Goal: Task Accomplishment & Management: Use online tool/utility

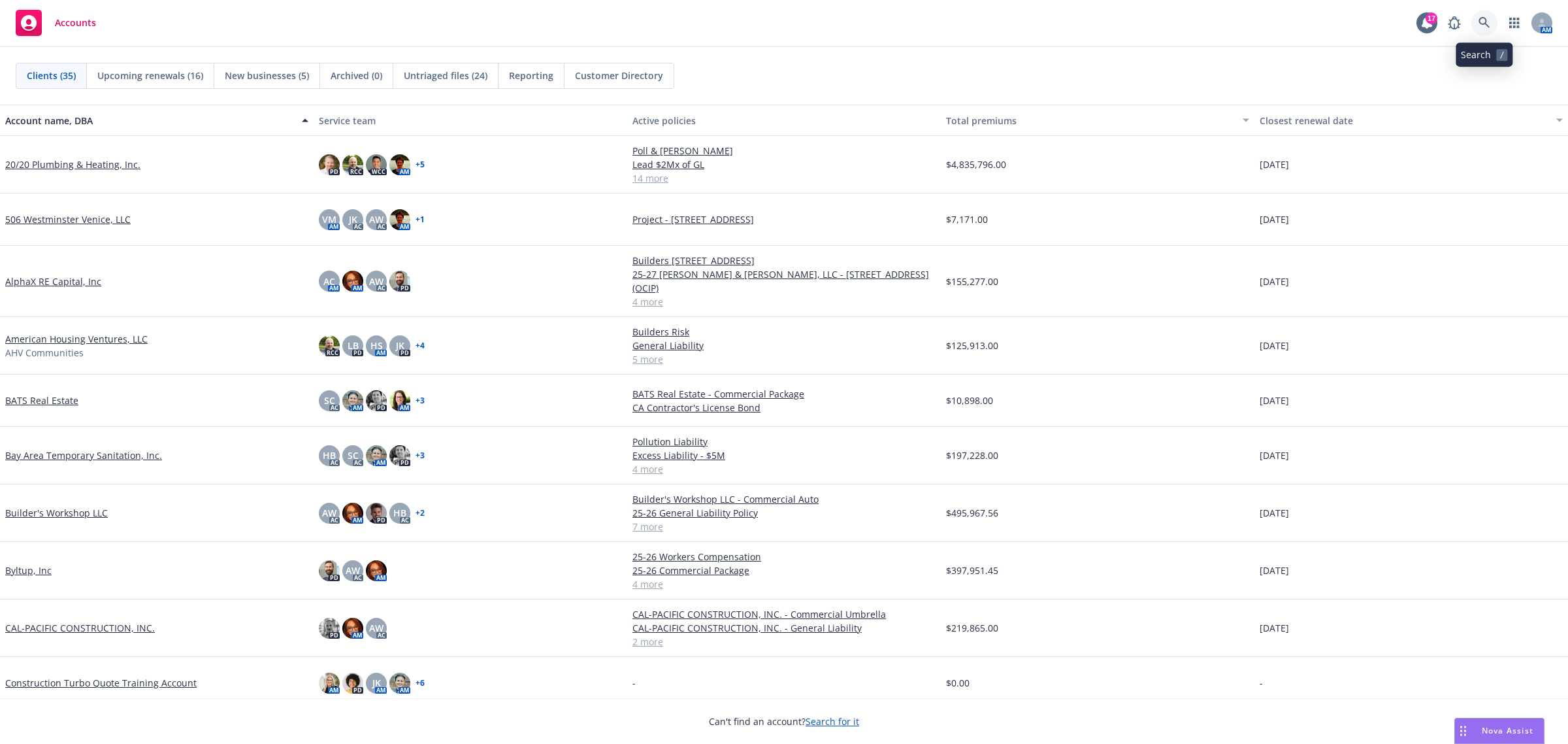
click at [1482, 25] on icon at bounding box center [1484, 23] width 11 height 11
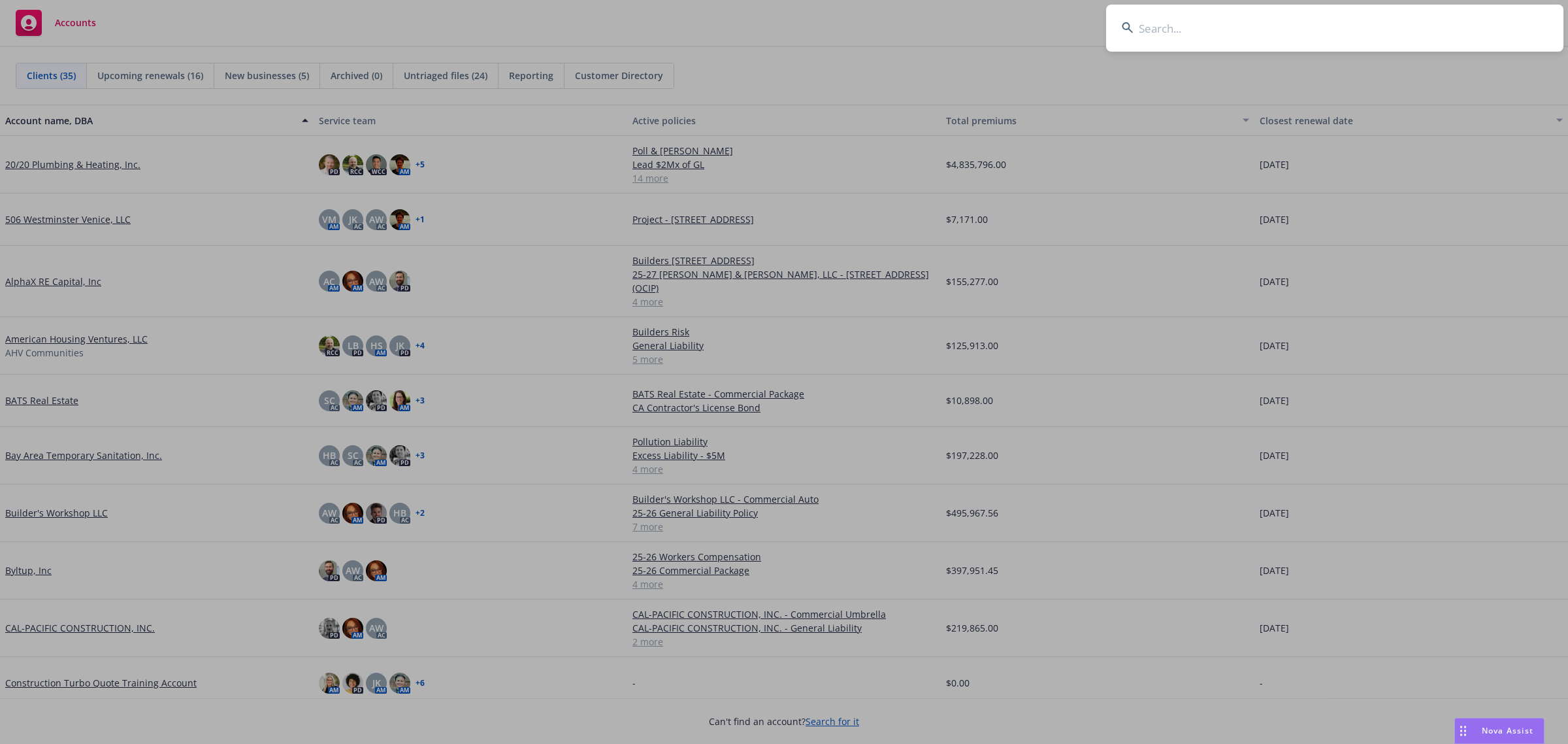
click at [1473, 37] on input at bounding box center [1335, 28] width 457 height 47
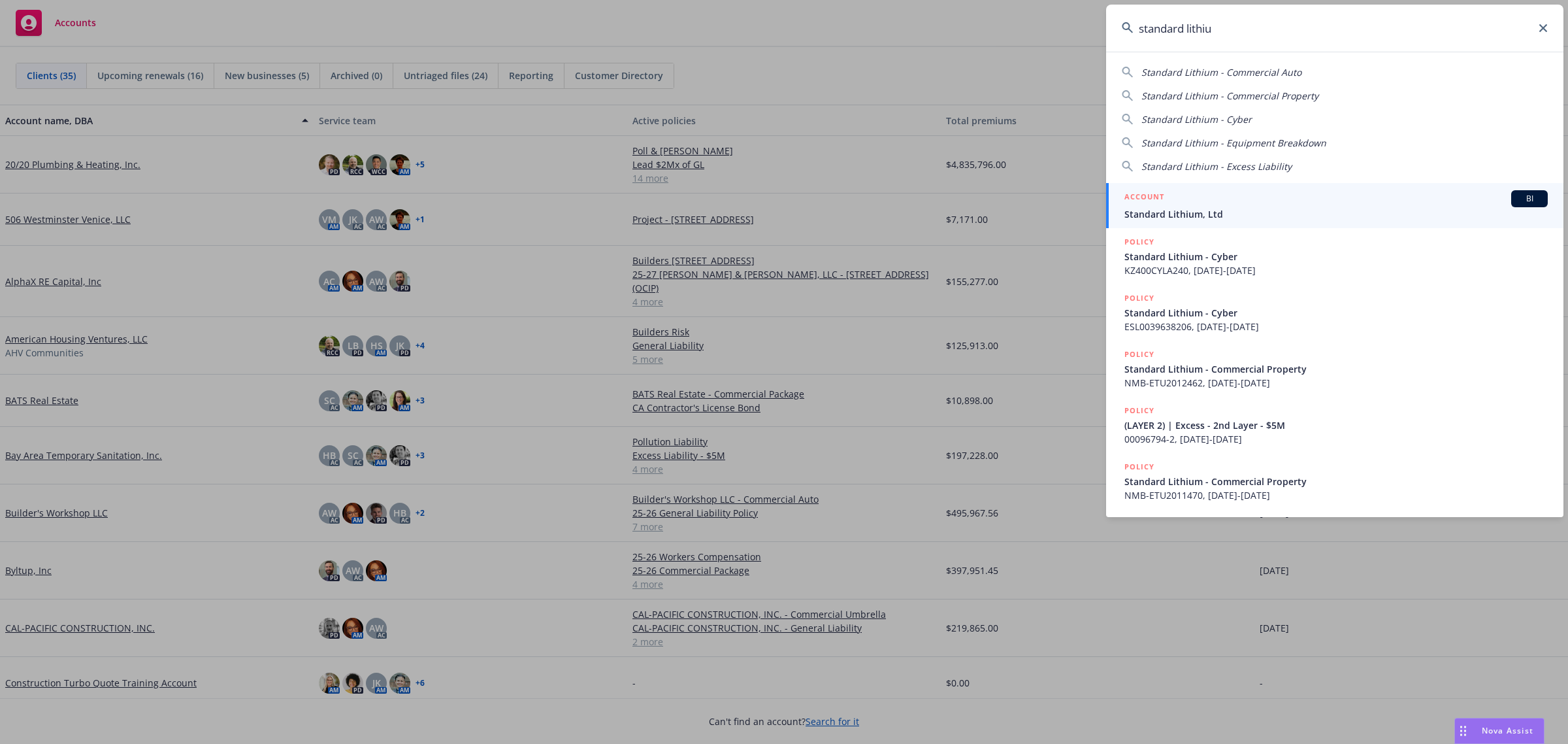
type input "standard lithiu"
click at [1255, 200] on div "ACCOUNT BI" at bounding box center [1336, 199] width 423 height 17
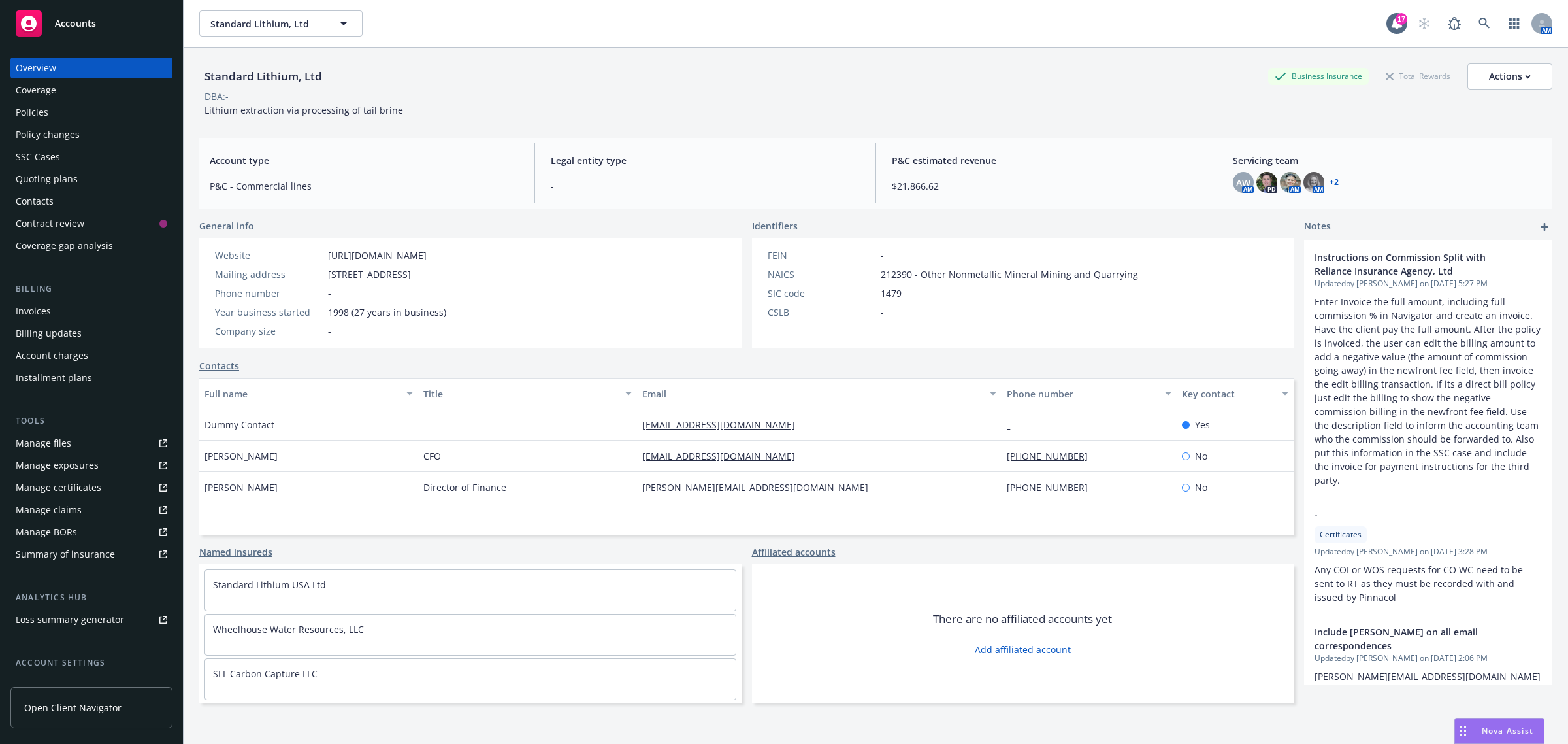
click at [47, 119] on div "Policies" at bounding box center [32, 112] width 33 height 21
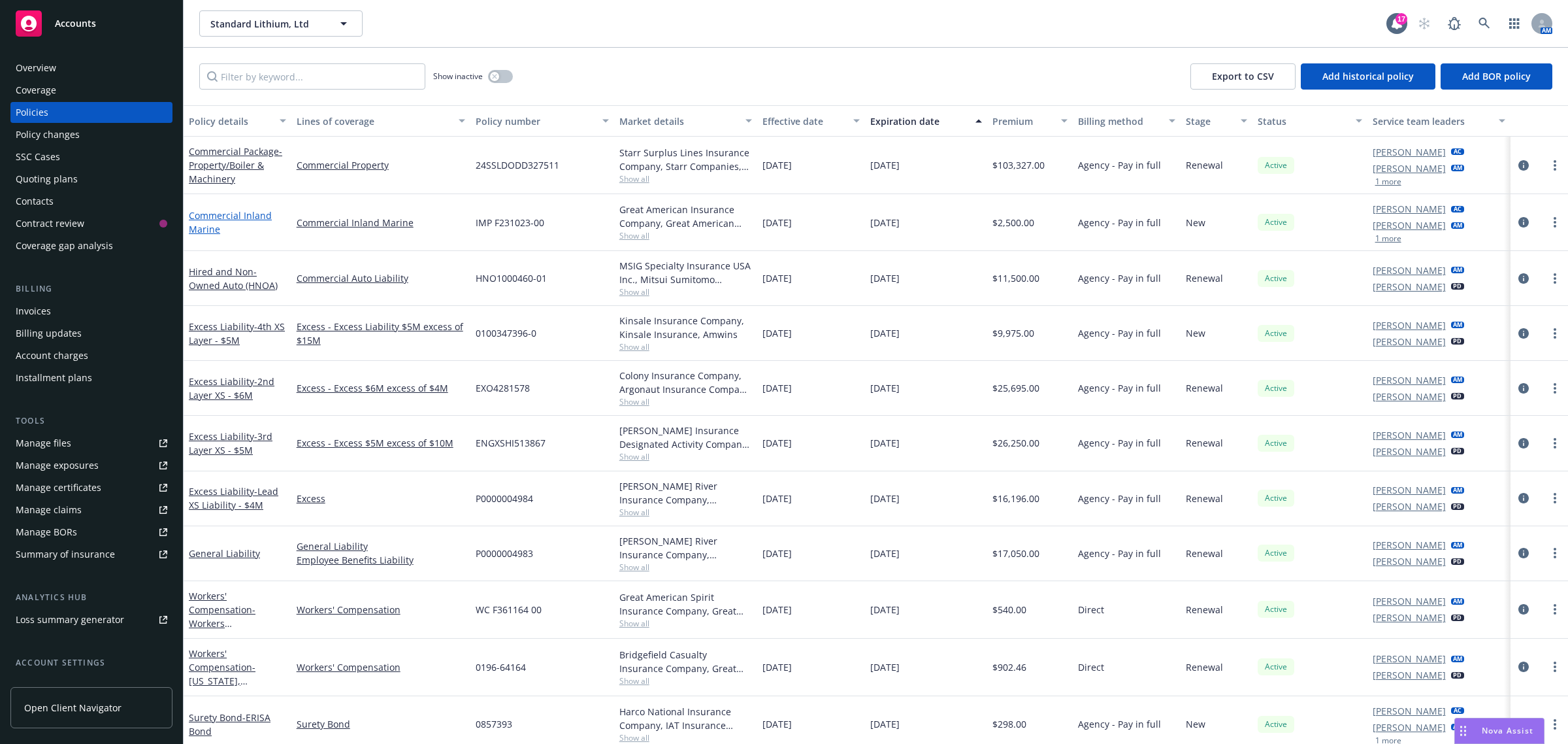
click at [224, 219] on link "Commercial Inland Marine" at bounding box center [231, 222] width 83 height 26
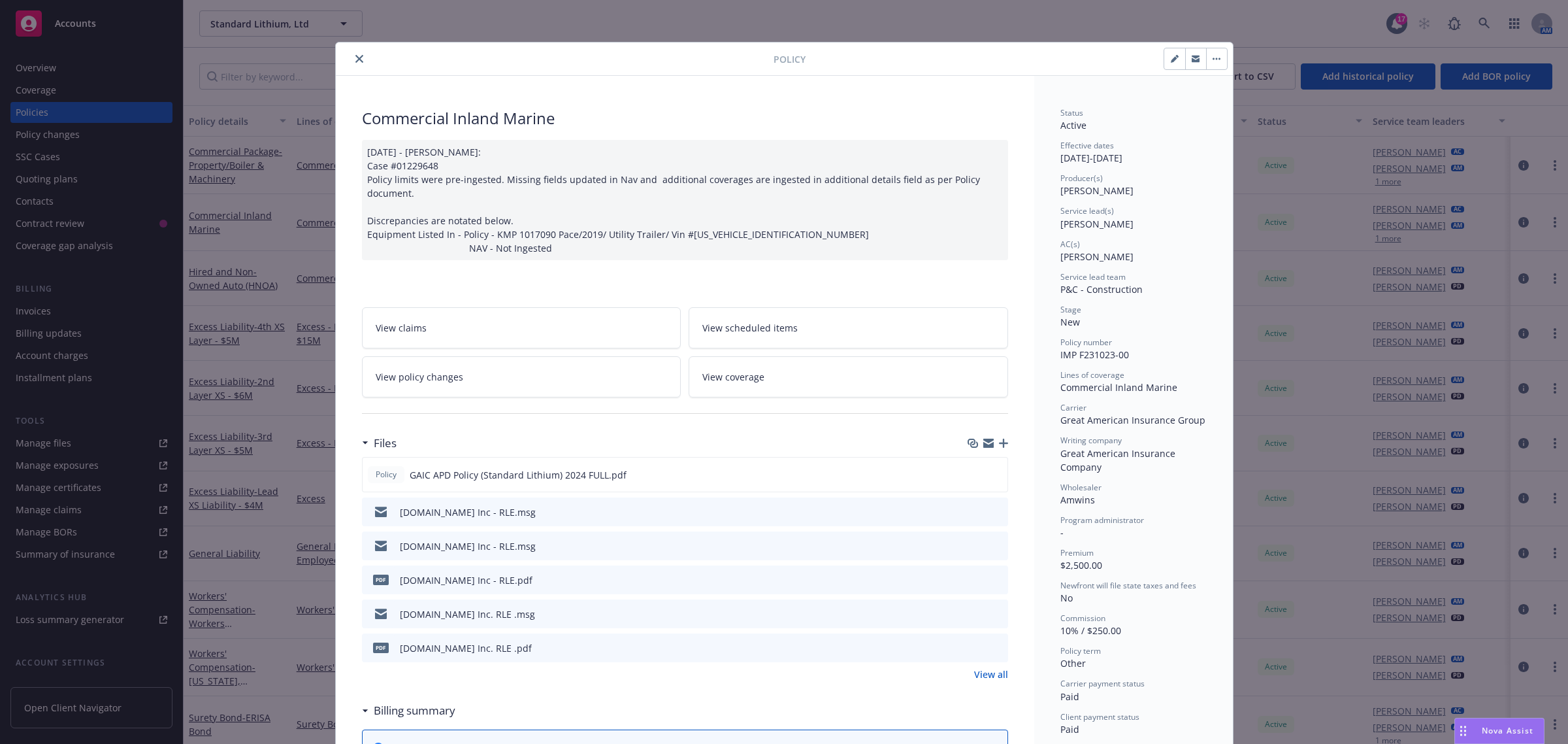
click at [355, 57] on icon "close" at bounding box center [359, 59] width 8 height 8
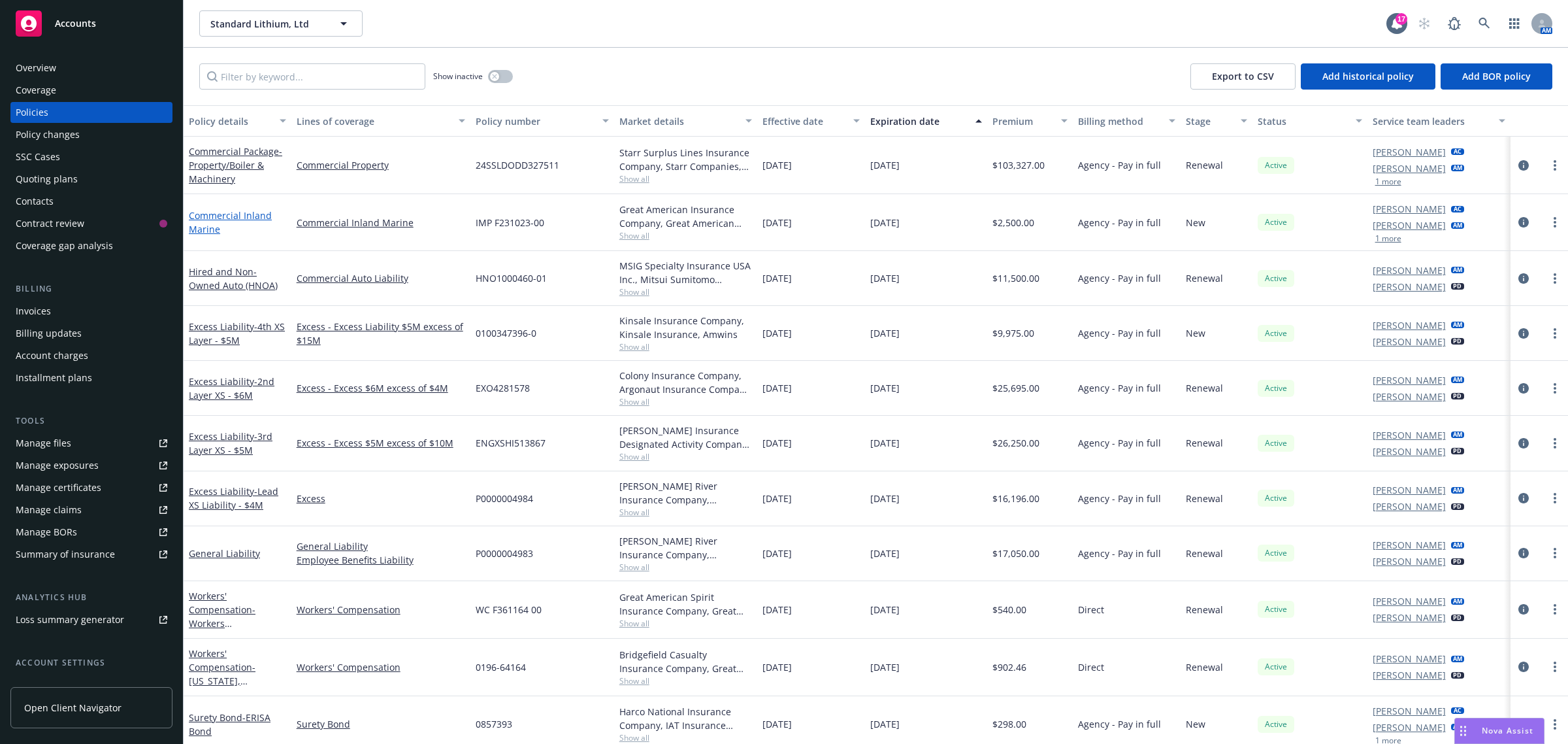
click at [222, 214] on link "Commercial Inland Marine" at bounding box center [231, 222] width 83 height 26
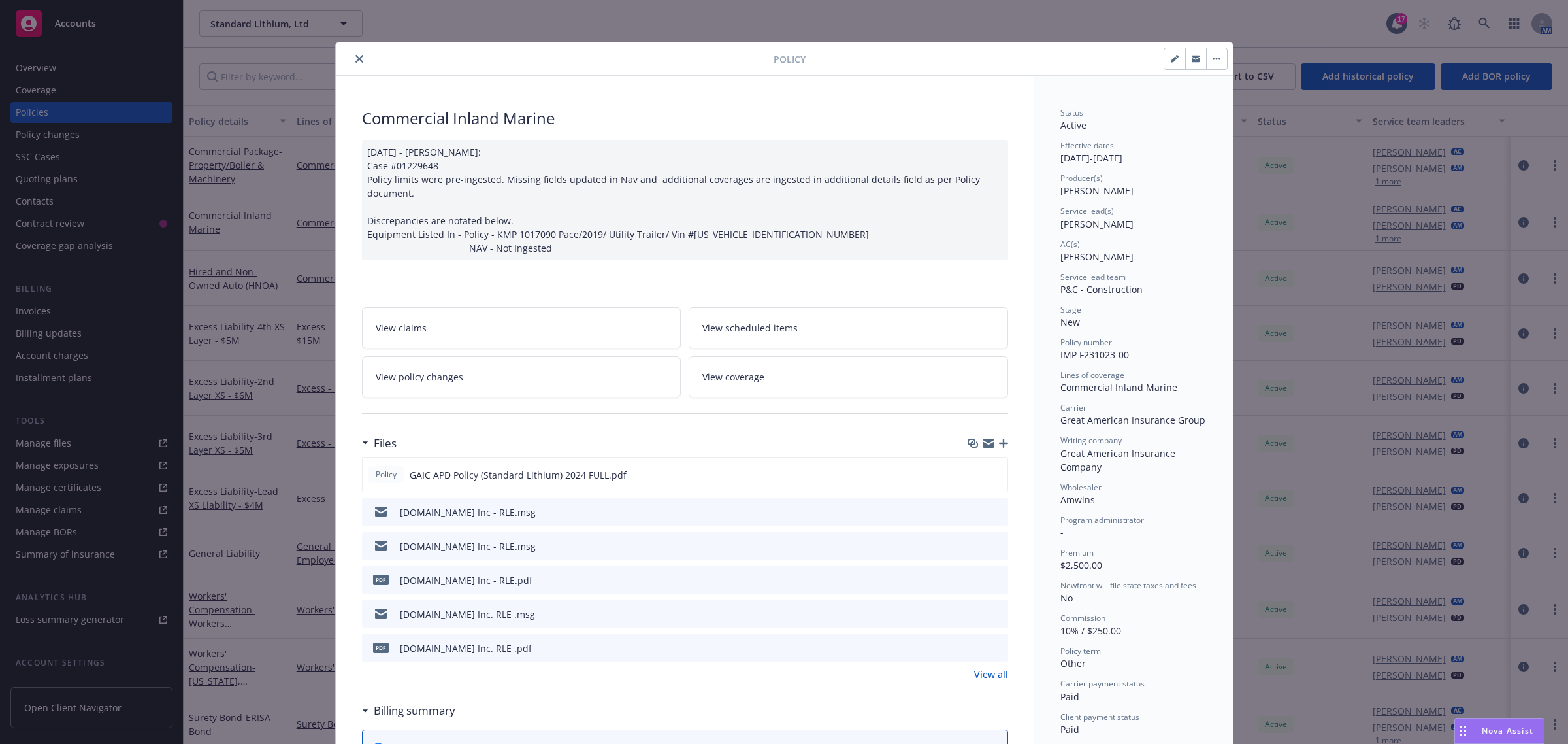
scroll to position [39, 0]
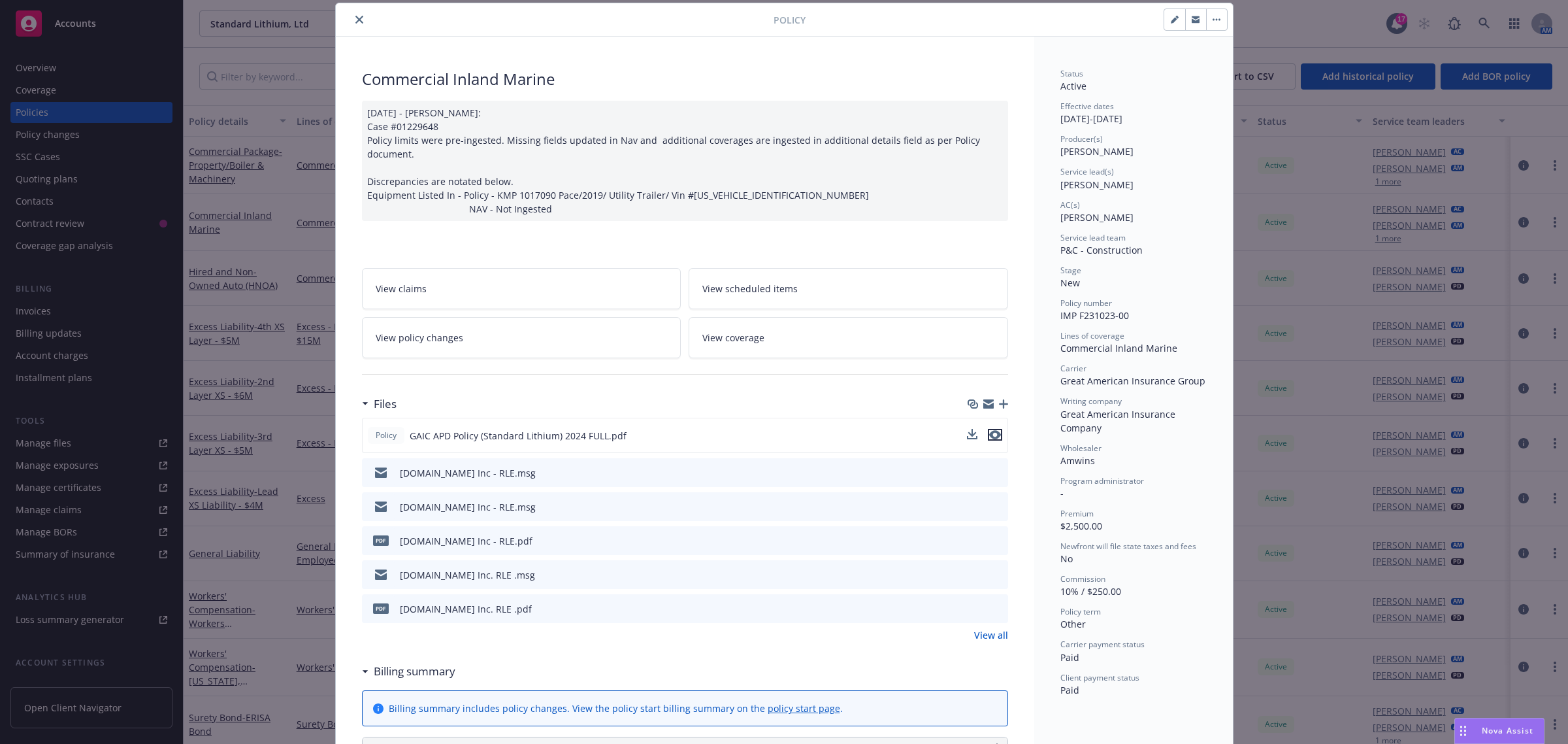
click at [991, 433] on icon "preview file" at bounding box center [995, 435] width 11 height 9
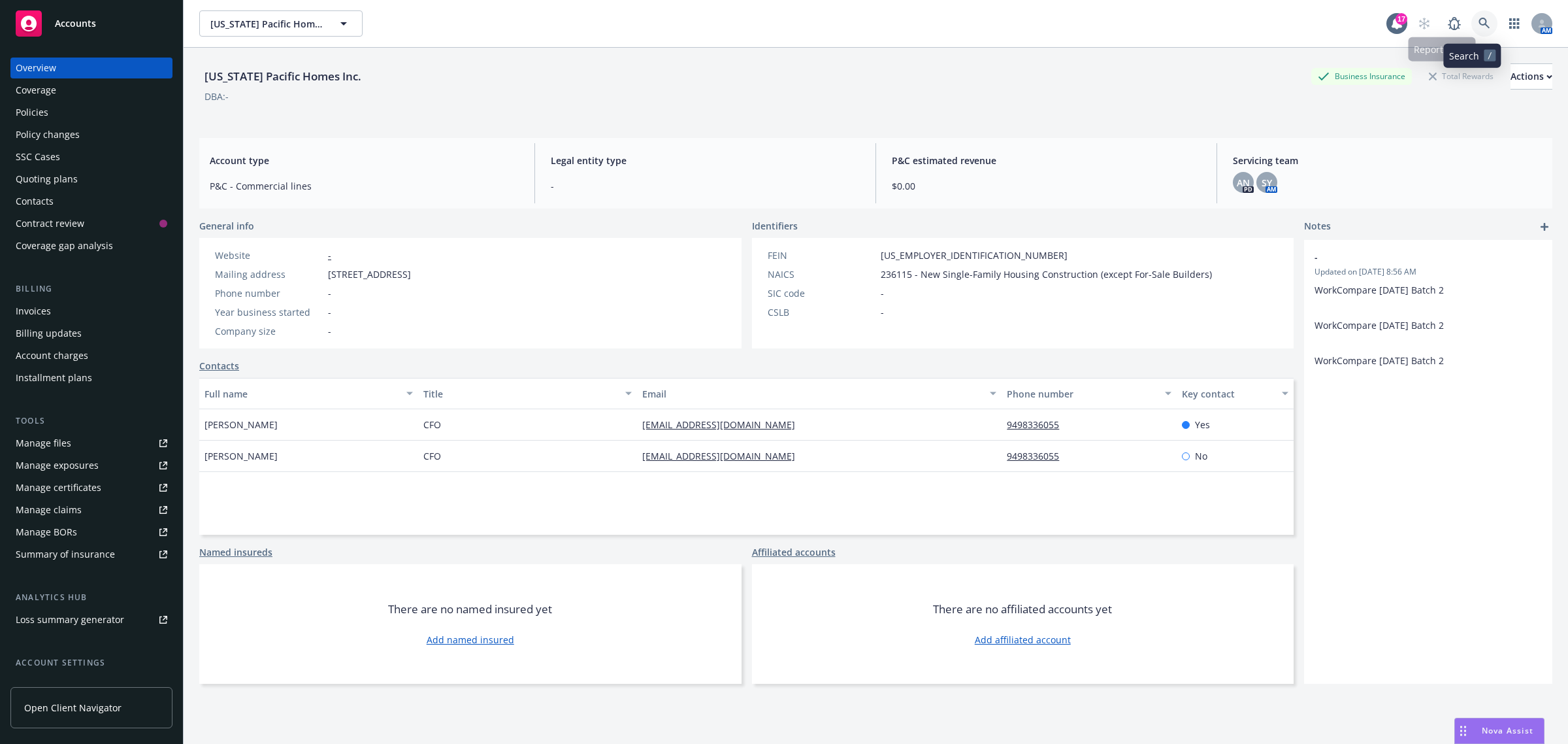
click at [1478, 24] on icon at bounding box center [1484, 24] width 11 height 11
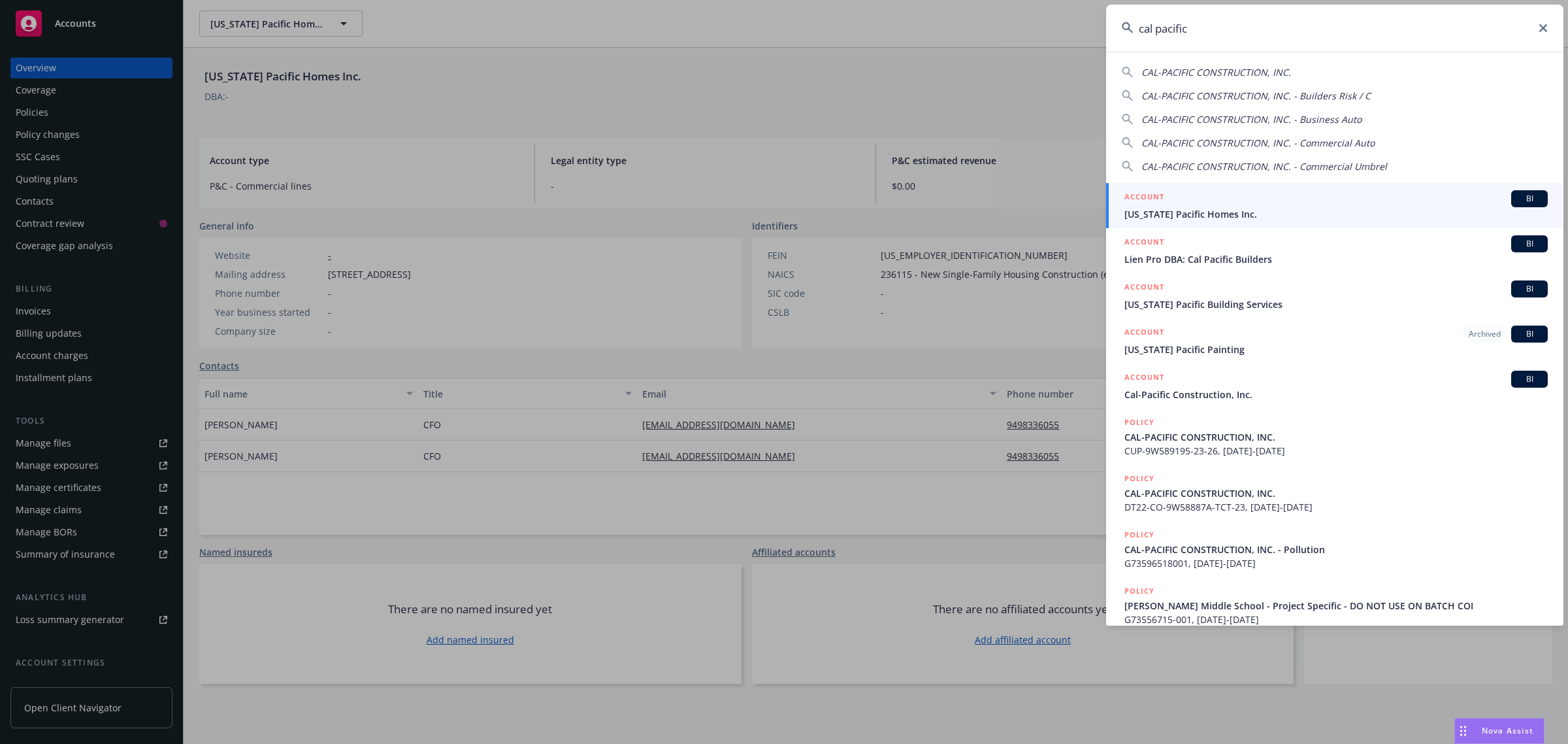
click at [1222, 73] on span "CAL-PACIFIC CONSTRUCTION, INC." at bounding box center [1216, 72] width 149 height 12
type input "CAL-PACIFIC CONSTRUCTION, INC."
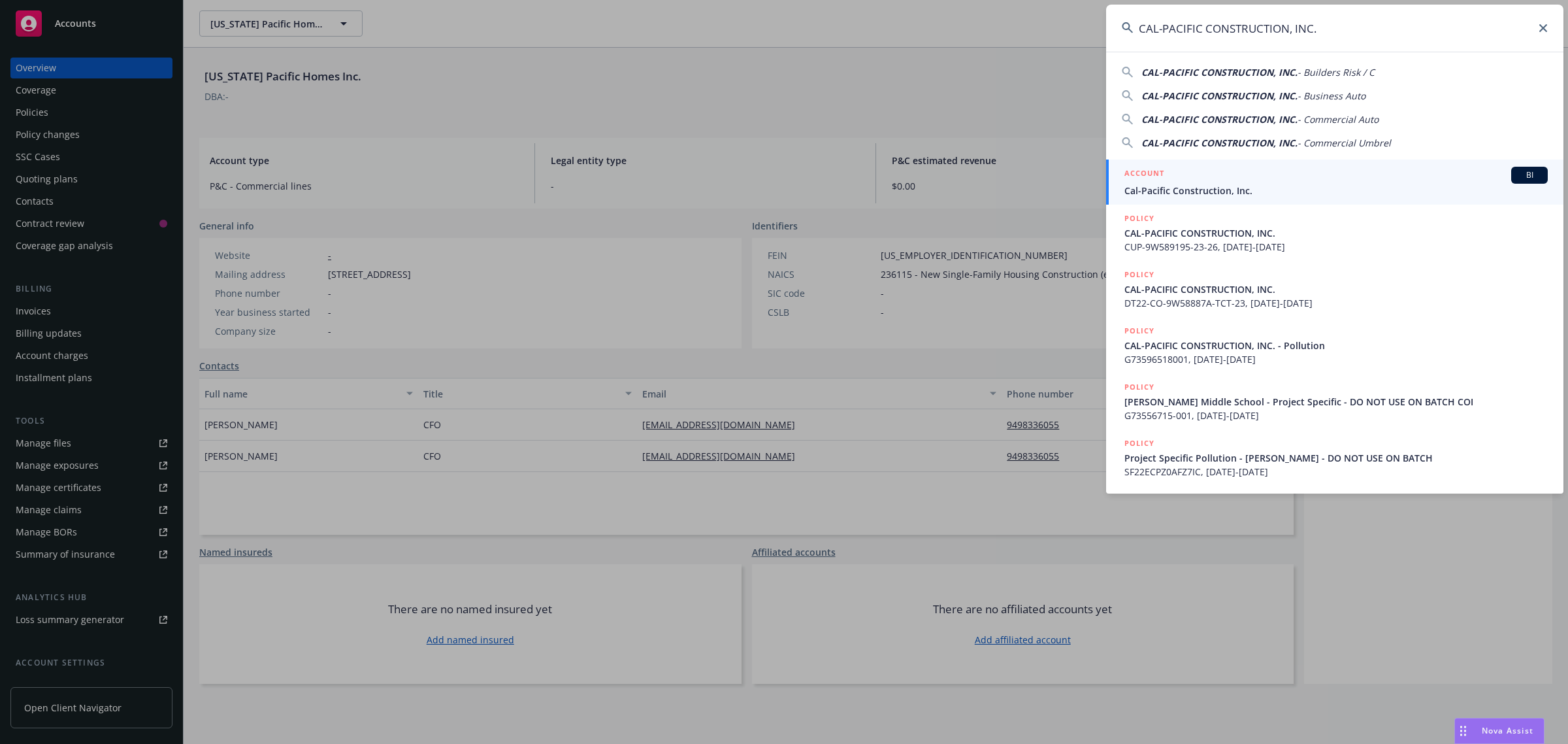
click at [1163, 178] on h5 "ACCOUNT" at bounding box center [1145, 174] width 40 height 16
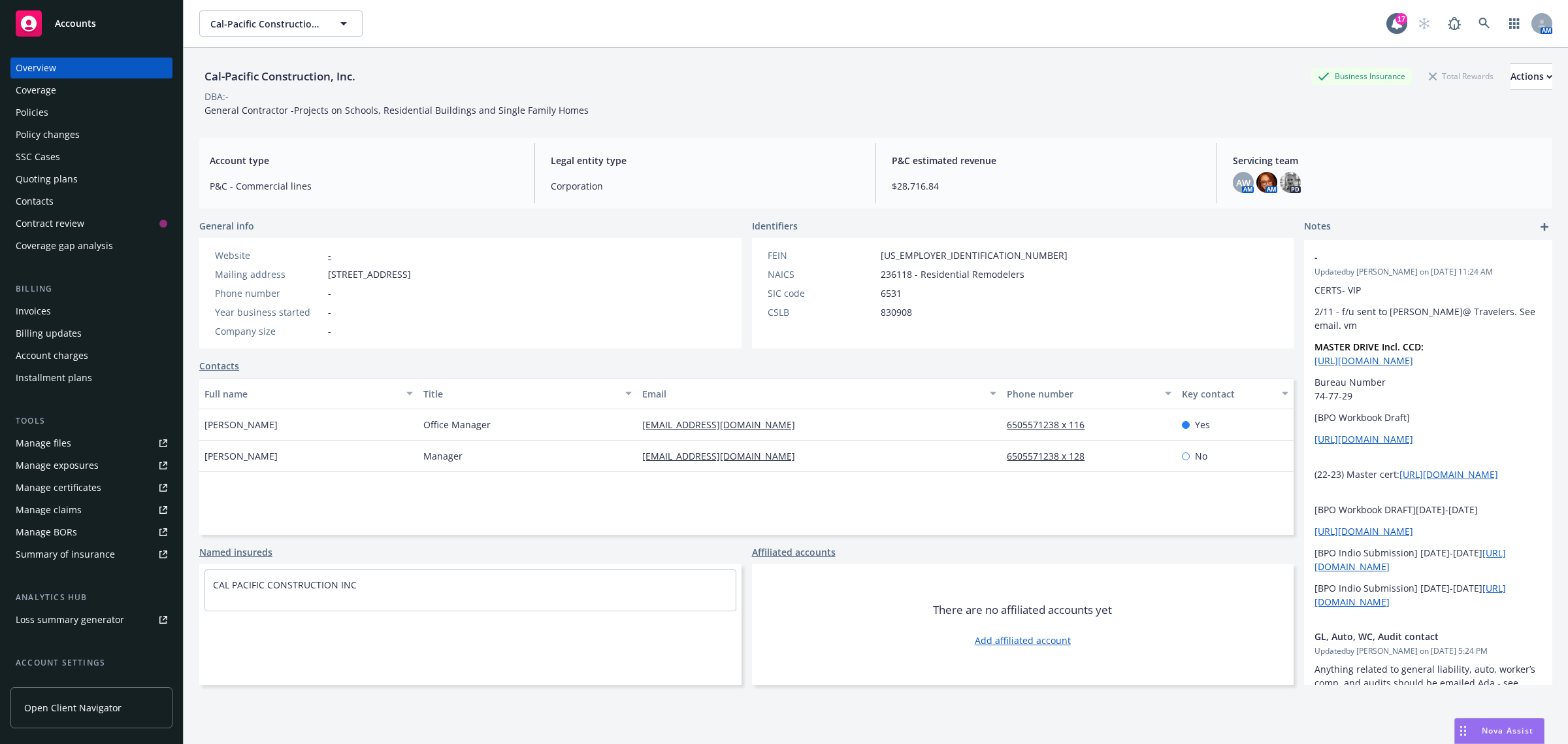
click at [67, 108] on div "Policies" at bounding box center [92, 112] width 151 height 21
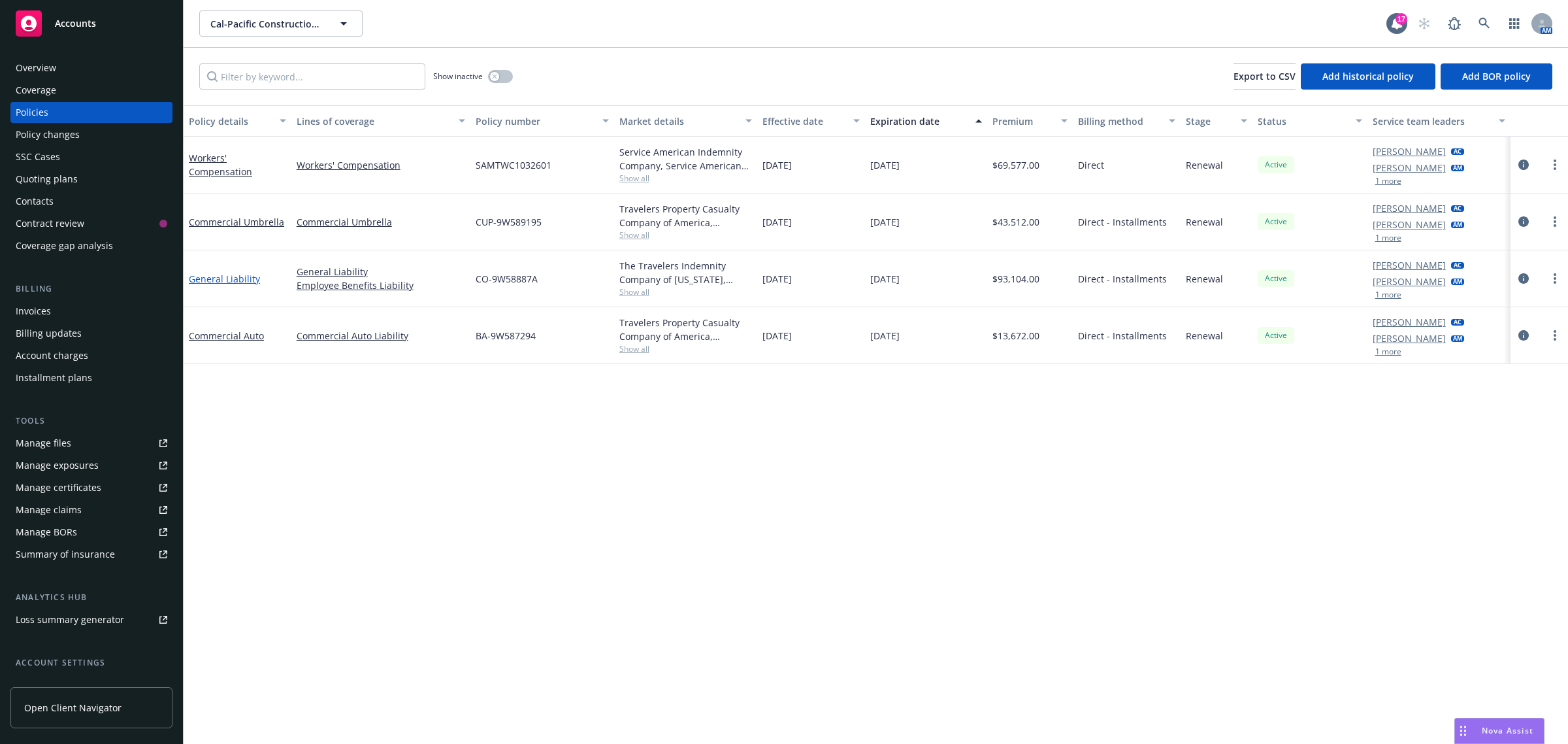
click at [204, 275] on link "General Liability" at bounding box center [224, 278] width 71 height 12
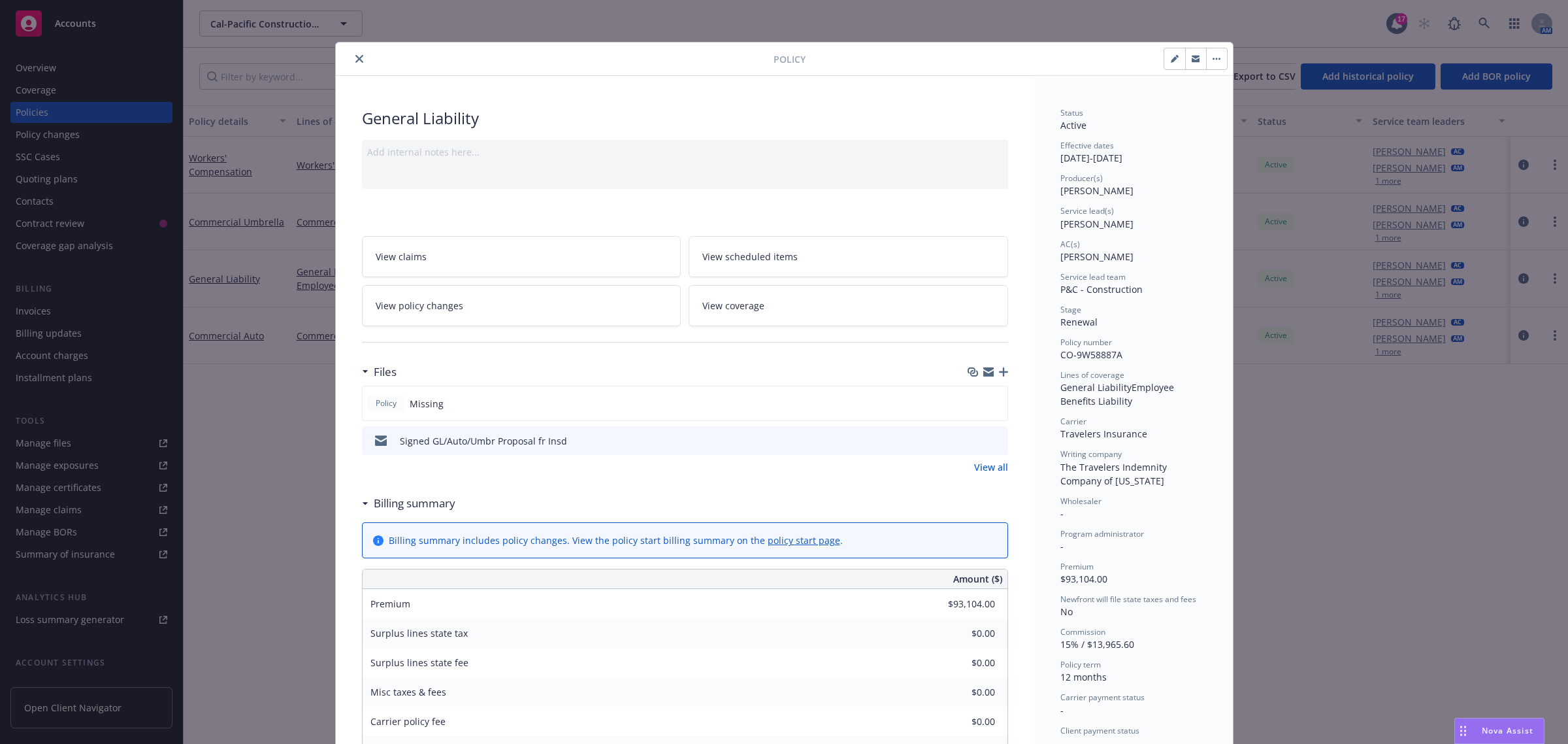
click at [352, 62] on button "close" at bounding box center [359, 59] width 16 height 16
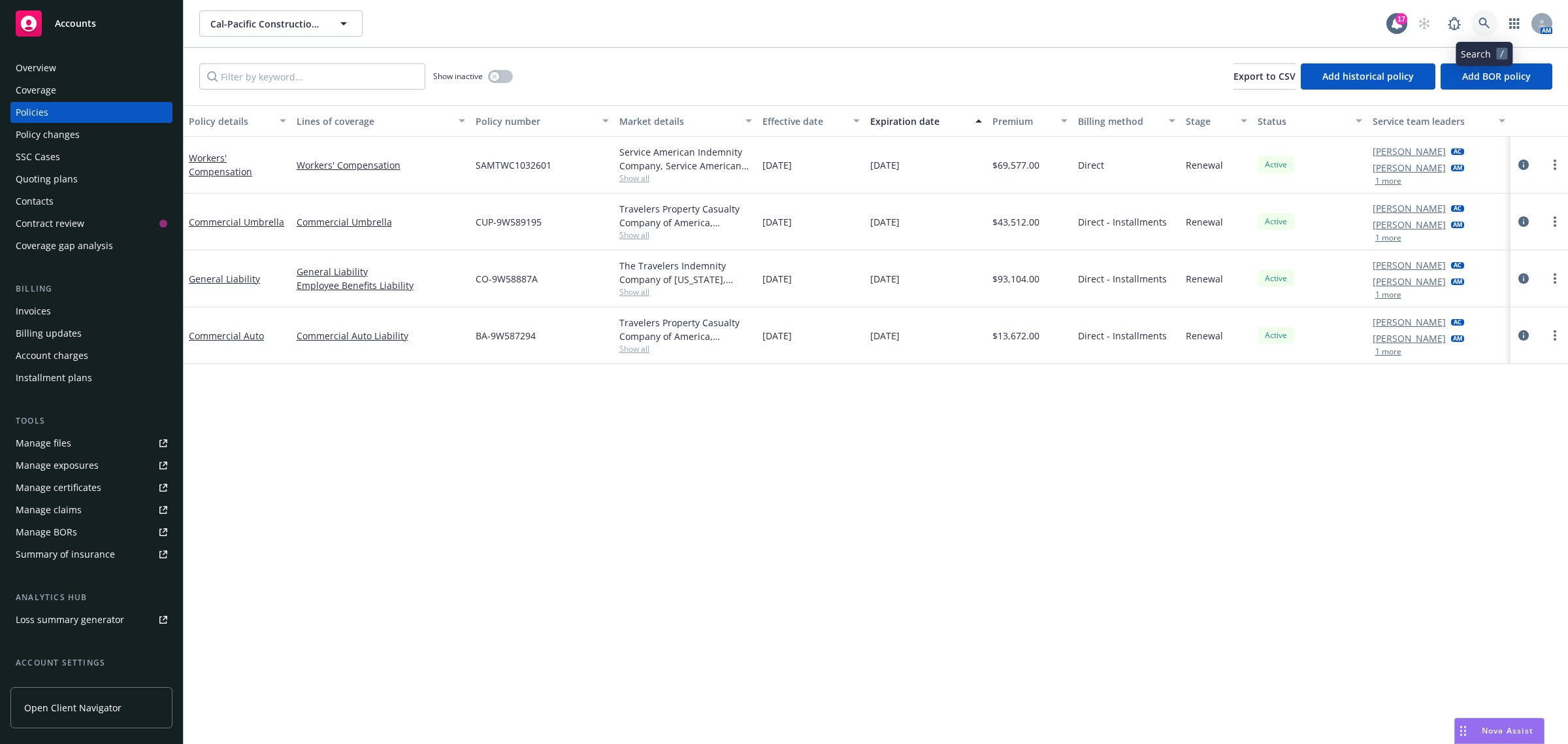
click at [1494, 18] on link at bounding box center [1485, 24] width 26 height 26
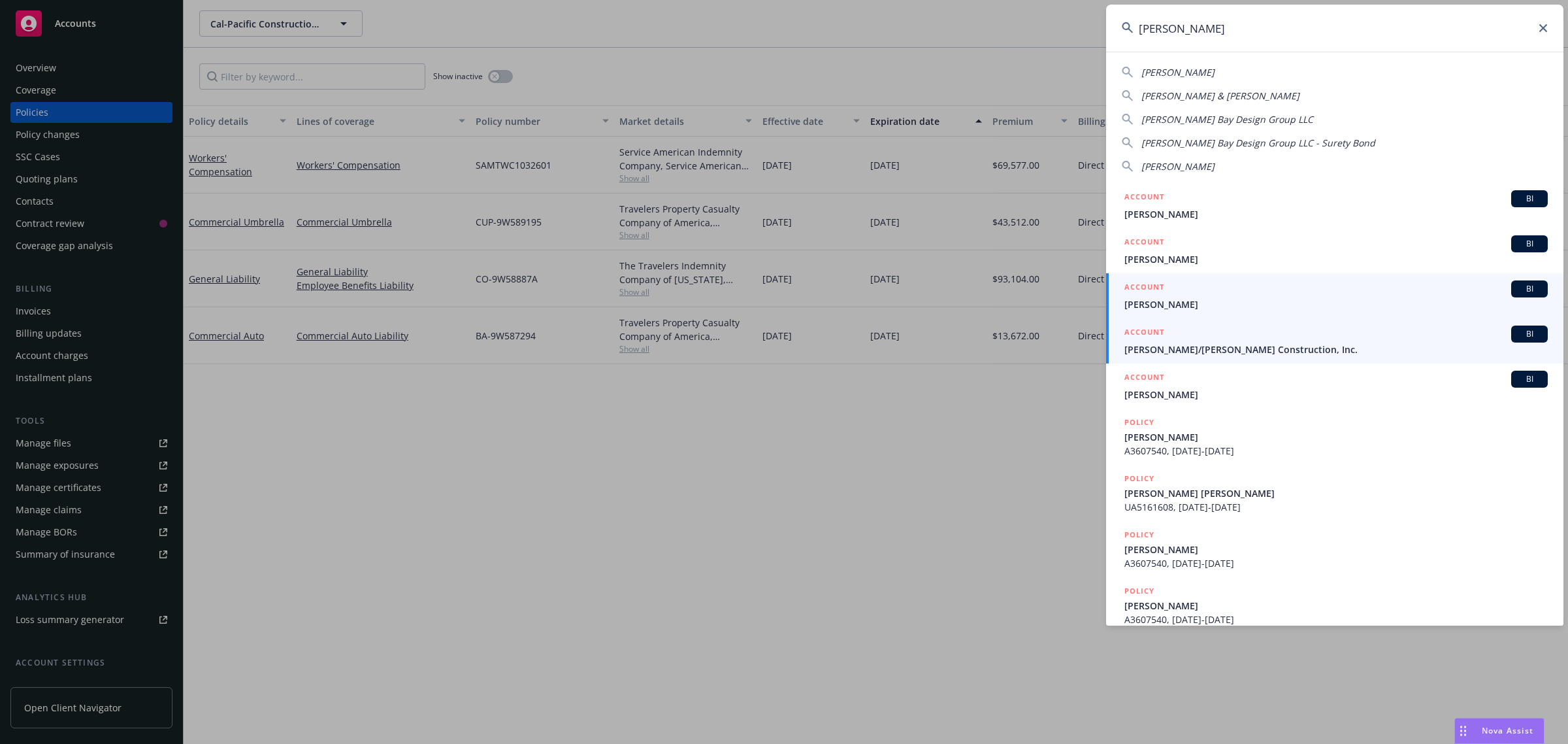
type input "elliott"
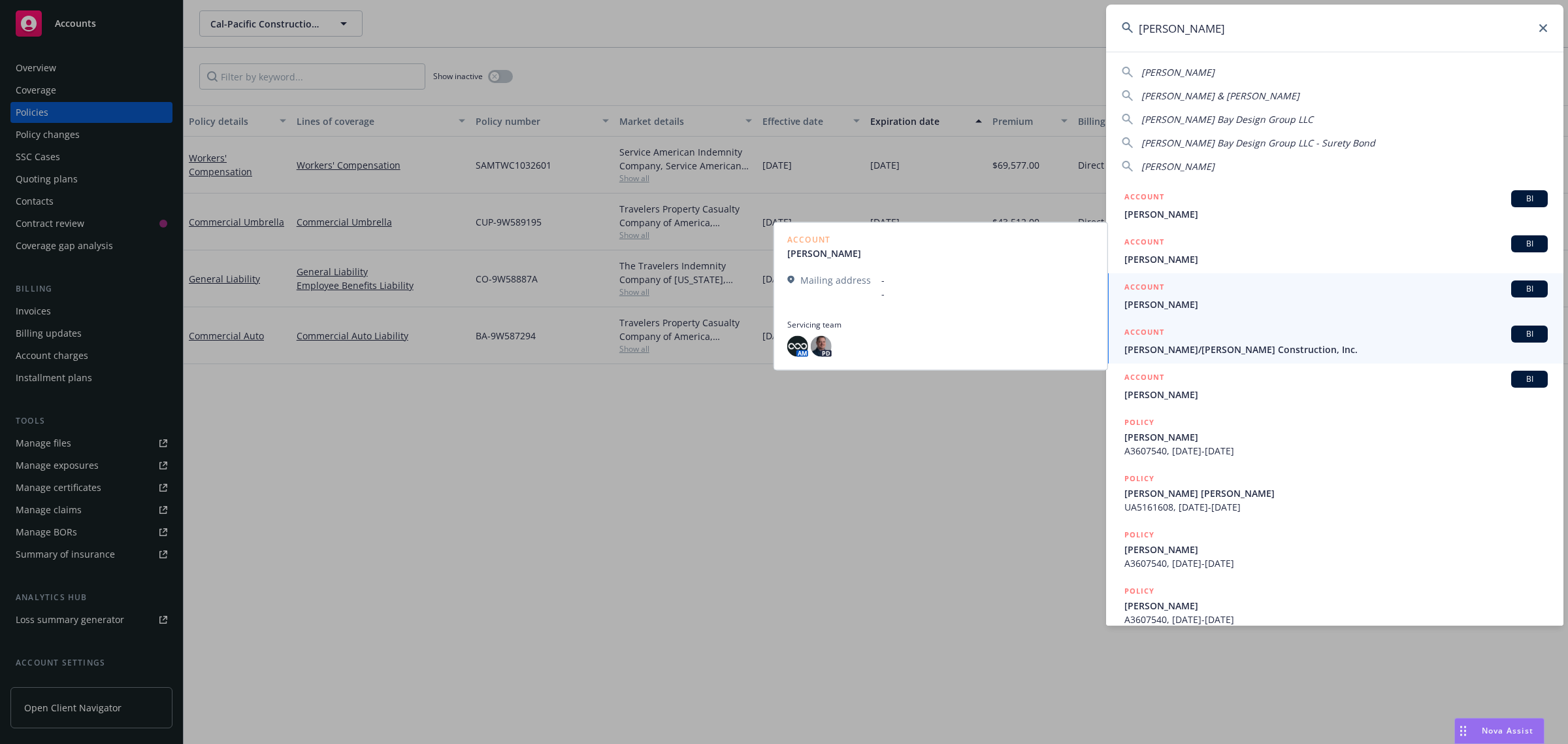
click at [1171, 355] on span "[PERSON_NAME]/[PERSON_NAME] Construction, Inc." at bounding box center [1336, 349] width 423 height 14
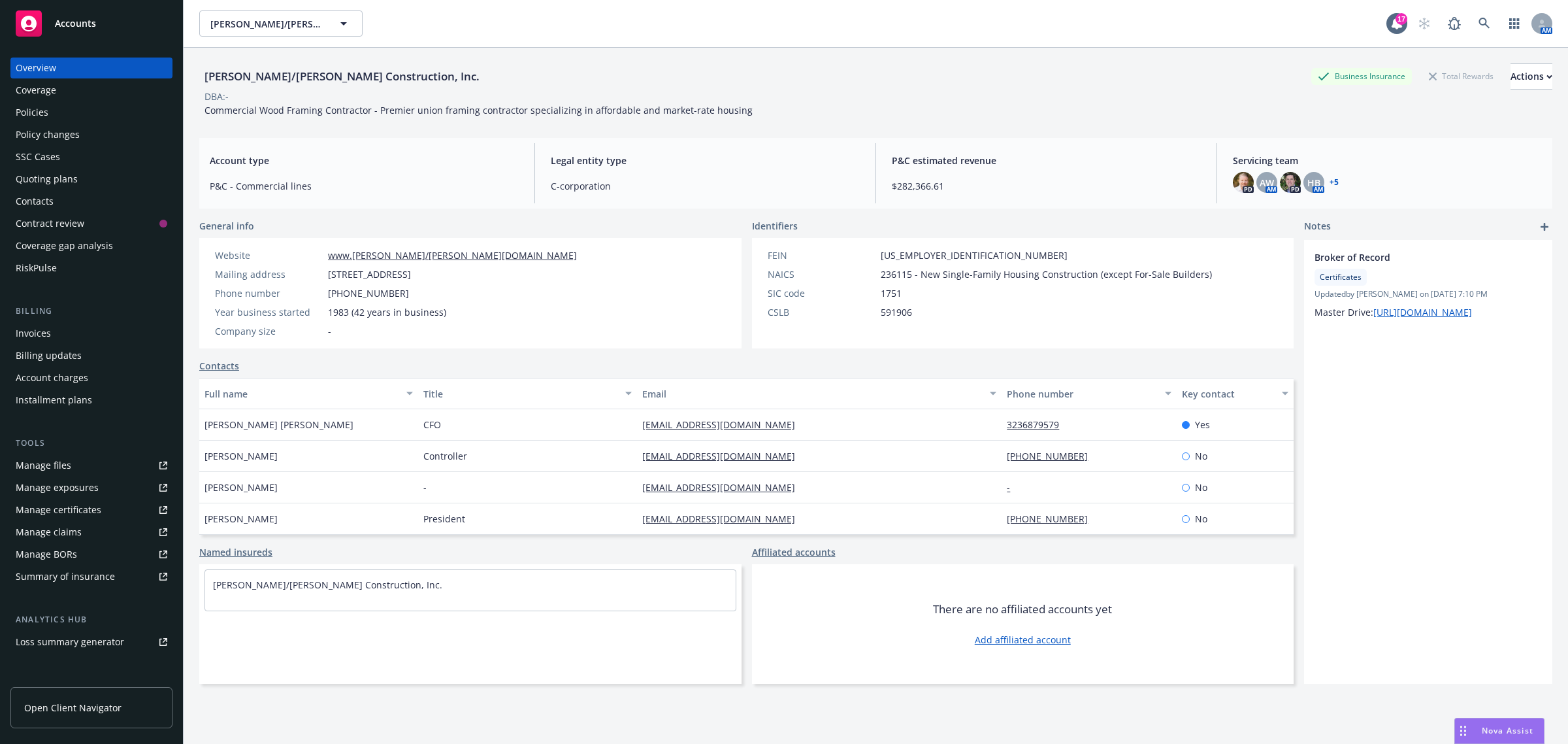
click at [66, 462] on div "Manage files" at bounding box center [43, 465] width 56 height 21
click at [72, 114] on div "Policies" at bounding box center [92, 112] width 151 height 21
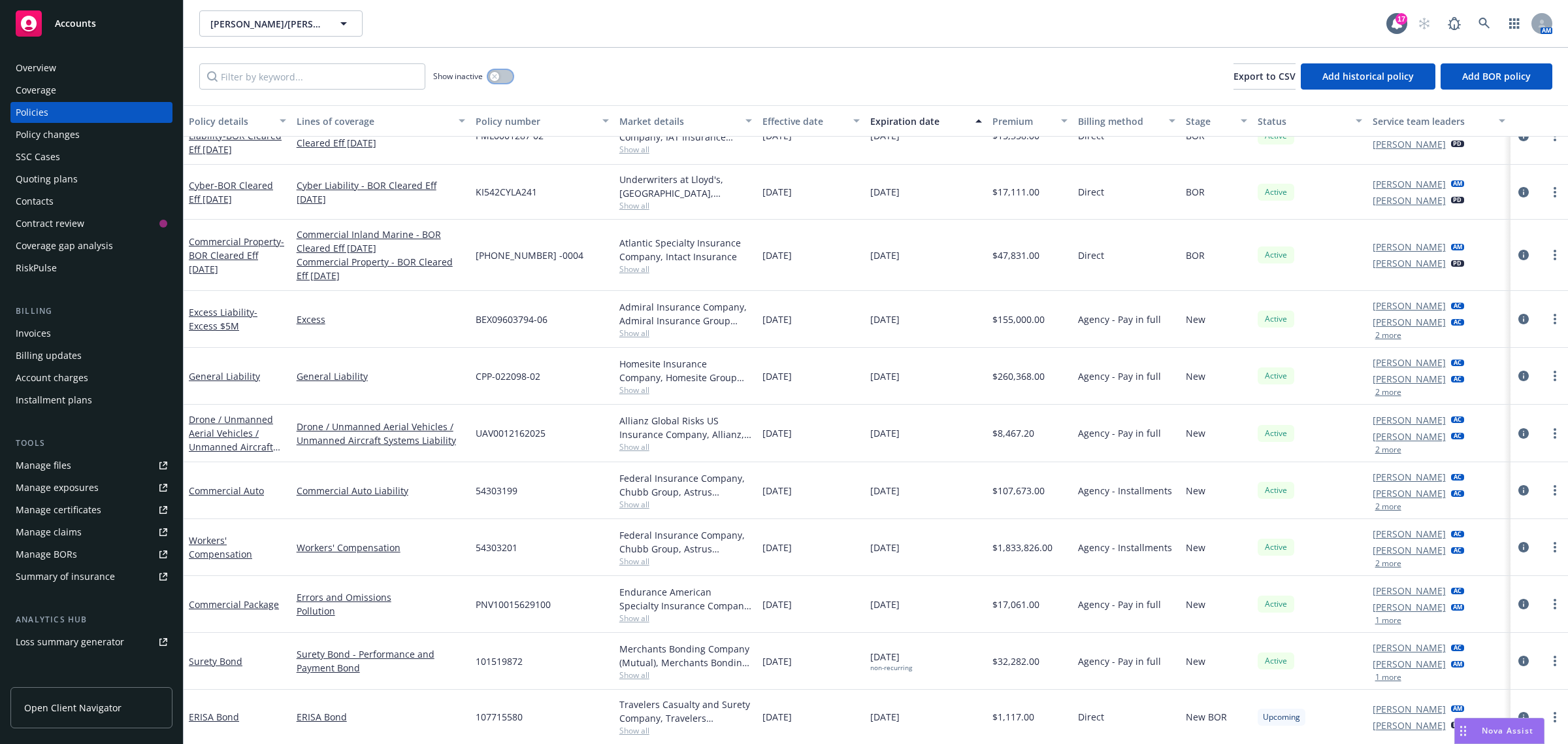
click at [507, 73] on button "button" at bounding box center [500, 77] width 25 height 13
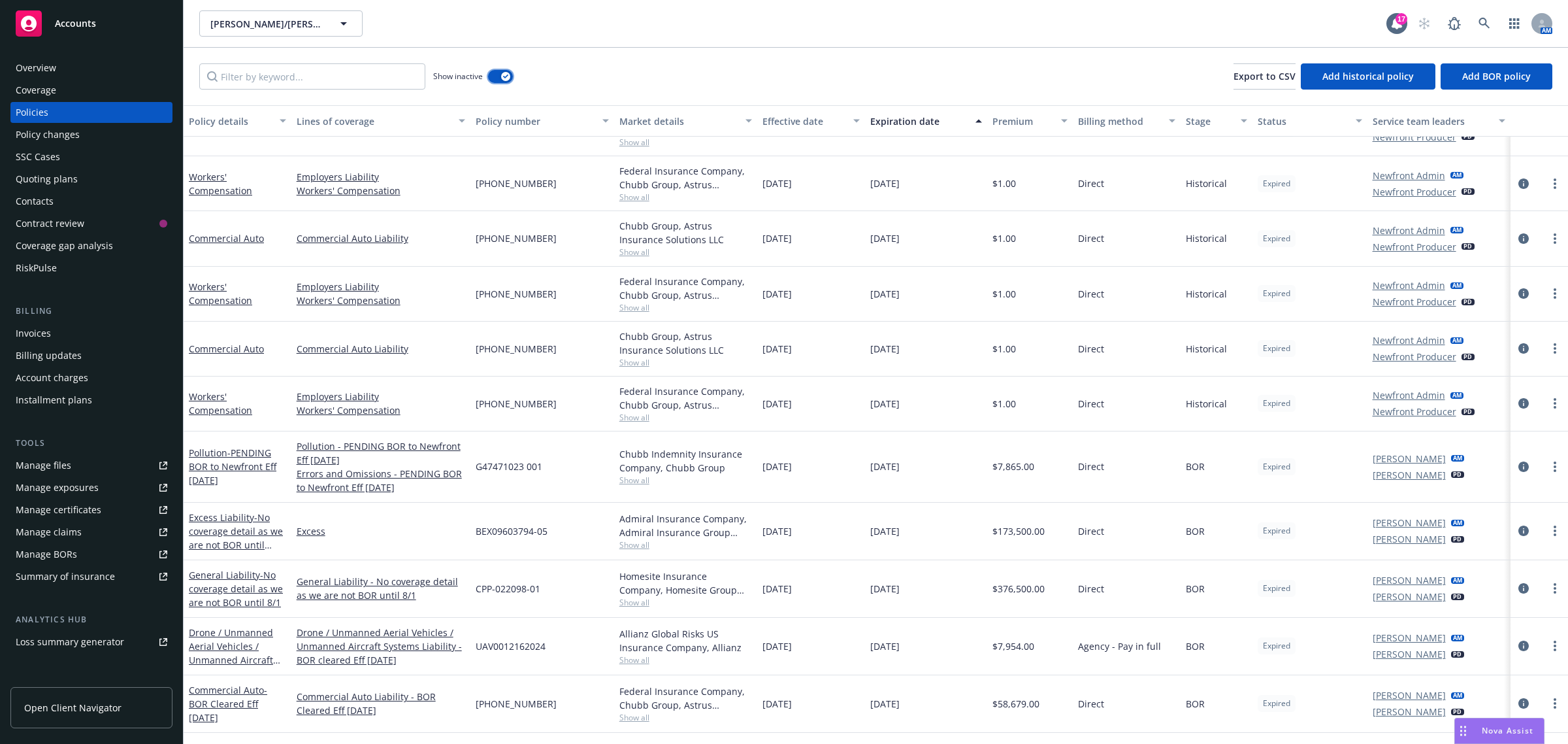
scroll to position [206, 0]
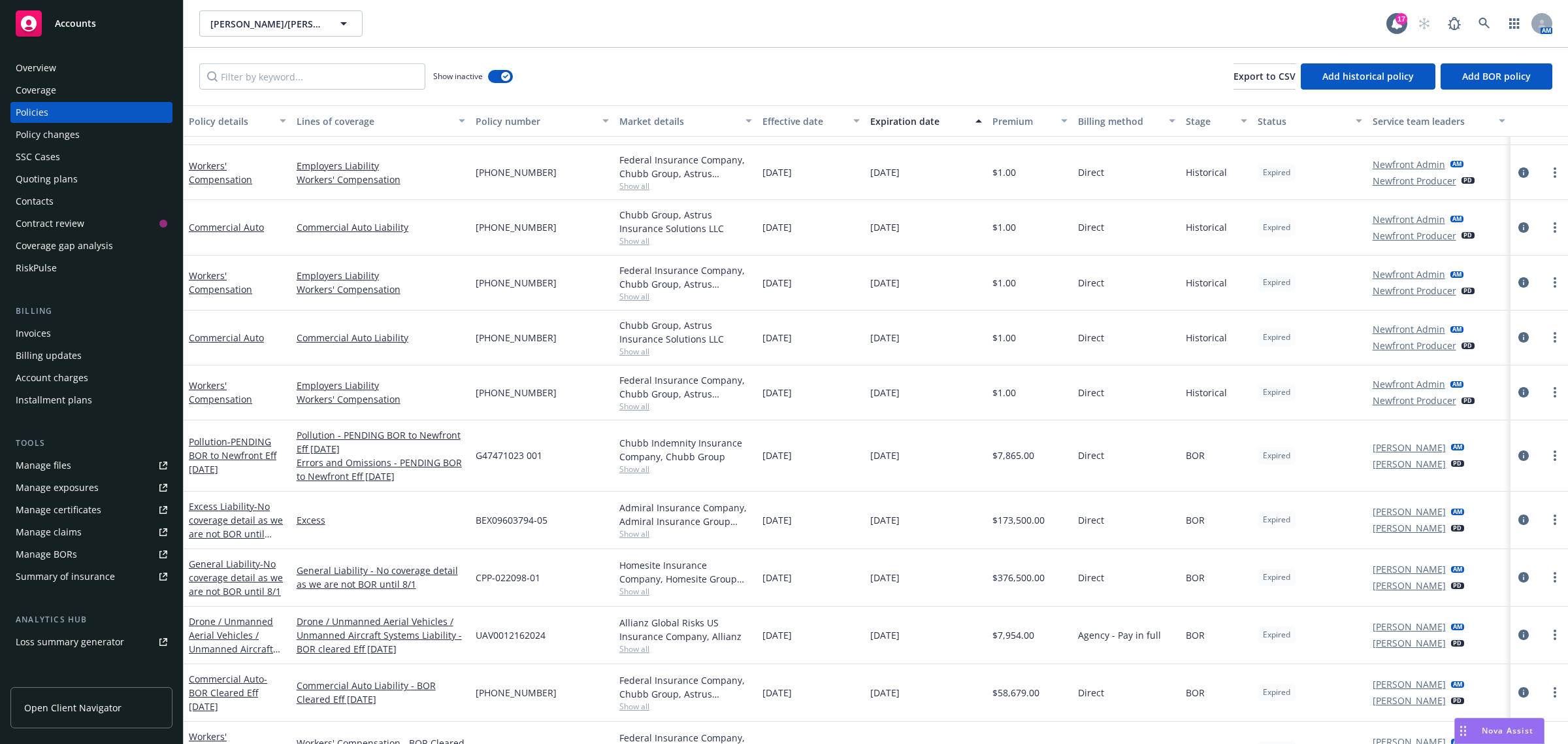
click at [514, 71] on div "Show inactive Export to CSV Add historical policy Add BOR policy" at bounding box center [875, 76] width 1385 height 58
click at [505, 75] on icon "button" at bounding box center [506, 77] width 6 height 4
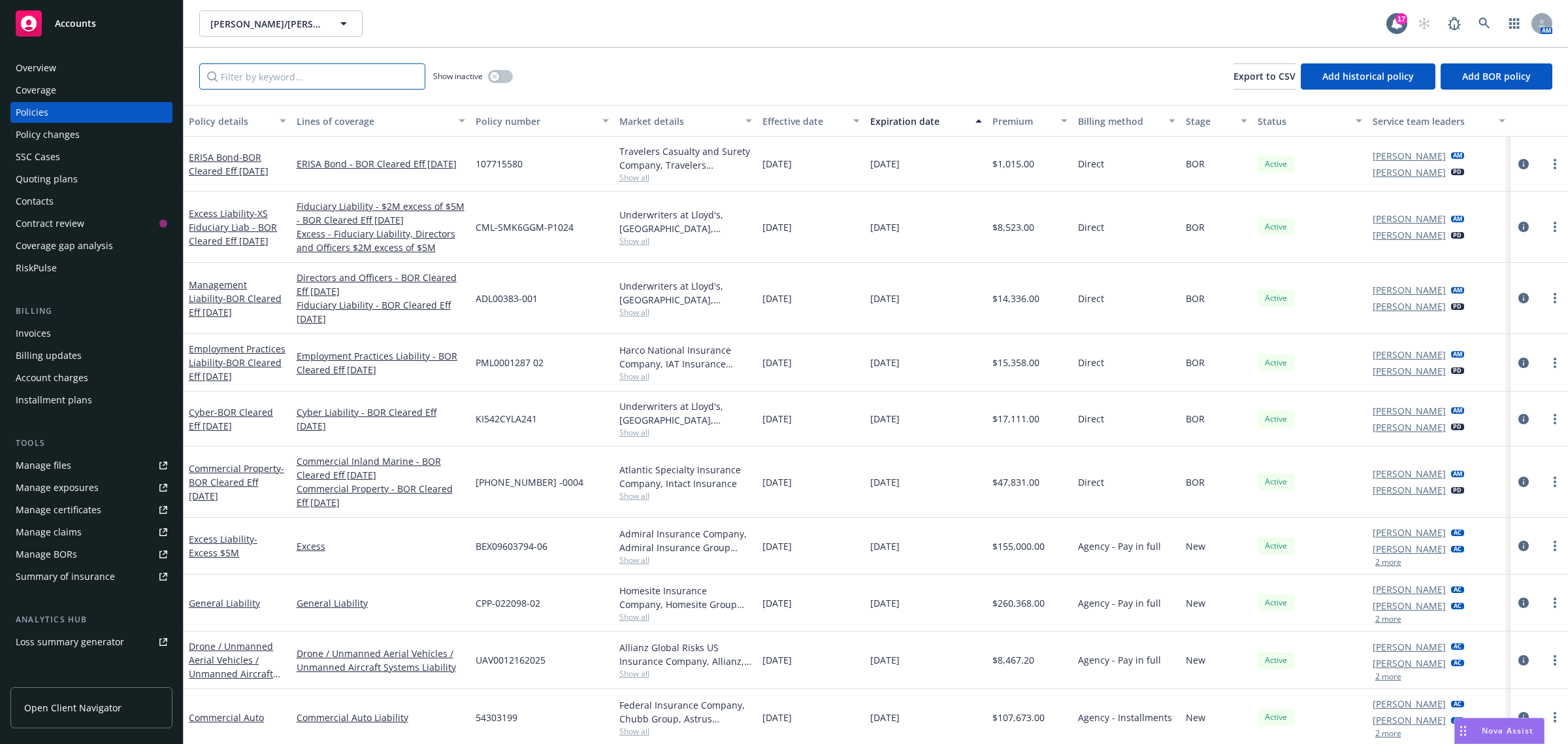
click at [253, 77] on input "Filter by keyword..." at bounding box center [312, 77] width 226 height 26
click at [265, 79] on input "Filter by keyword..." at bounding box center [312, 77] width 226 height 26
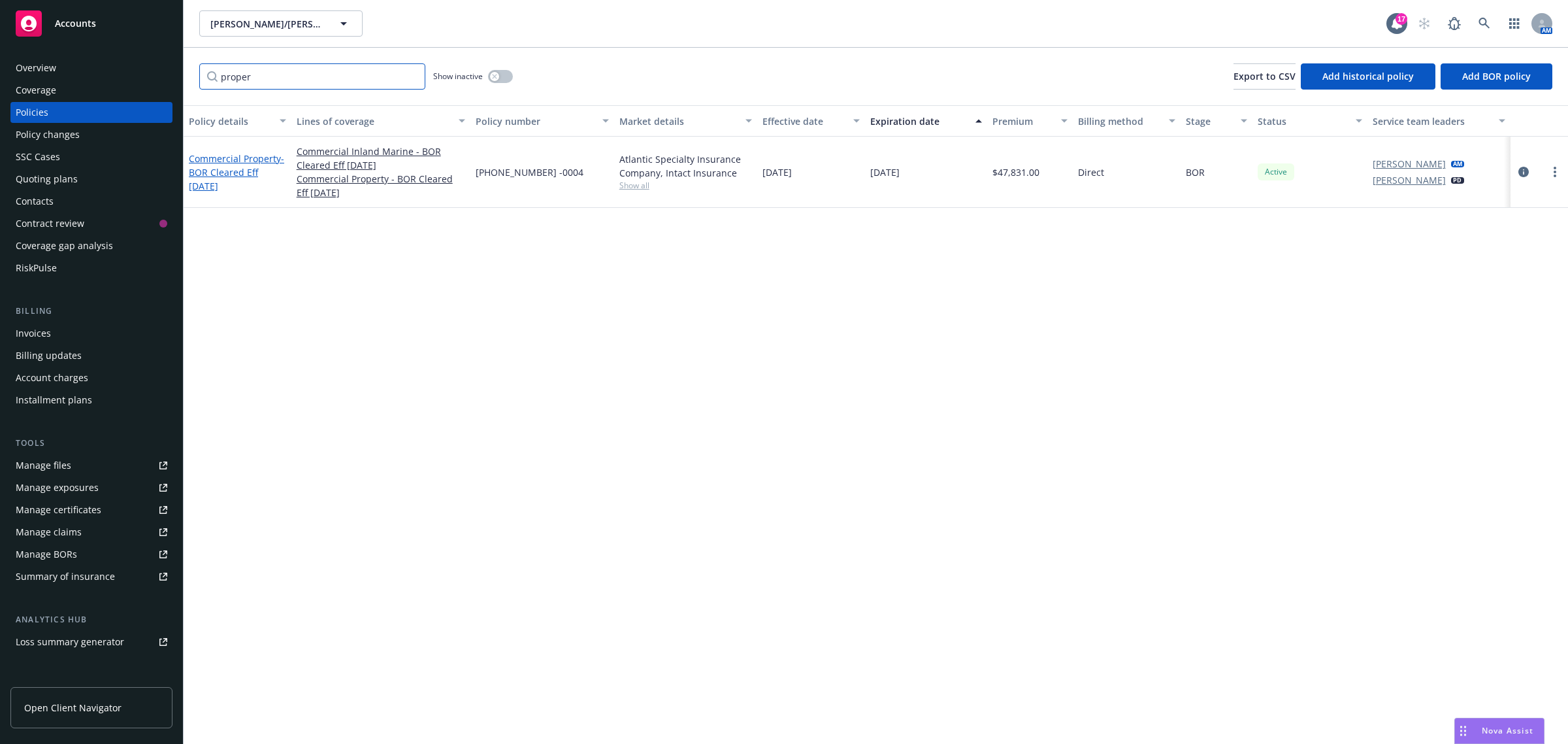
type input "proper"
click at [243, 177] on span "- BOR Cleared Eff 5/21/2025" at bounding box center [236, 172] width 95 height 40
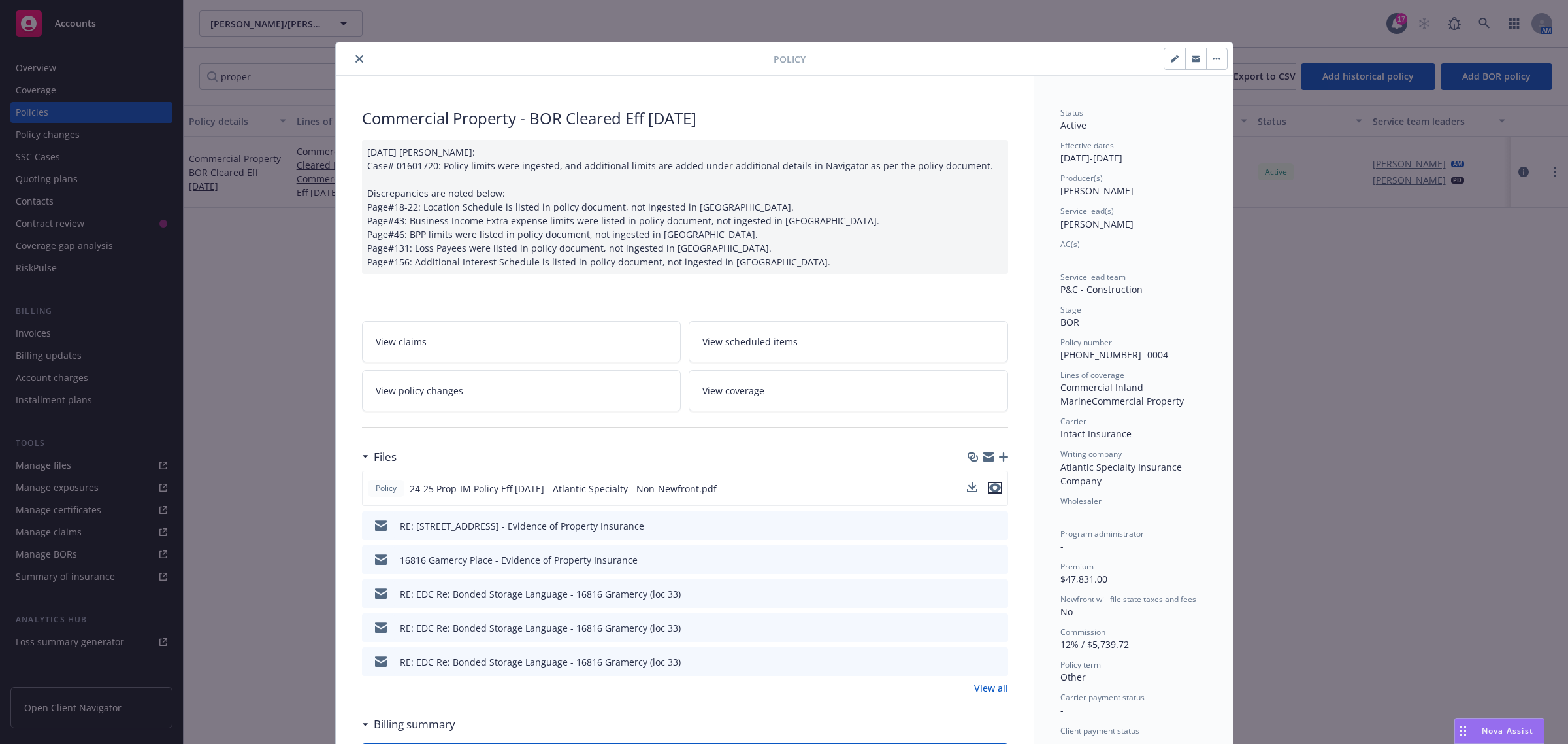
click at [991, 492] on icon "preview file" at bounding box center [995, 488] width 11 height 9
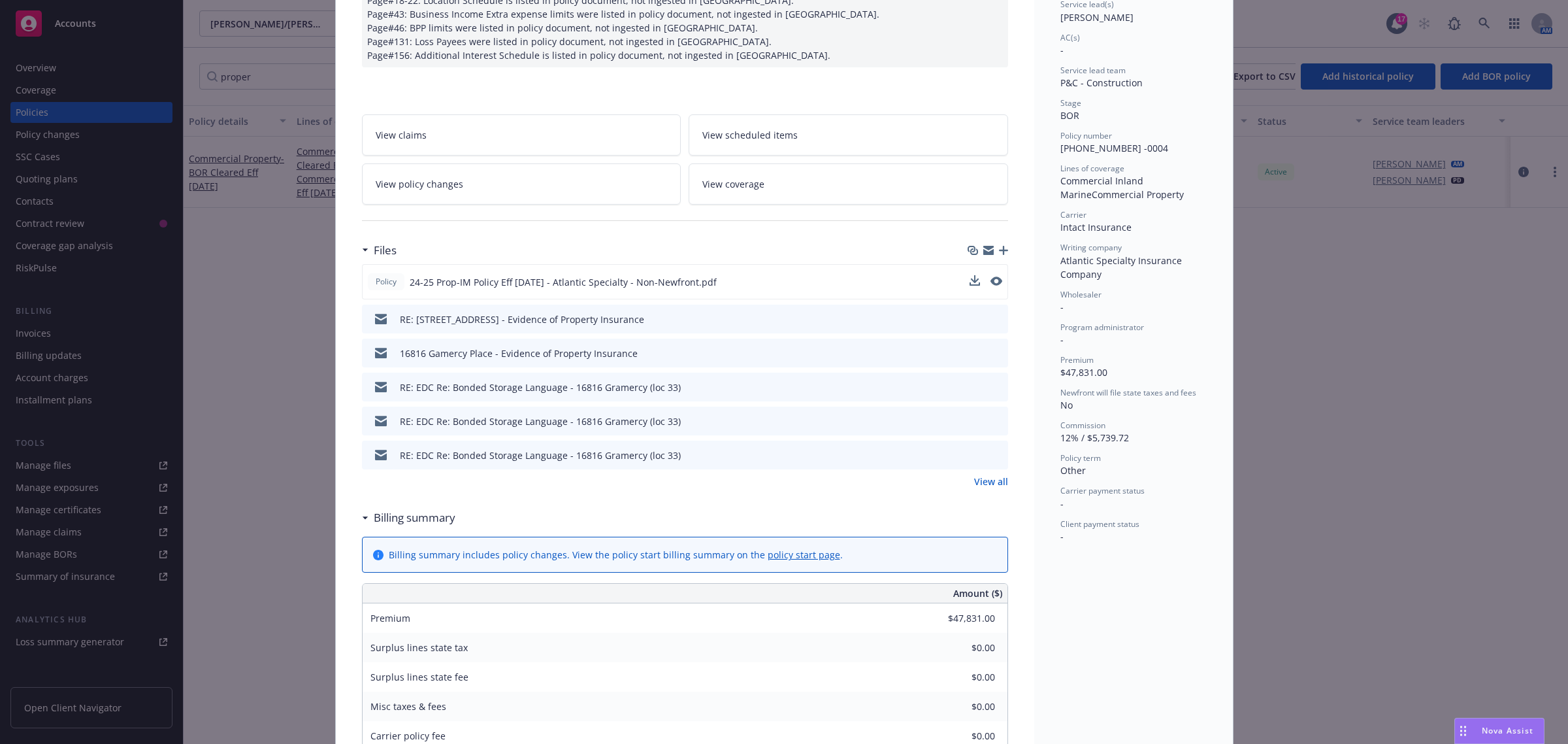
scroll to position [245, 0]
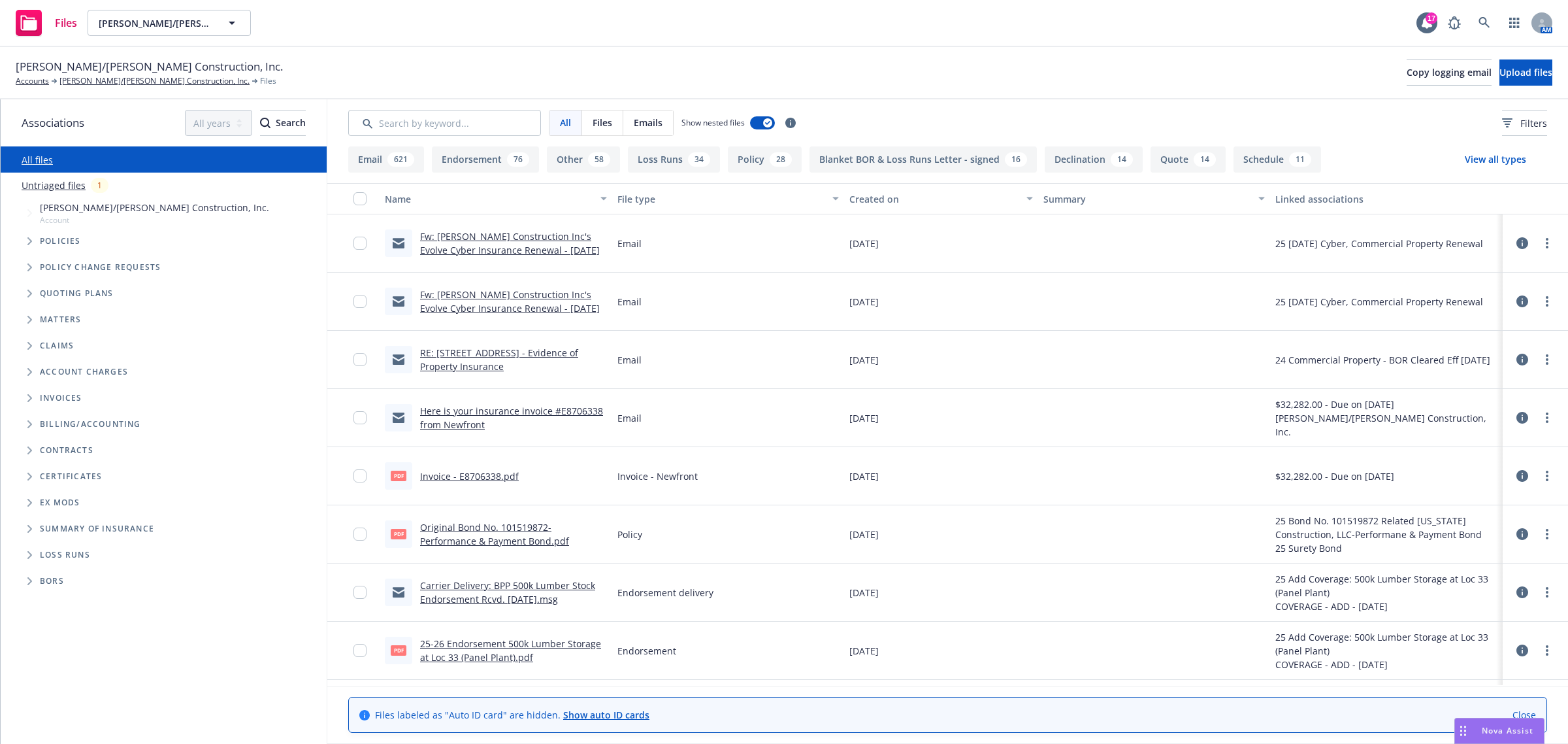
click at [25, 268] on span "Tree Example" at bounding box center [29, 268] width 21 height 21
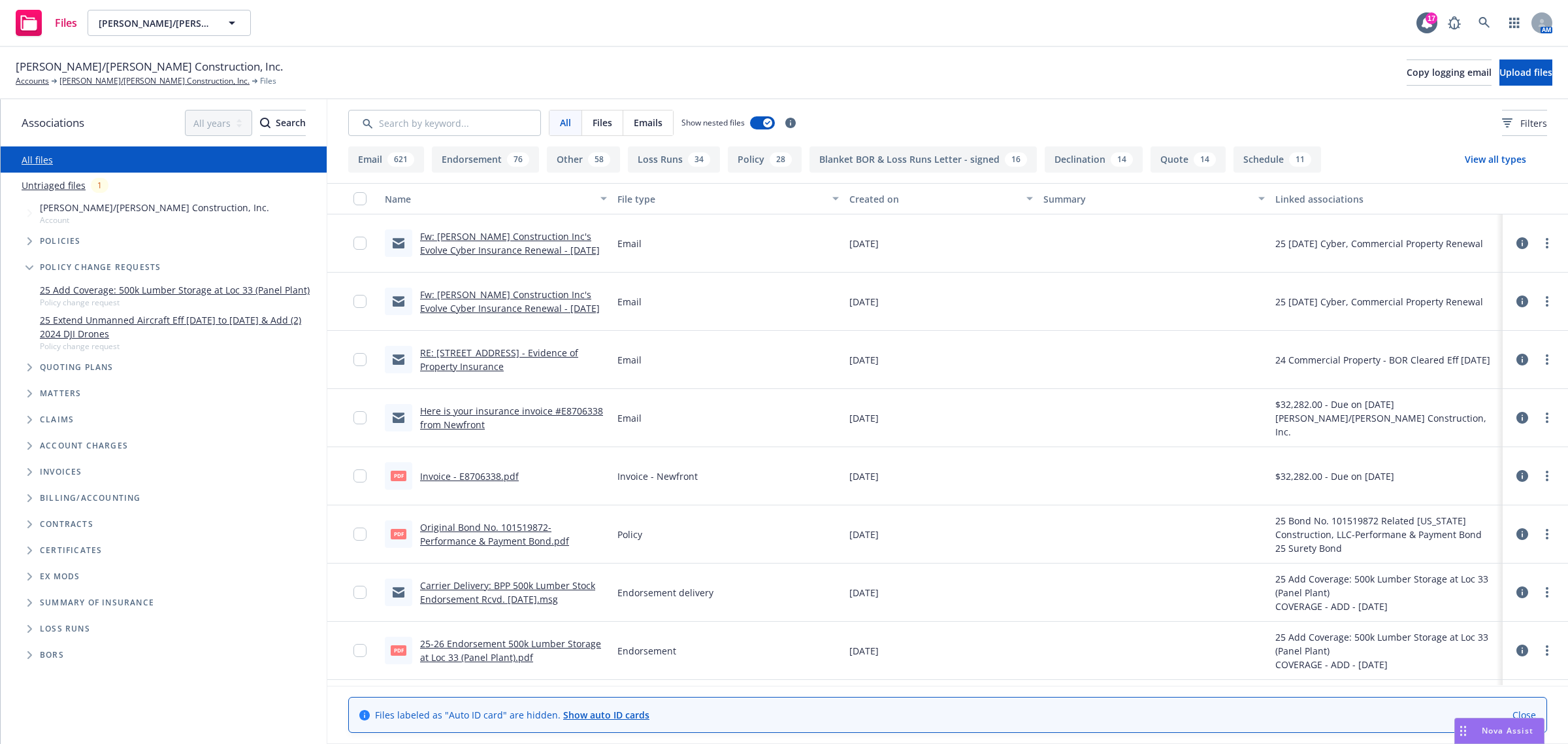
click at [71, 293] on link "25 Add Coverage: 500k Lumber Storage at Loc 33 (Panel Plant)" at bounding box center [175, 289] width 270 height 14
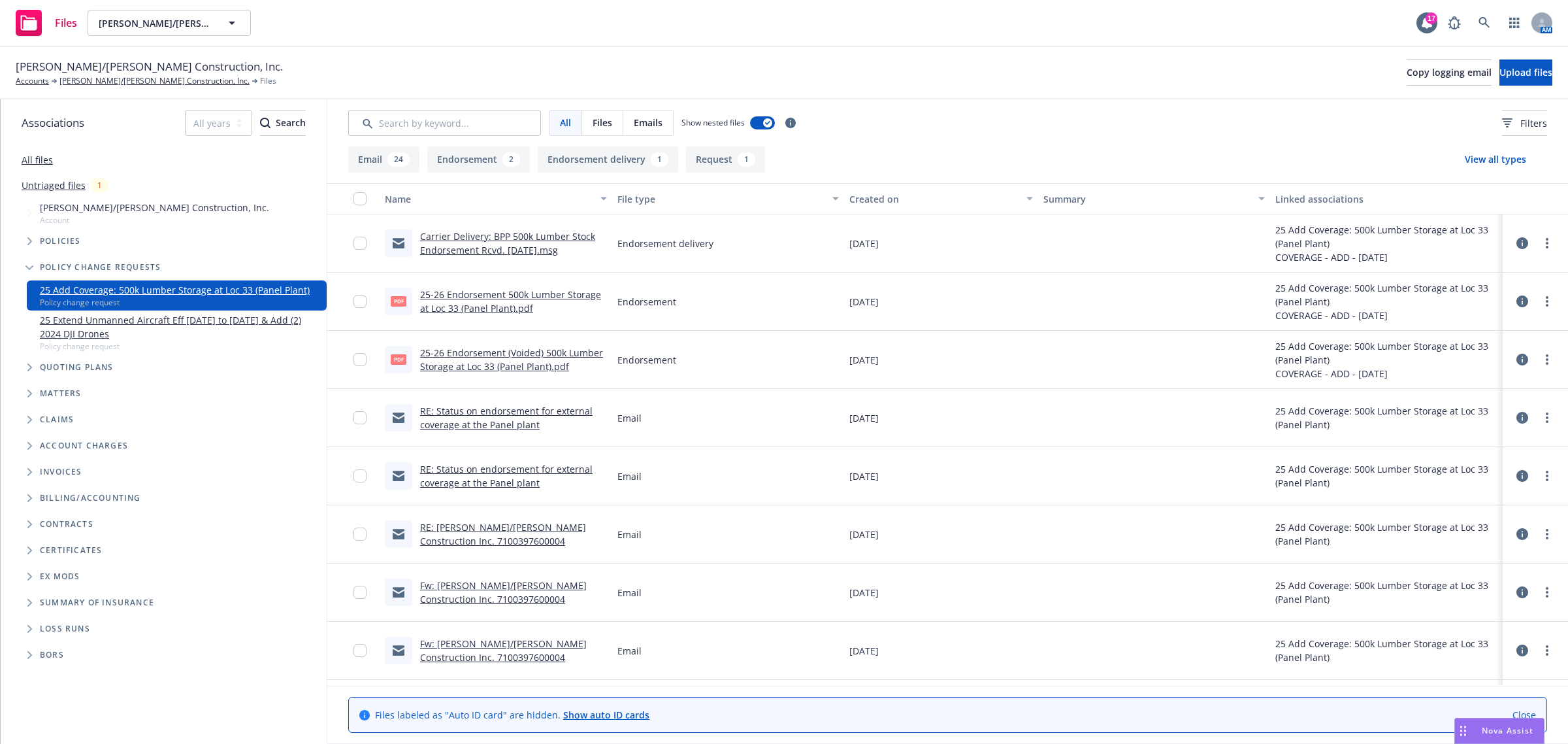
click at [33, 164] on link "All files" at bounding box center [37, 159] width 31 height 12
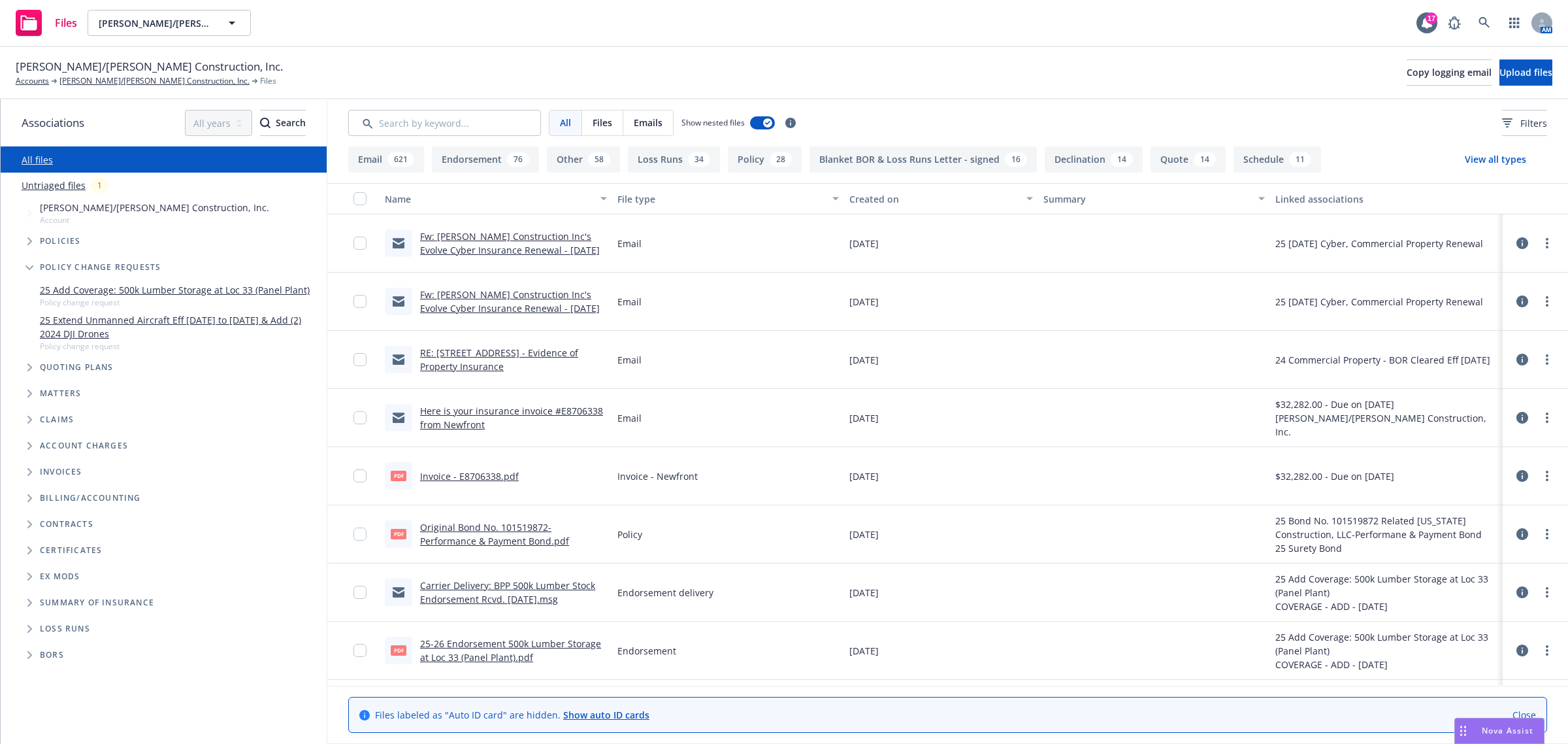
click at [60, 288] on link "25 Add Coverage: 500k Lumber Storage at Loc 33 (Panel Plant)" at bounding box center [175, 289] width 270 height 14
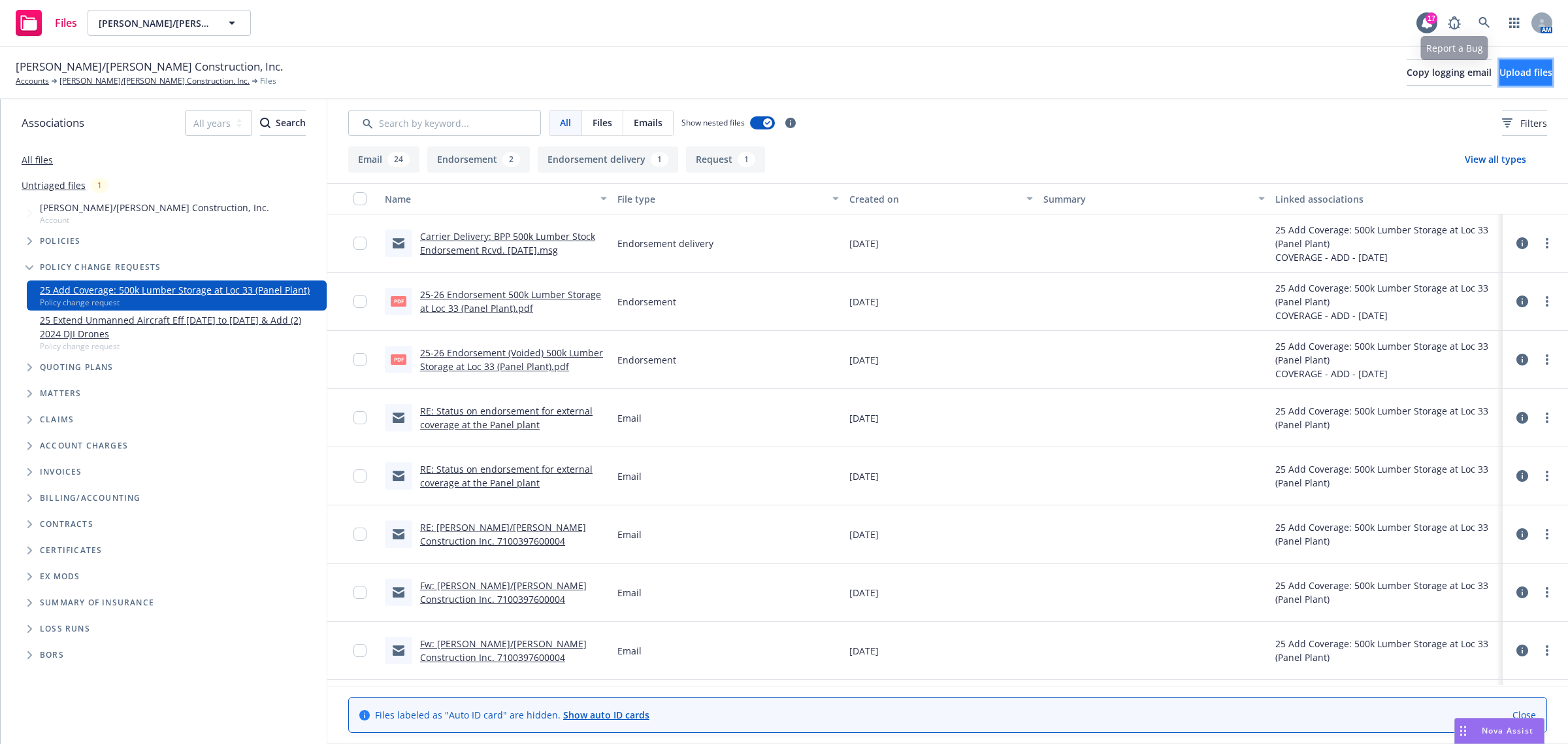
click at [1503, 67] on span "Upload files" at bounding box center [1526, 72] width 53 height 12
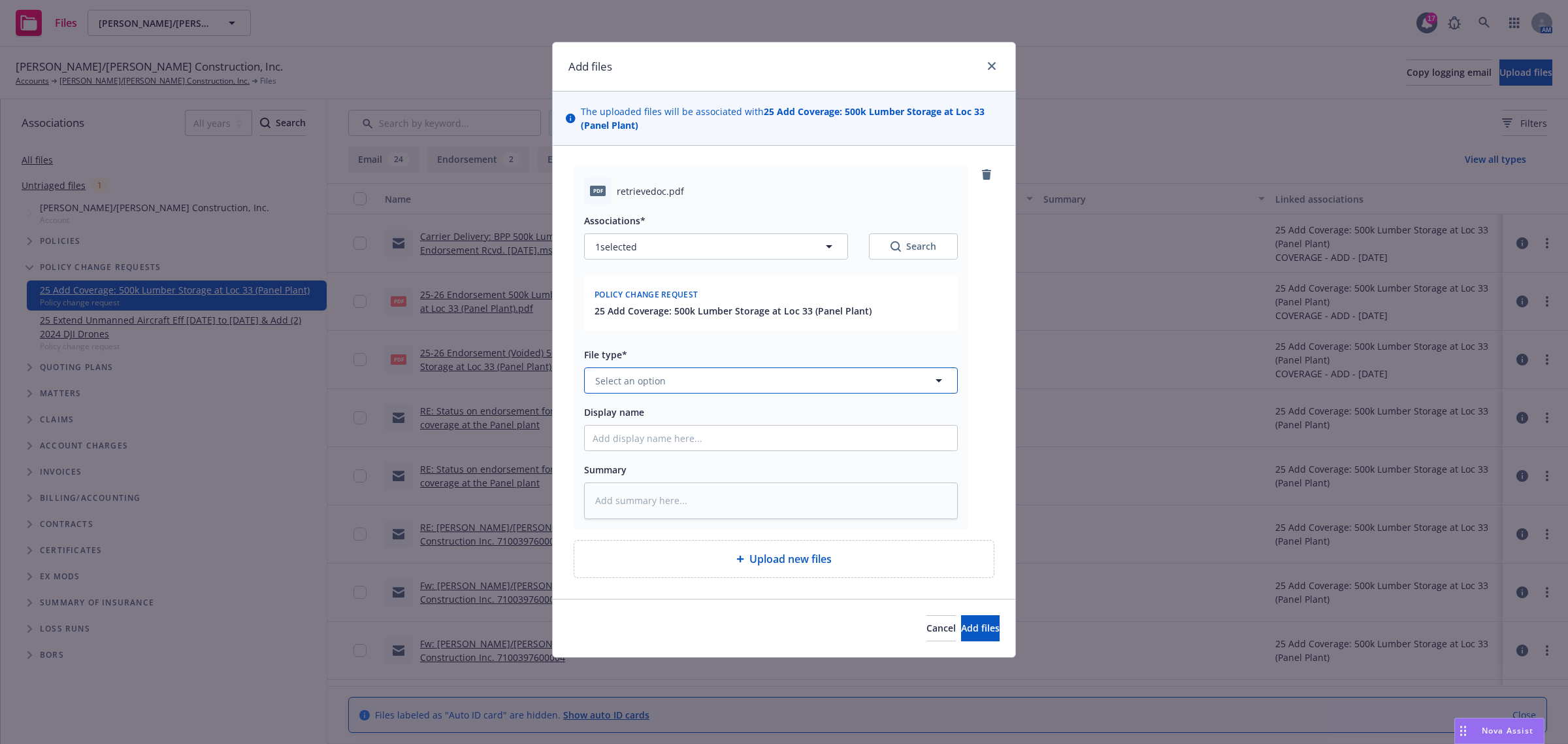
click at [622, 387] on span "Select an option" at bounding box center [630, 380] width 71 height 14
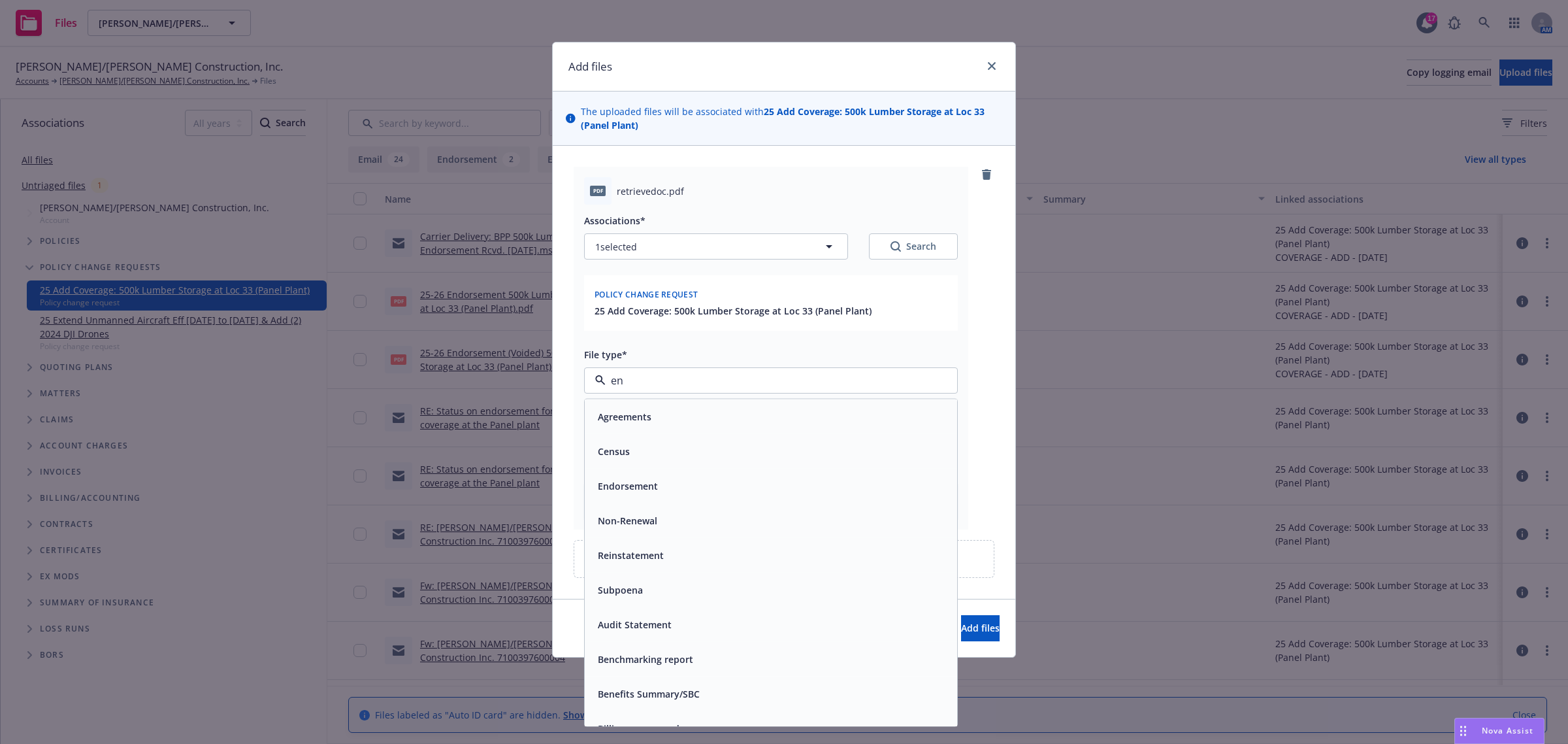
type input "end"
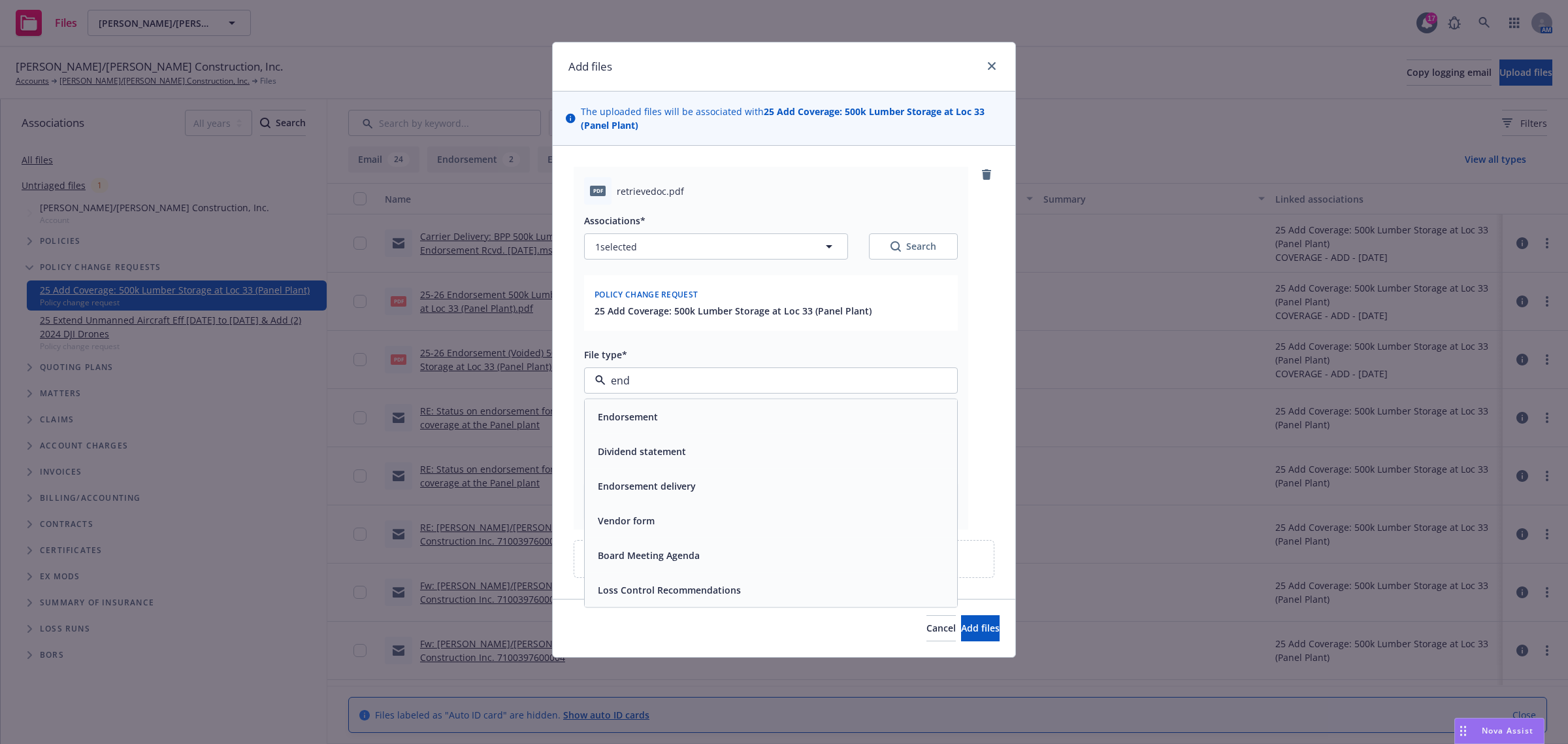
click at [647, 422] on span "Endorsement" at bounding box center [629, 416] width 60 height 14
click at [655, 445] on input "Display name" at bounding box center [771, 438] width 372 height 25
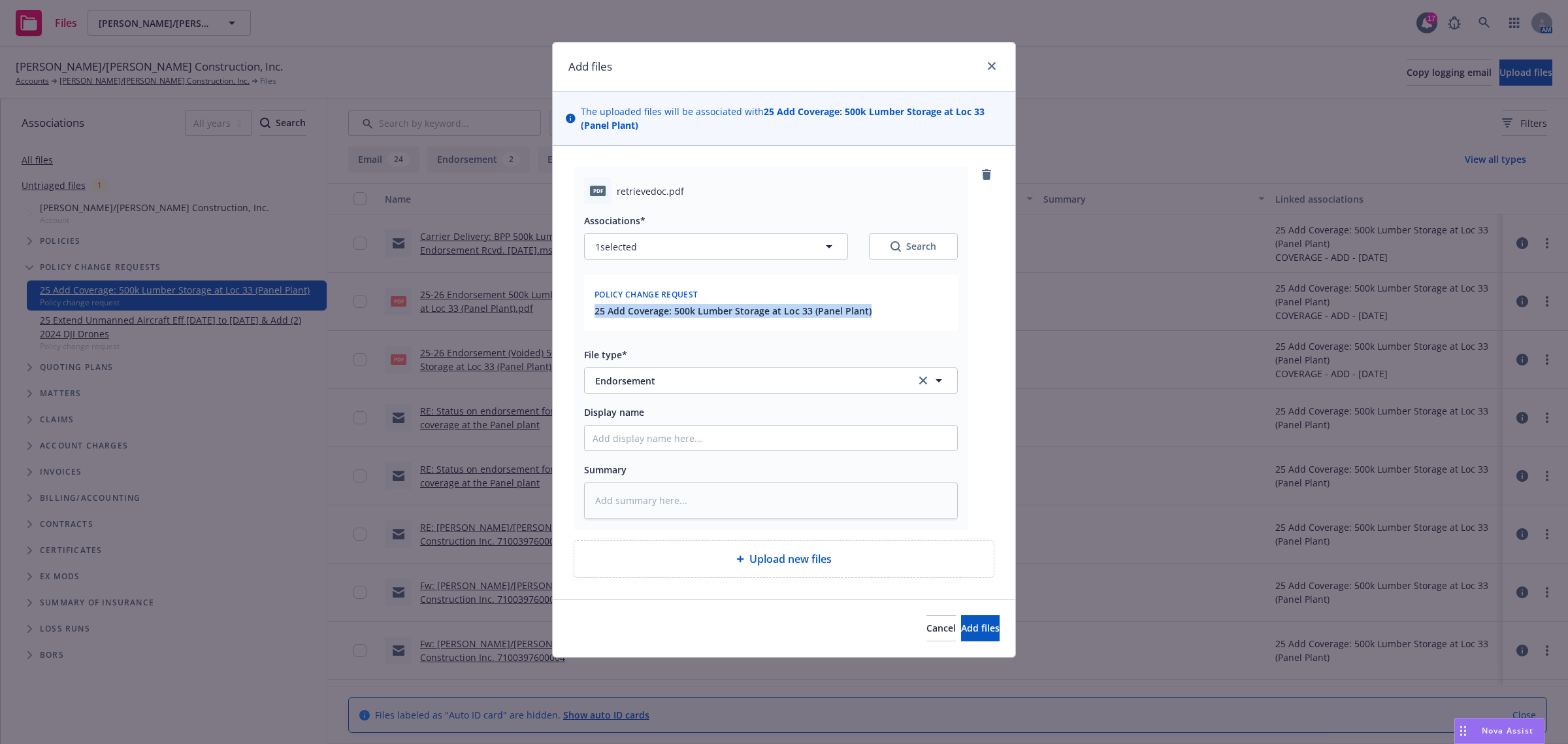
drag, startPoint x: 593, startPoint y: 310, endPoint x: 841, endPoint y: 314, distance: 248.0
click at [886, 315] on div "25 Add Coverage: 500k Lumber Storage at Loc 33 (Panel Plant)" at bounding box center [770, 310] width 358 height 14
click at [615, 438] on input "Display name" at bounding box center [771, 438] width 372 height 25
click at [635, 441] on input "Display name" at bounding box center [771, 438] width 372 height 25
type textarea "x"
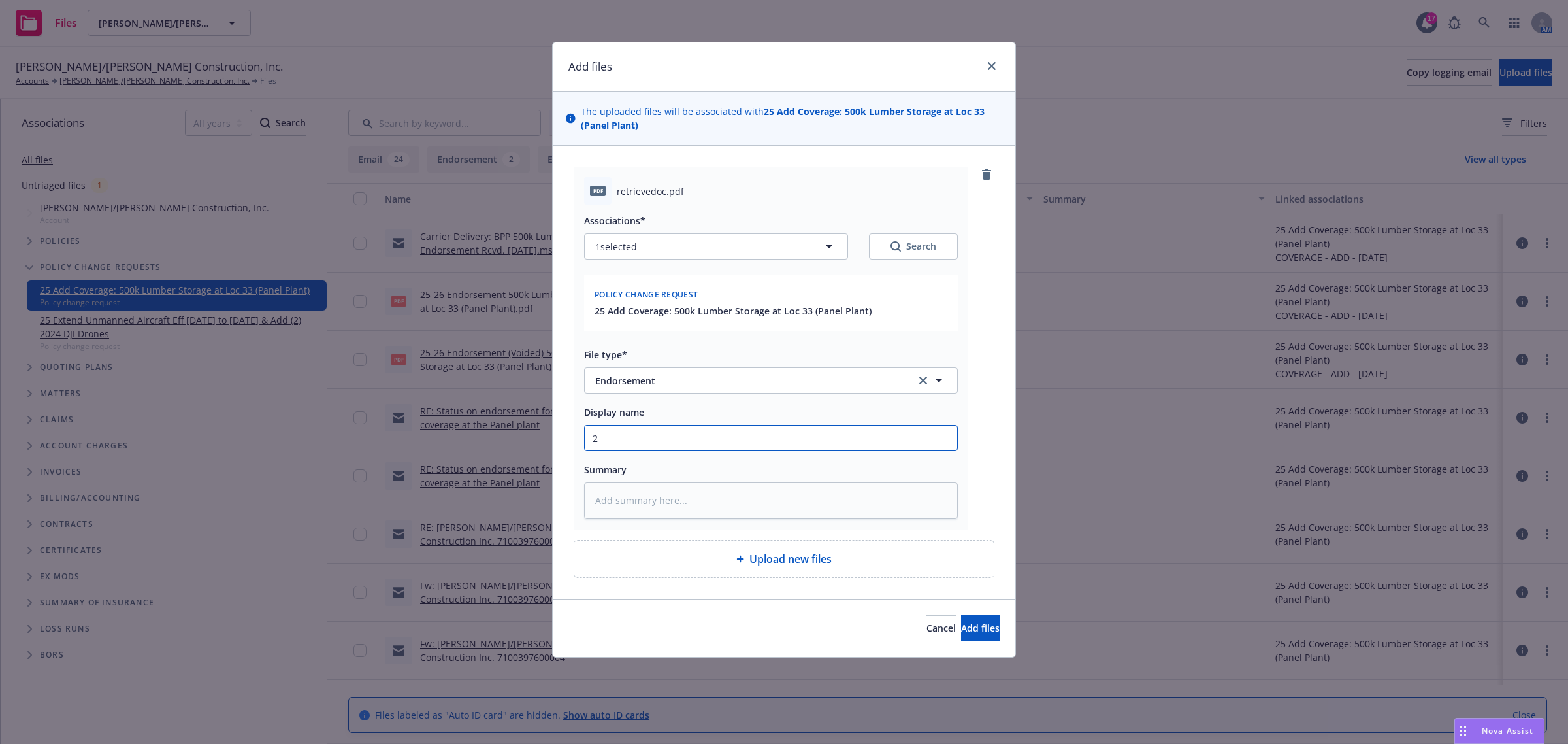
type input "2"
type textarea "x"
type input "25"
type textarea "x"
type input "25-"
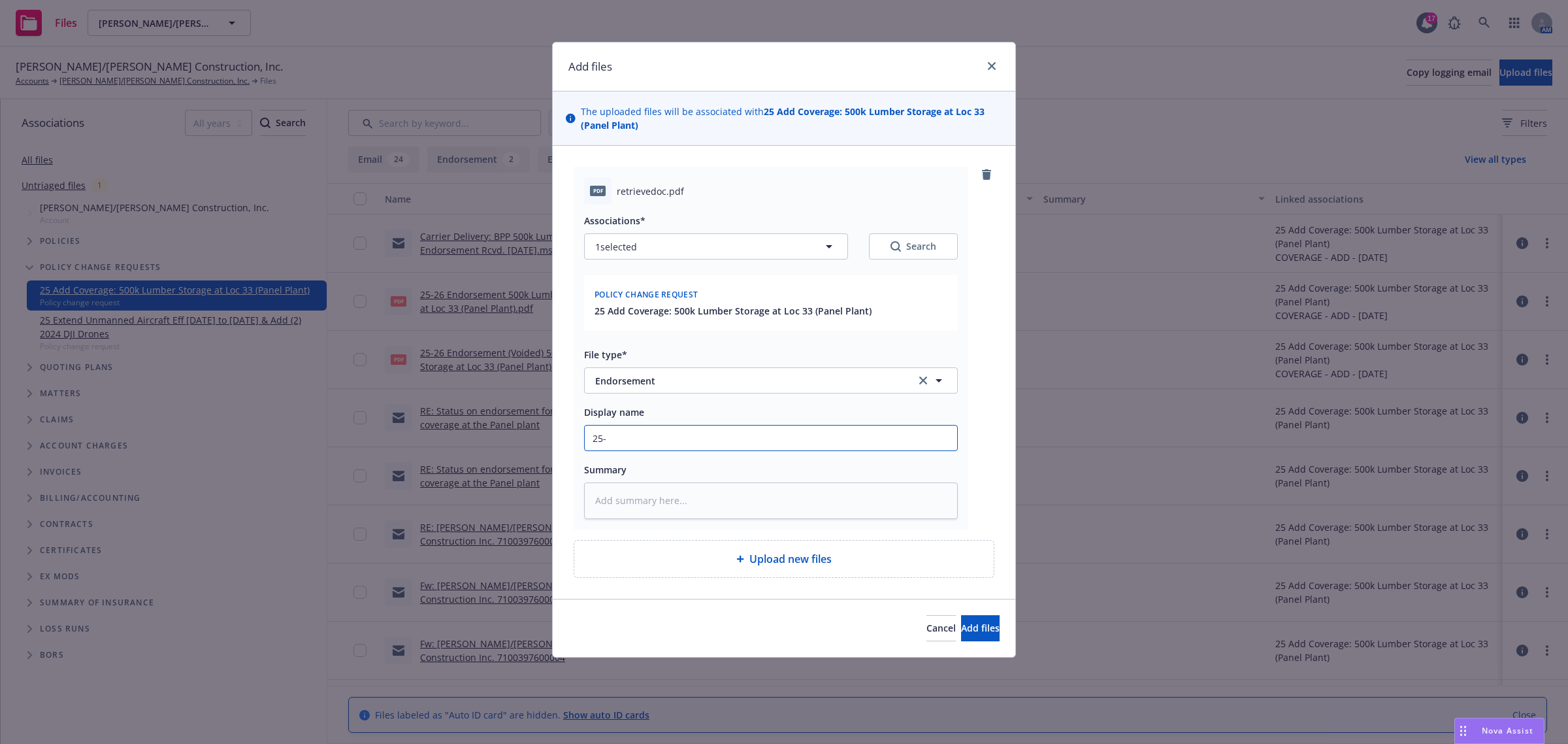
type textarea "x"
type input "25-2"
type textarea "x"
type input "25-26"
type textarea "x"
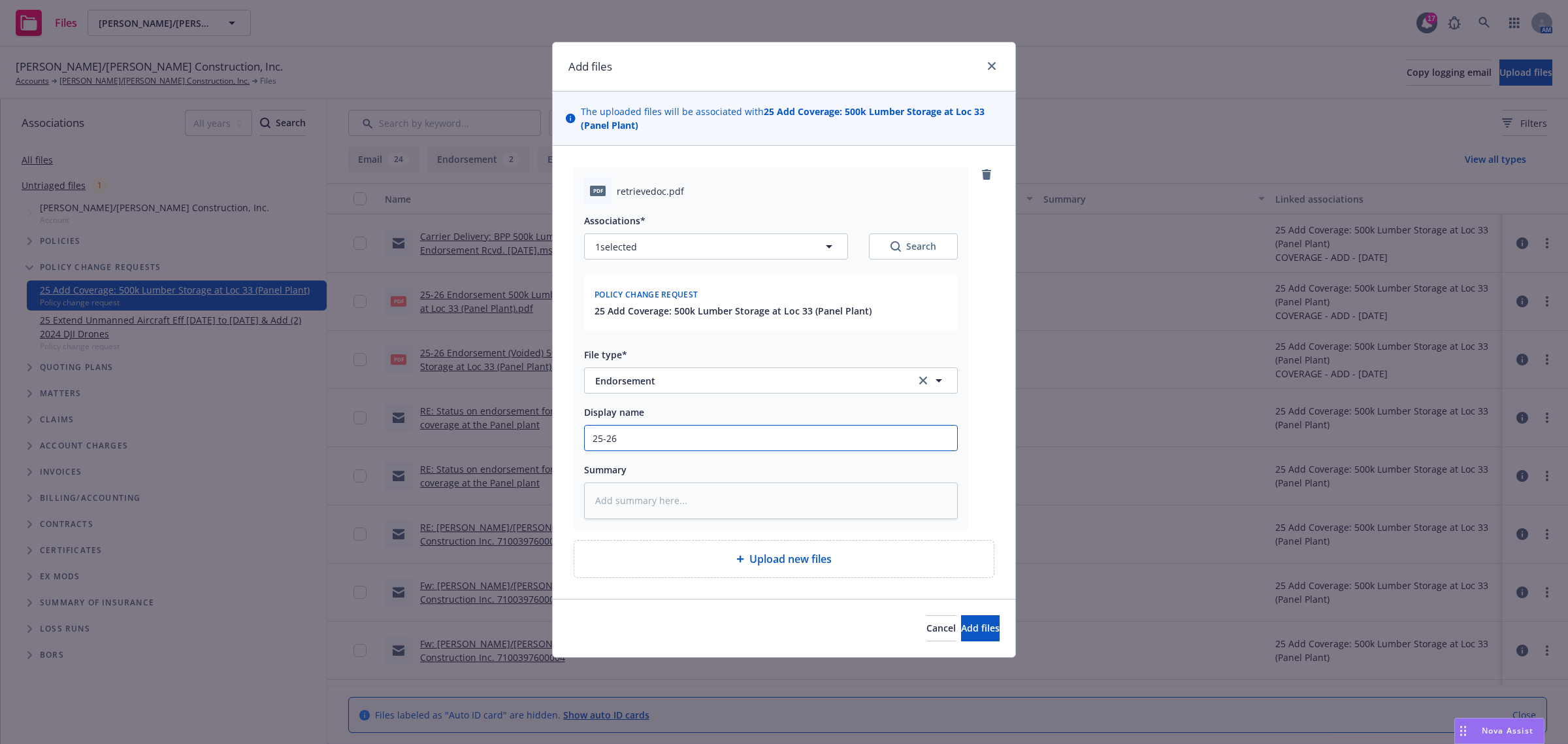
type input "25-26"
type textarea "x"
type input "25-26 E"
type textarea "x"
type input "25-26 En"
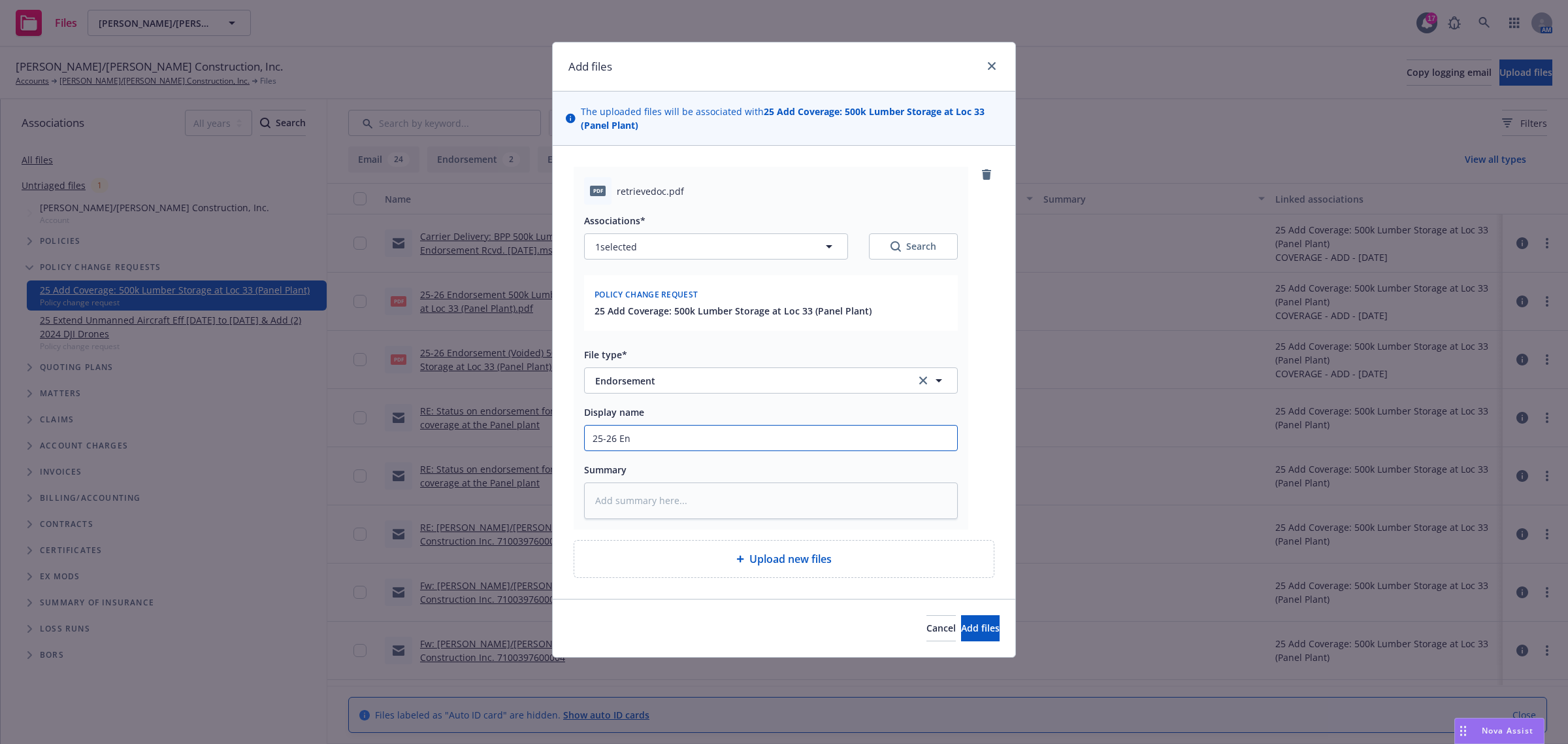
type textarea "x"
type input "25-26 End"
type textarea "x"
type input "25-26 Endr"
type textarea "x"
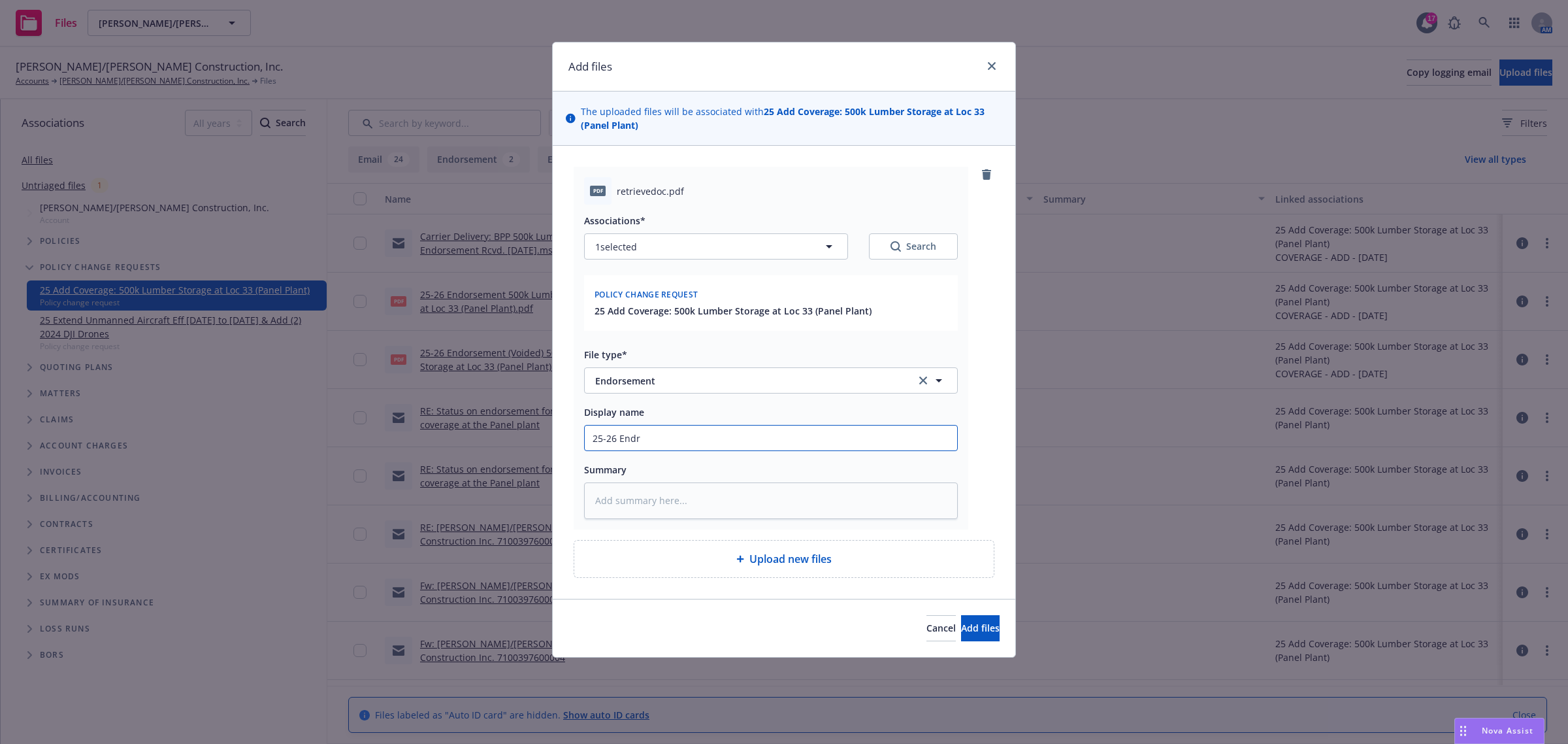
type input "25-26 End"
type textarea "x"
type input "25-26 Endo"
type textarea "x"
type input "25-26 Endor"
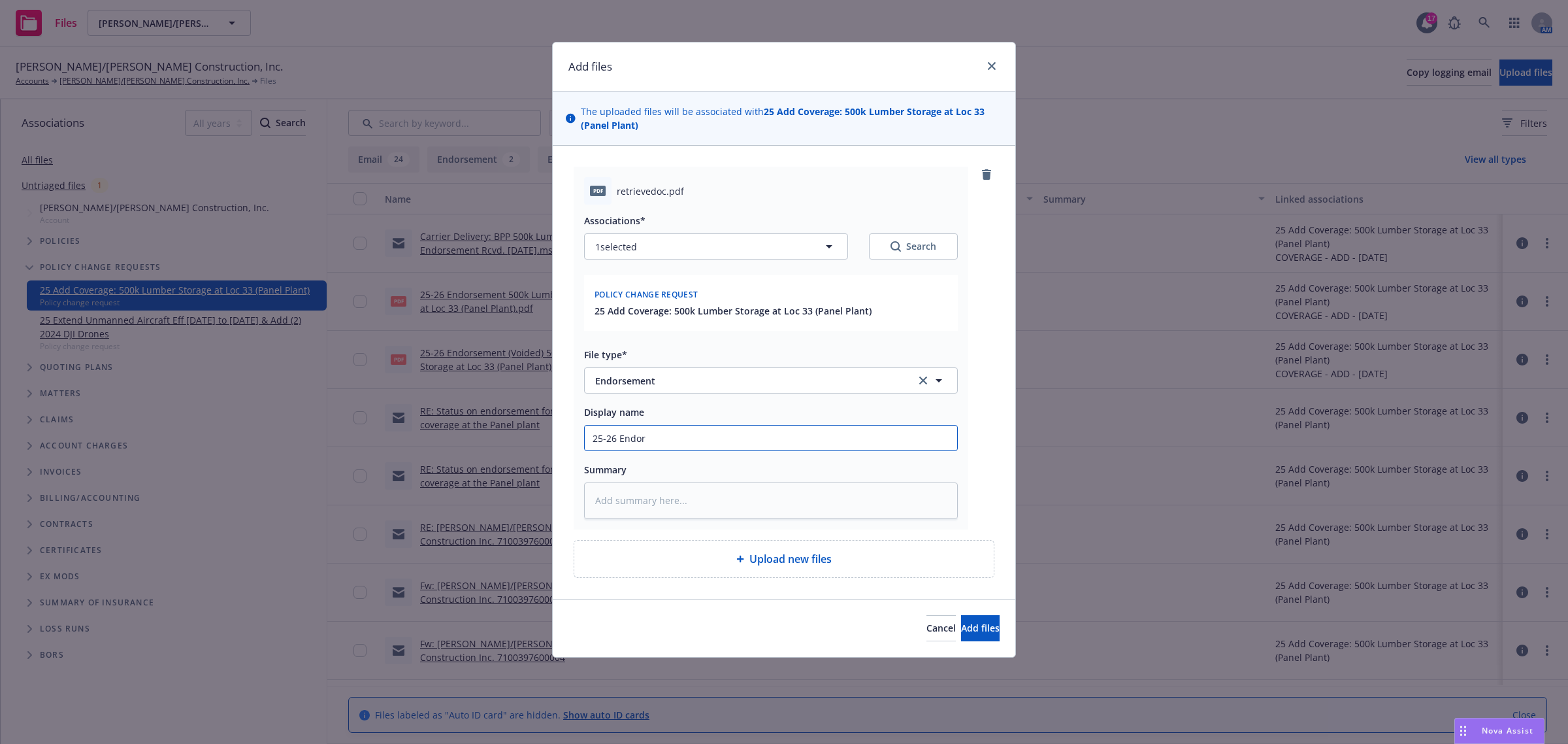
type textarea "x"
type input "25-26 Endors"
type textarea "x"
type input "25-26 Endorse"
type textarea "x"
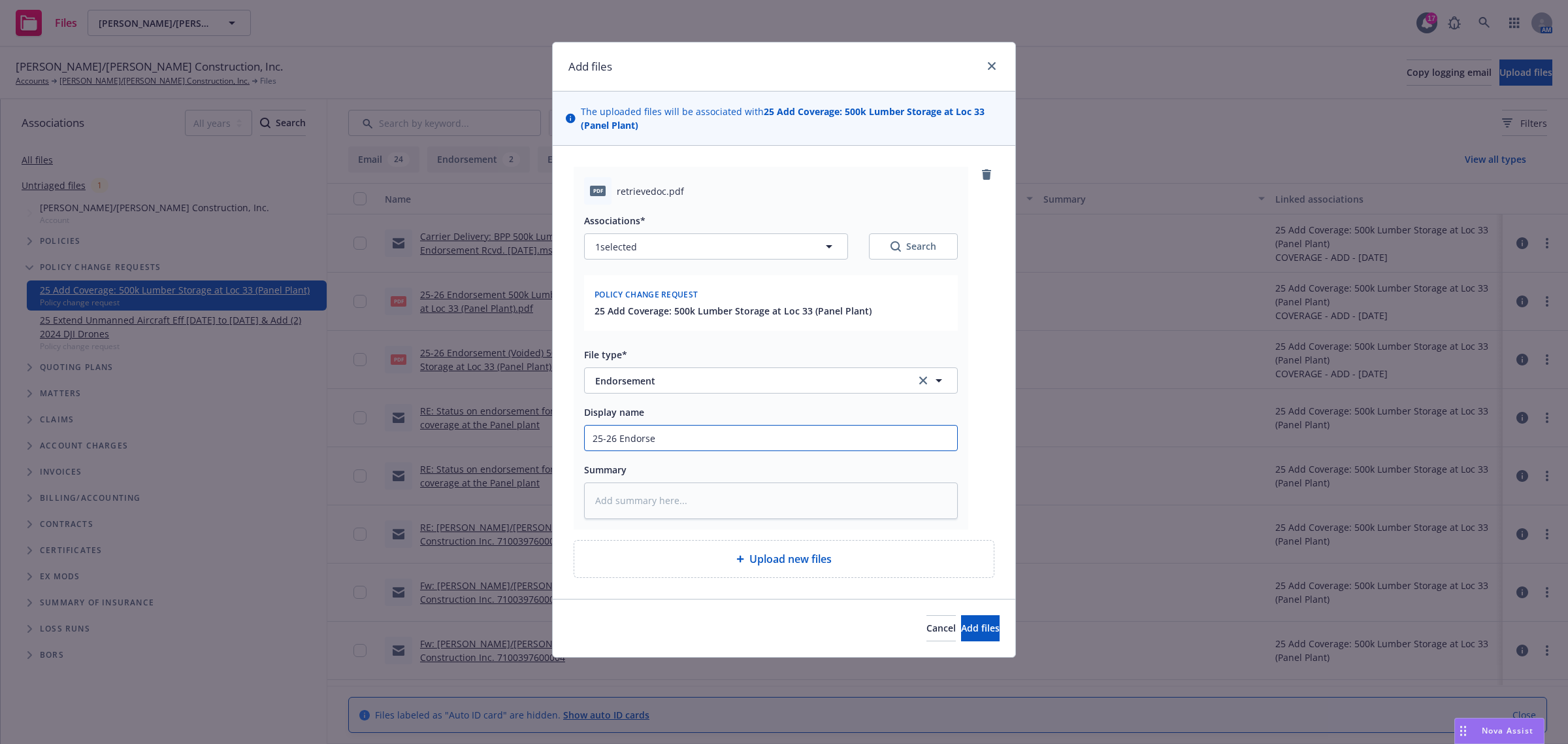
type input "25-26 Endorsem"
type textarea "x"
type input "25-26 Endorseme"
type textarea "x"
type input "25-26 Endorsemen"
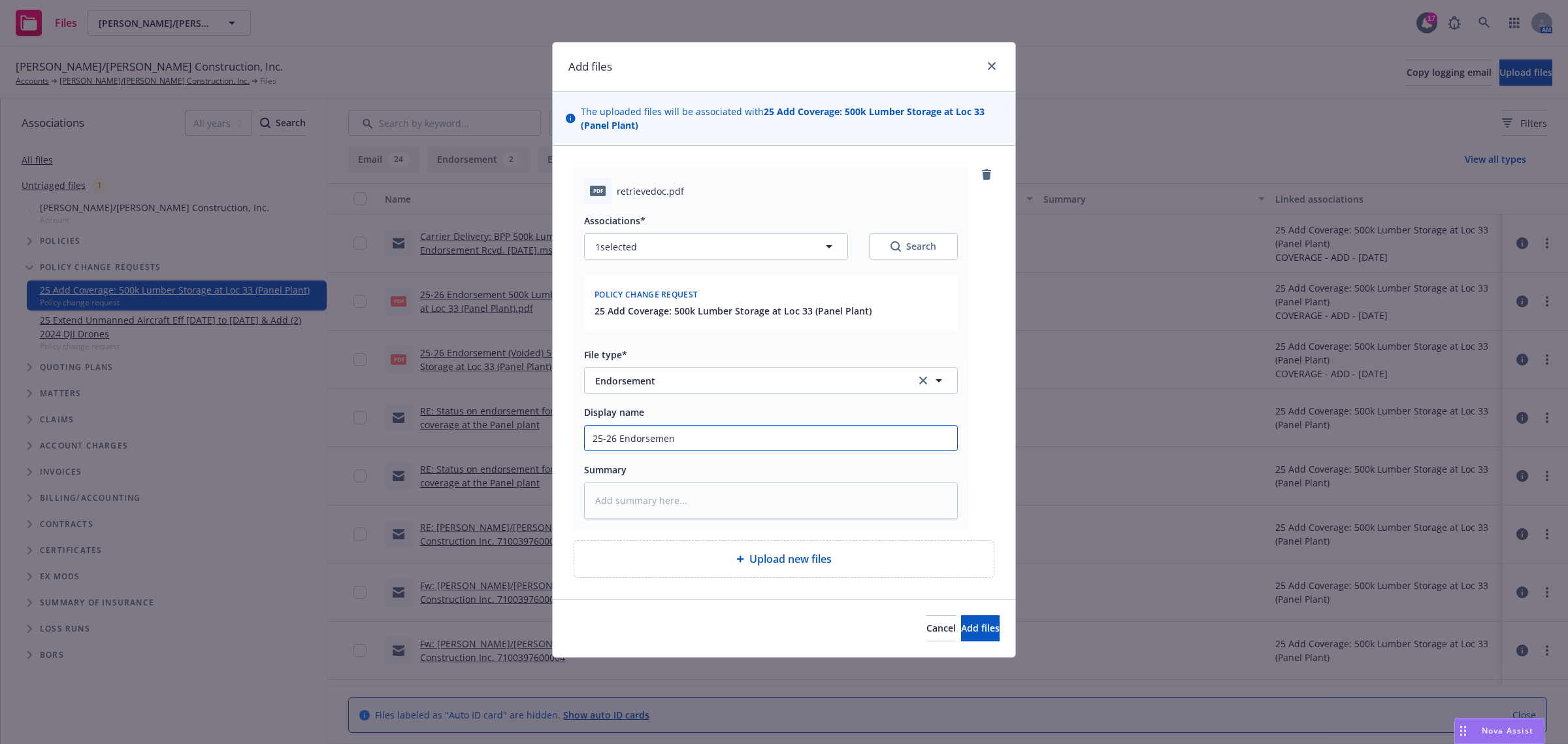
type textarea "x"
type input "25-26 Endorsement"
type textarea "x"
type input "25-26 Endorsement"
type textarea "x"
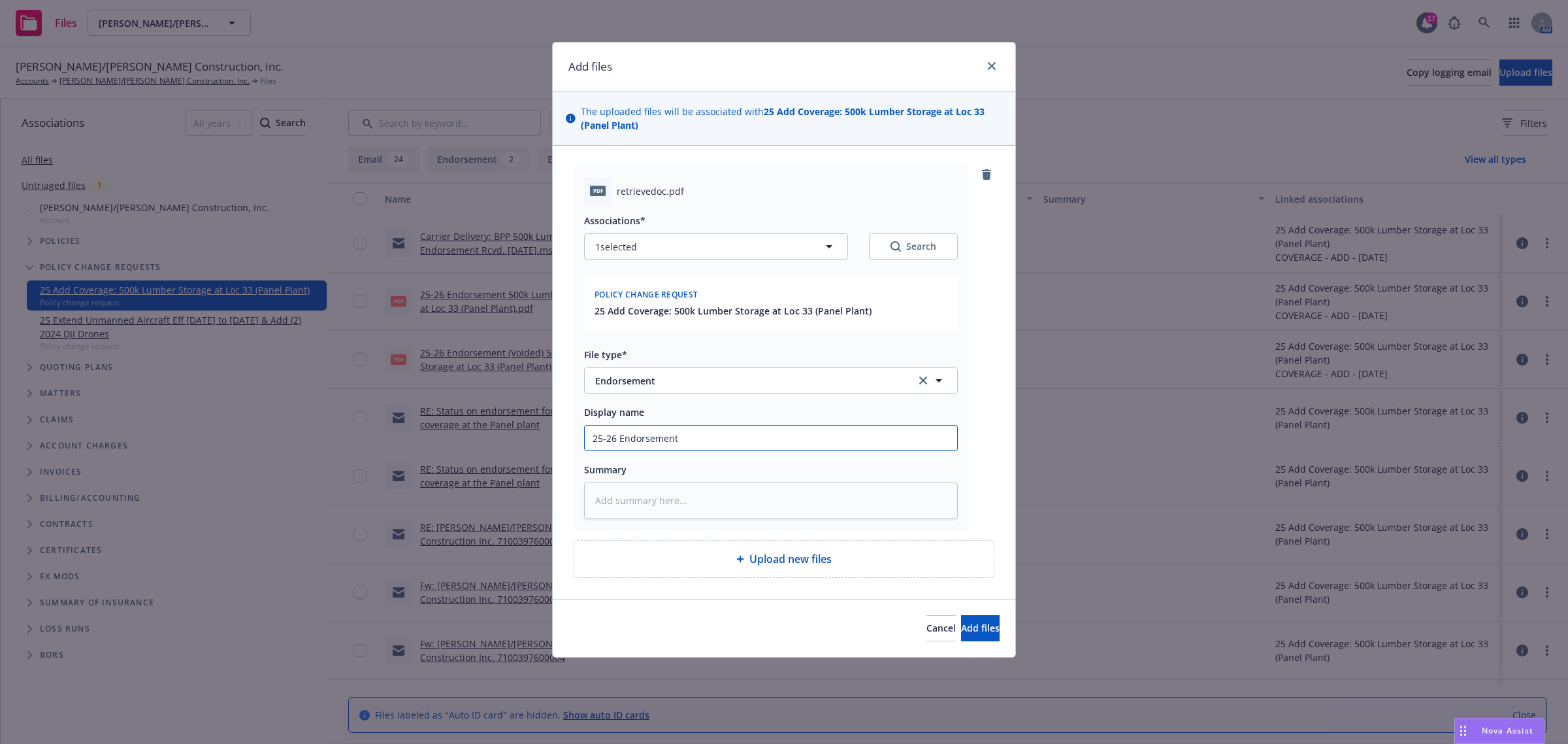
type input "25-26 Endorsement"
type textarea "x"
type input "25-26 Endorsement 5"
type textarea "x"
type input "25-26 Endorsement 50"
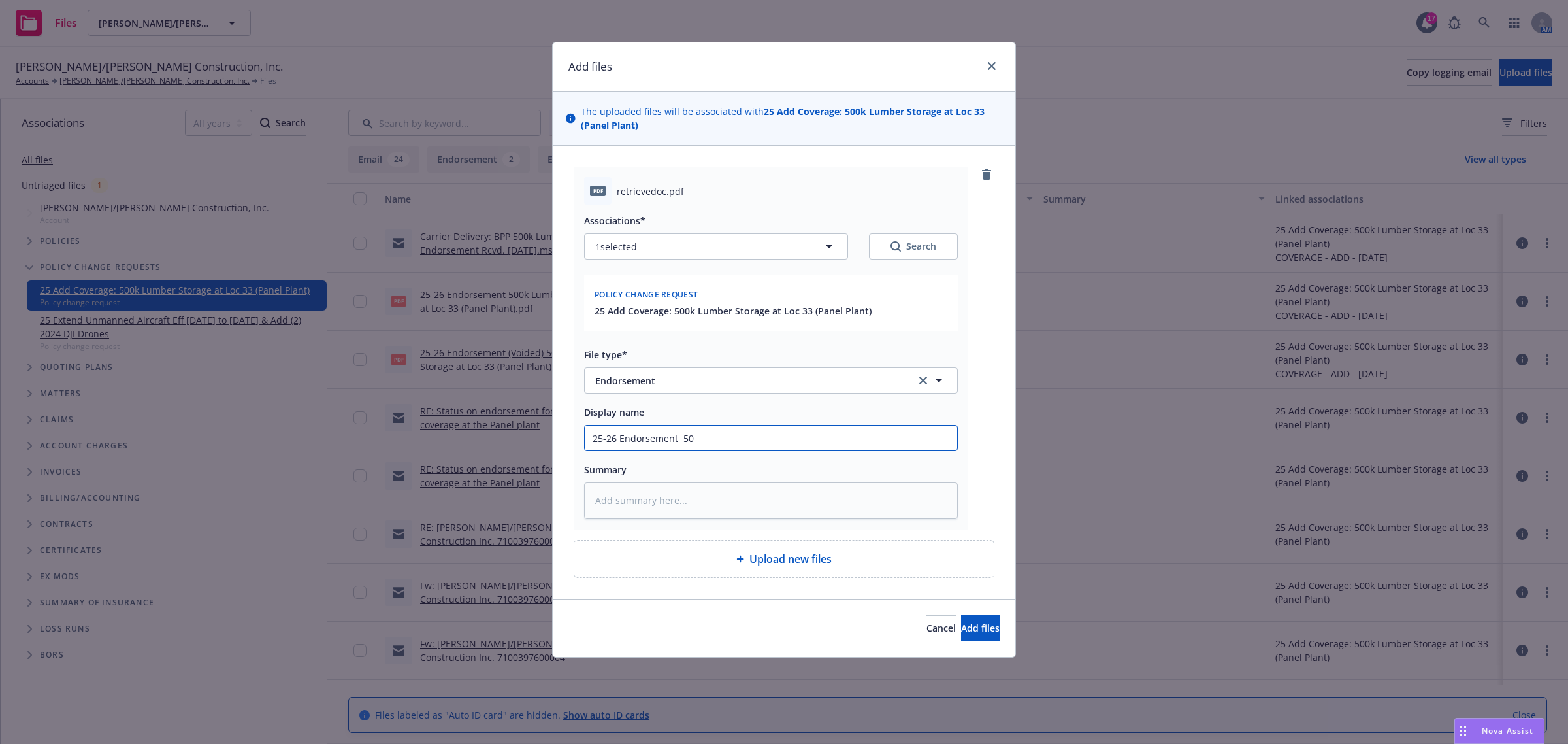
type textarea "x"
type input "25-26 Endorsement 500"
type textarea "x"
type input "25-26 Endorsement 500k"
type textarea "x"
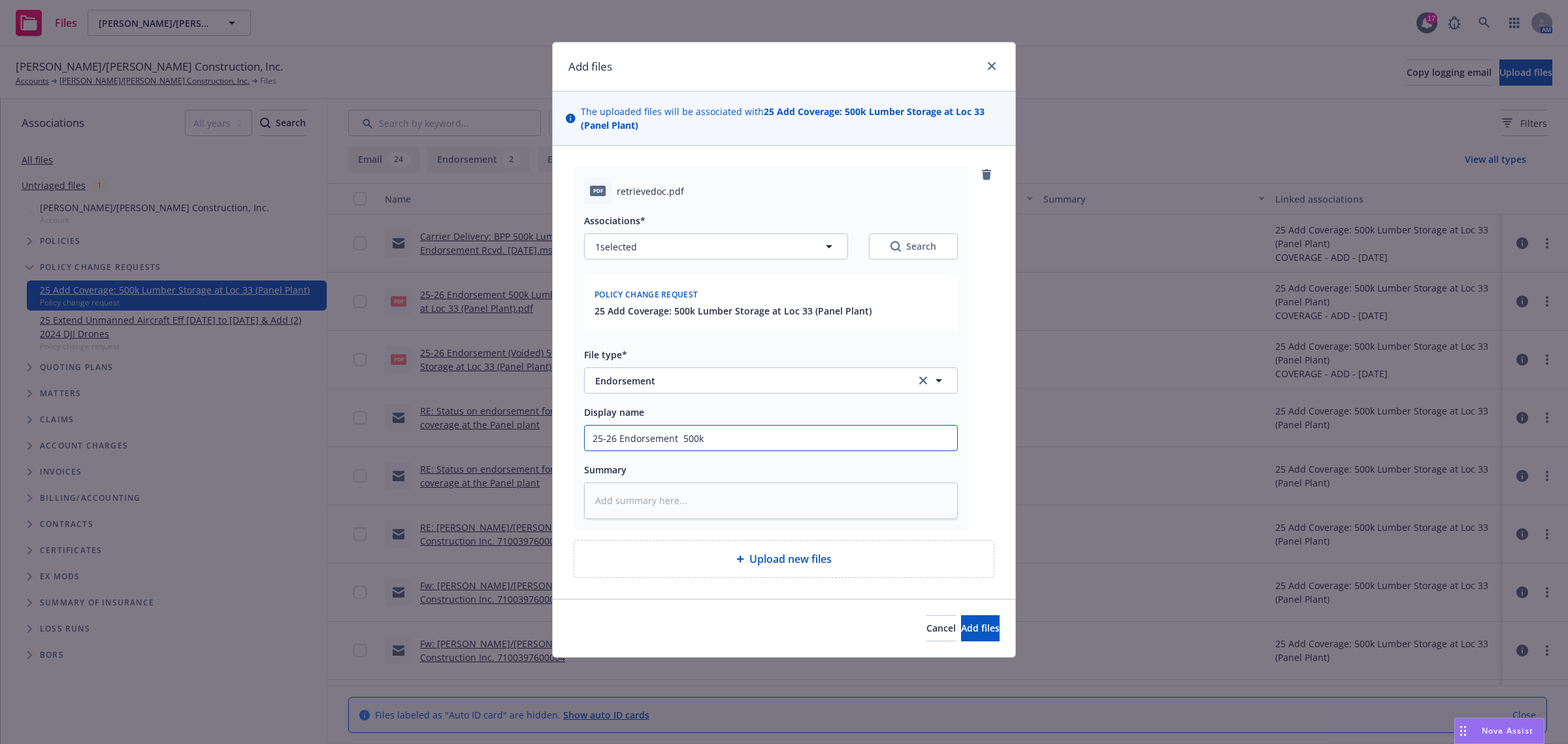
type input "25-26 Endorsement 500k"
click at [677, 437] on input "25-26 Endorsement 500k" at bounding box center [771, 438] width 372 height 25
type textarea "x"
type input "25-26 Endorsement 500k"
type textarea "x"
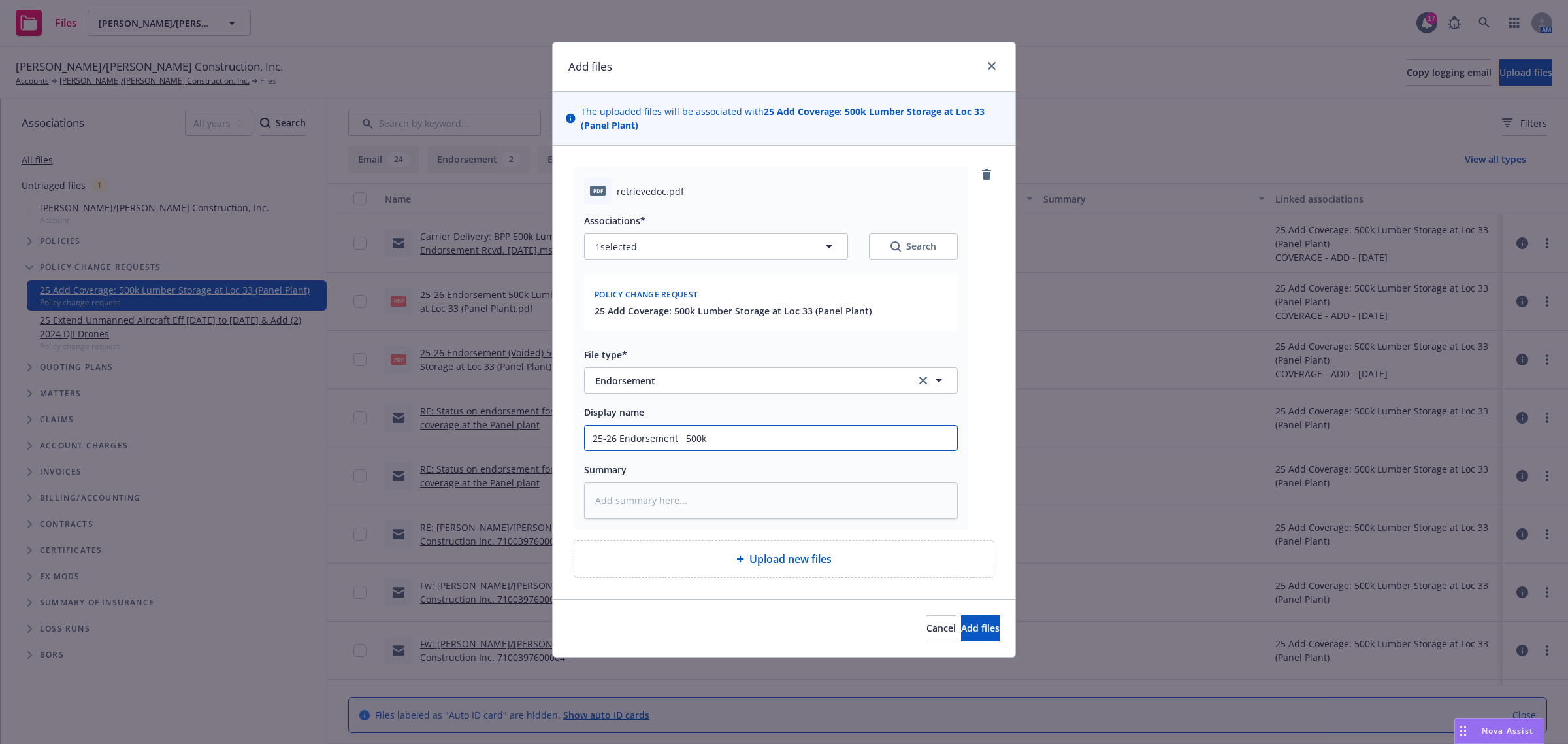
type input "25-26 Endorsement A 500k"
type textarea "x"
type input "25-26 Endorsement Ad 500k"
type textarea "x"
type input "25-26 Endorsement Add 500k"
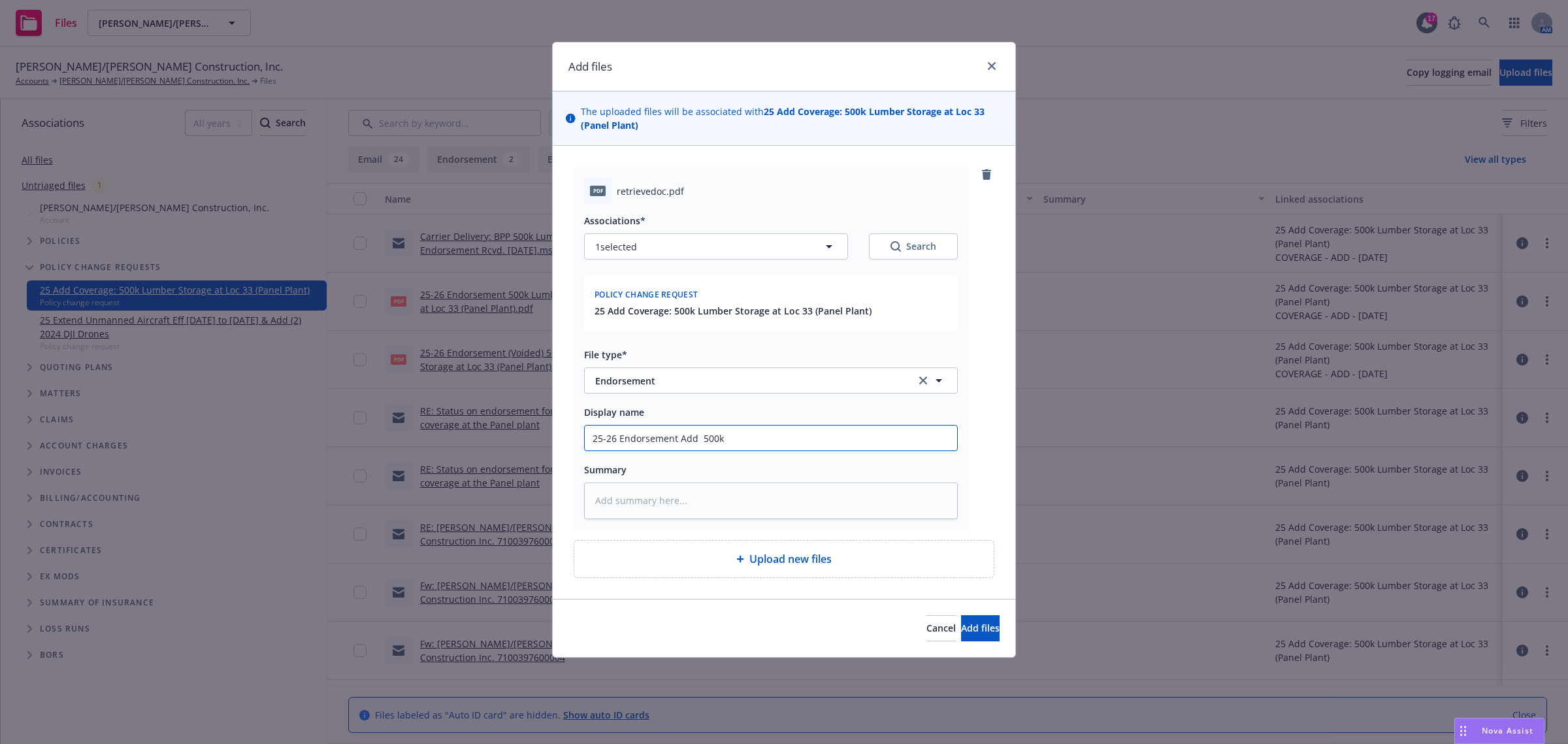
click at [702, 440] on input "25-26 Endorsement Add 500k" at bounding box center [771, 438] width 372 height 25
type textarea "x"
type input "25-26 Endorsement Add 500k"
click at [720, 438] on input "25-26 Endorsement Add 500k" at bounding box center [771, 438] width 372 height 25
type textarea "x"
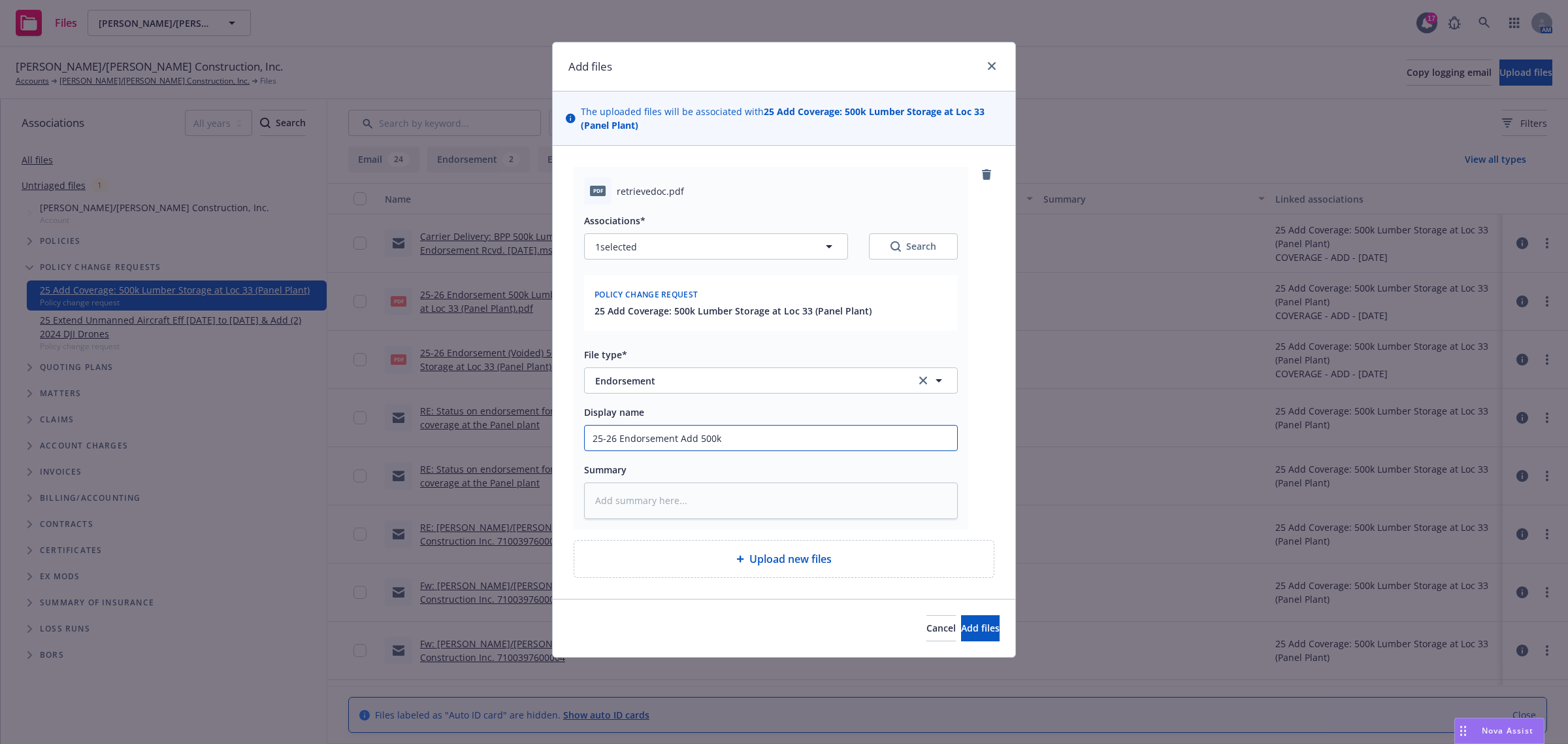
type input "25-26 Endorsement Add 500k B"
type textarea "x"
type input "25-26 Endorsement Add 500k BP"
type textarea "x"
type input "25-26 Endorsement Add 500k BPP"
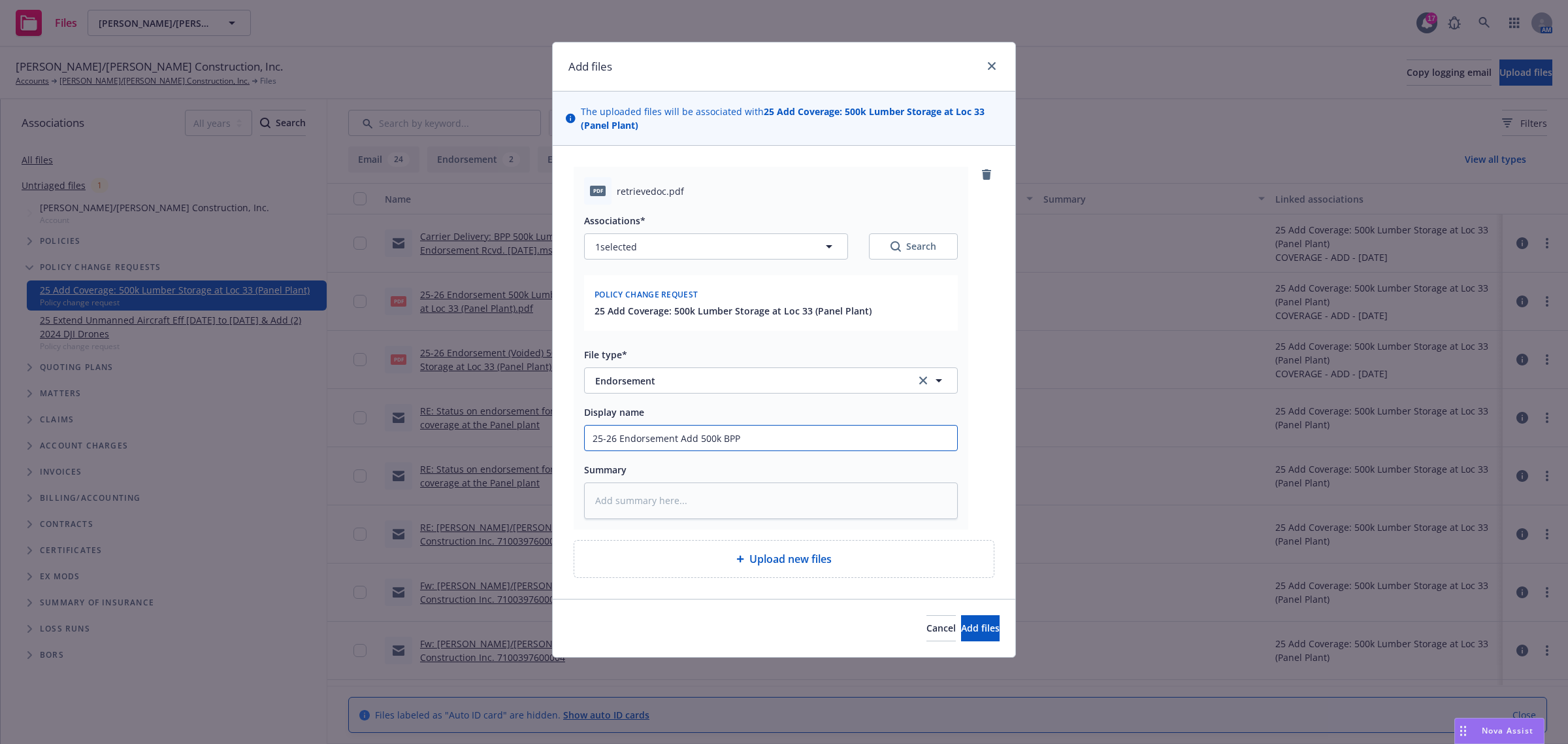
type textarea "x"
type input "25-26 Endorsement Add 500k BPP"
drag, startPoint x: 706, startPoint y: 479, endPoint x: 704, endPoint y: 493, distance: 14.1
click at [704, 491] on div "Summary" at bounding box center [770, 490] width 373 height 58
click at [701, 501] on textarea at bounding box center [770, 500] width 373 height 37
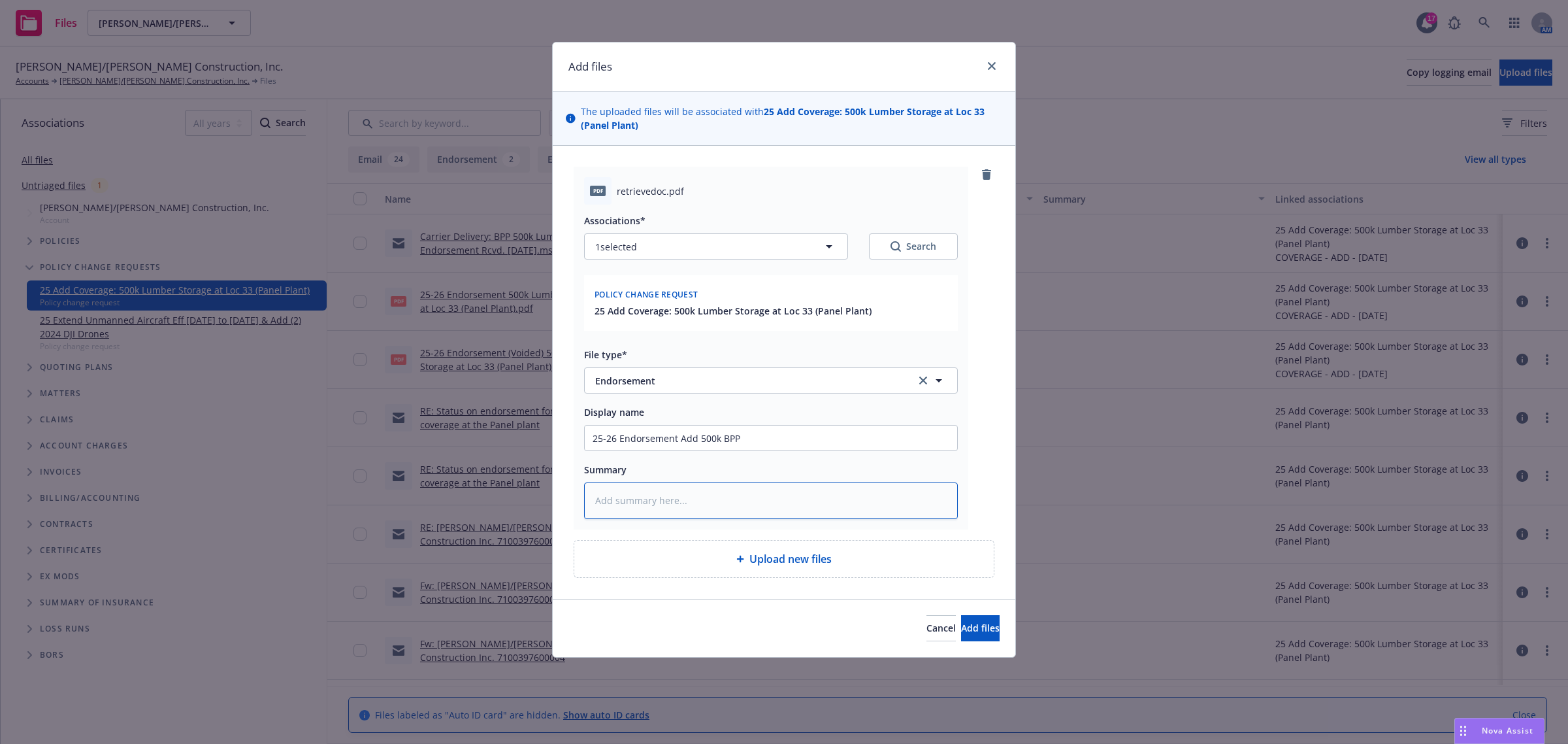
type textarea "x"
type textarea "P"
type textarea "x"
type textarea "Po"
type textarea "x"
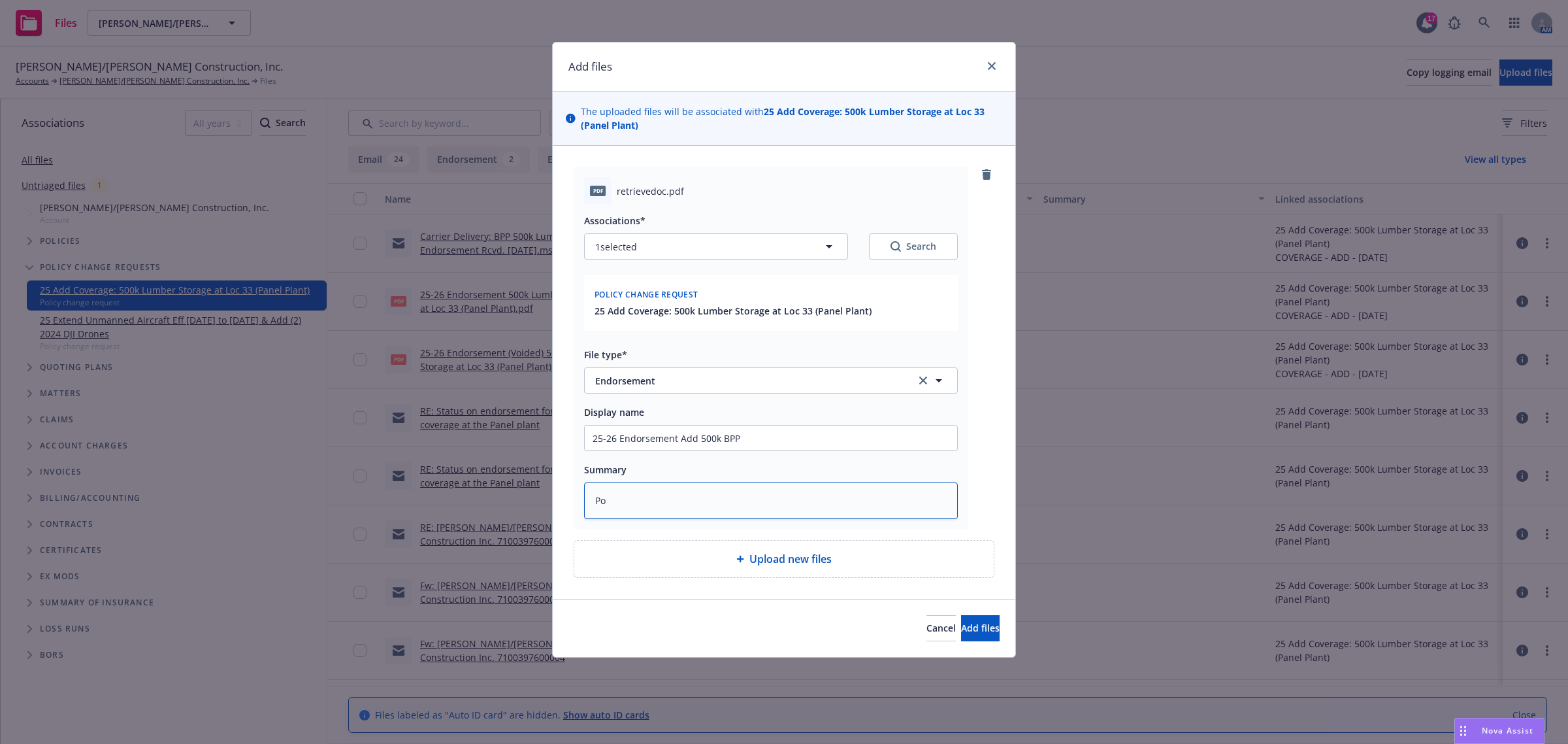
type textarea "Pol"
type textarea "x"
type textarea "Poli"
type textarea "x"
type textarea "Polic"
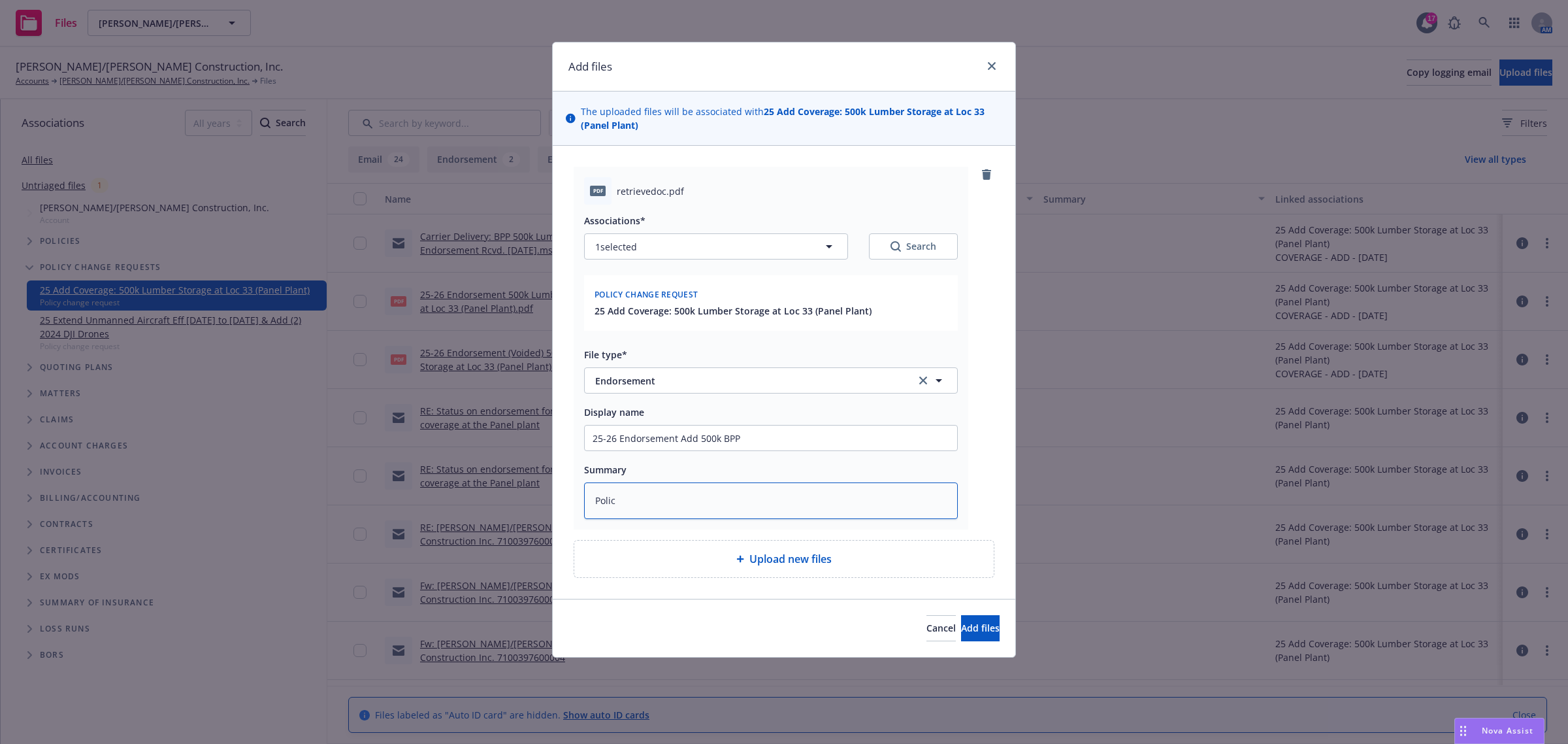
type textarea "x"
type textarea "Policy"
type textarea "x"
type textarea "Policy"
type textarea "x"
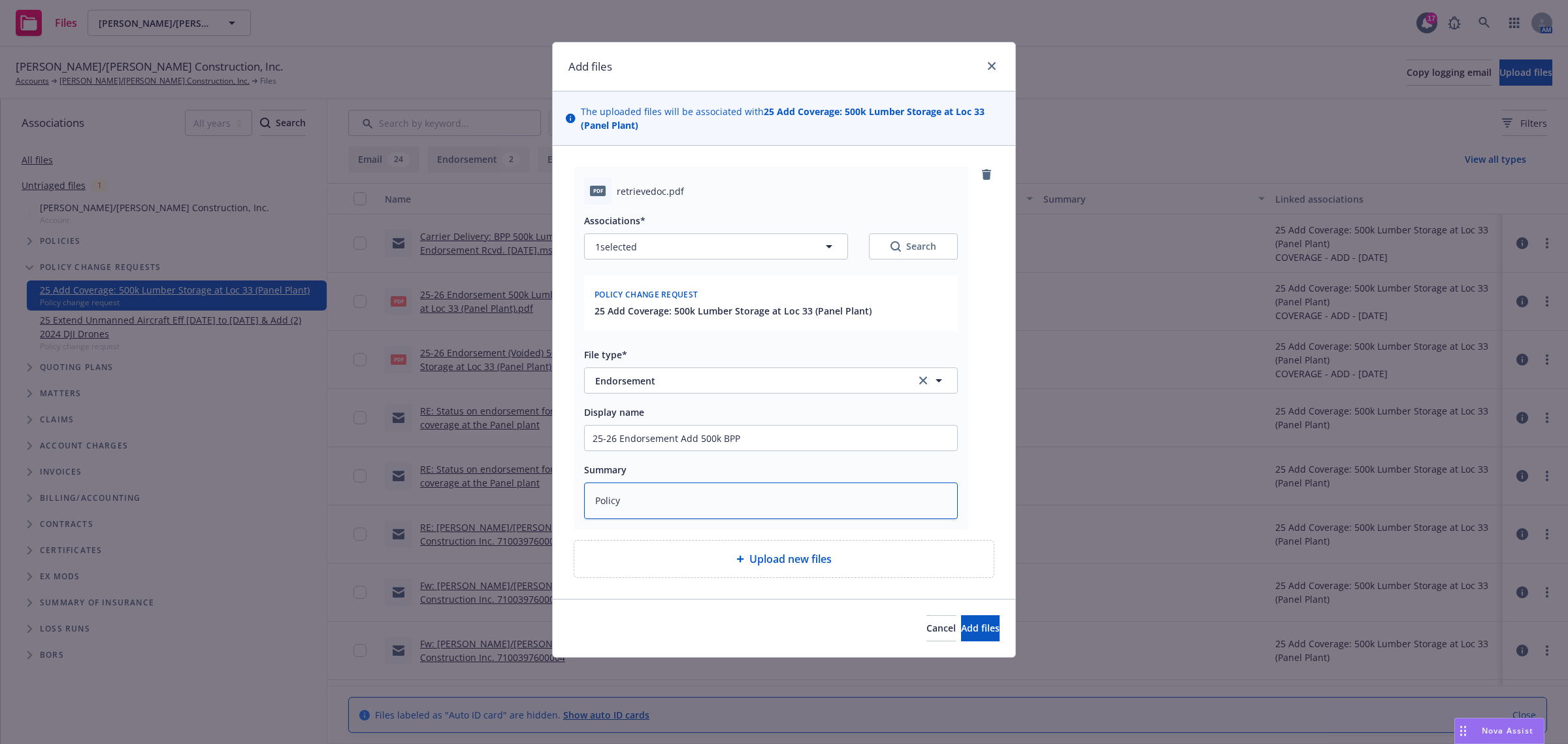
type textarea "Policy C"
type textarea "x"
type textarea "Policy Ch"
type textarea "x"
type textarea "Policy Chn"
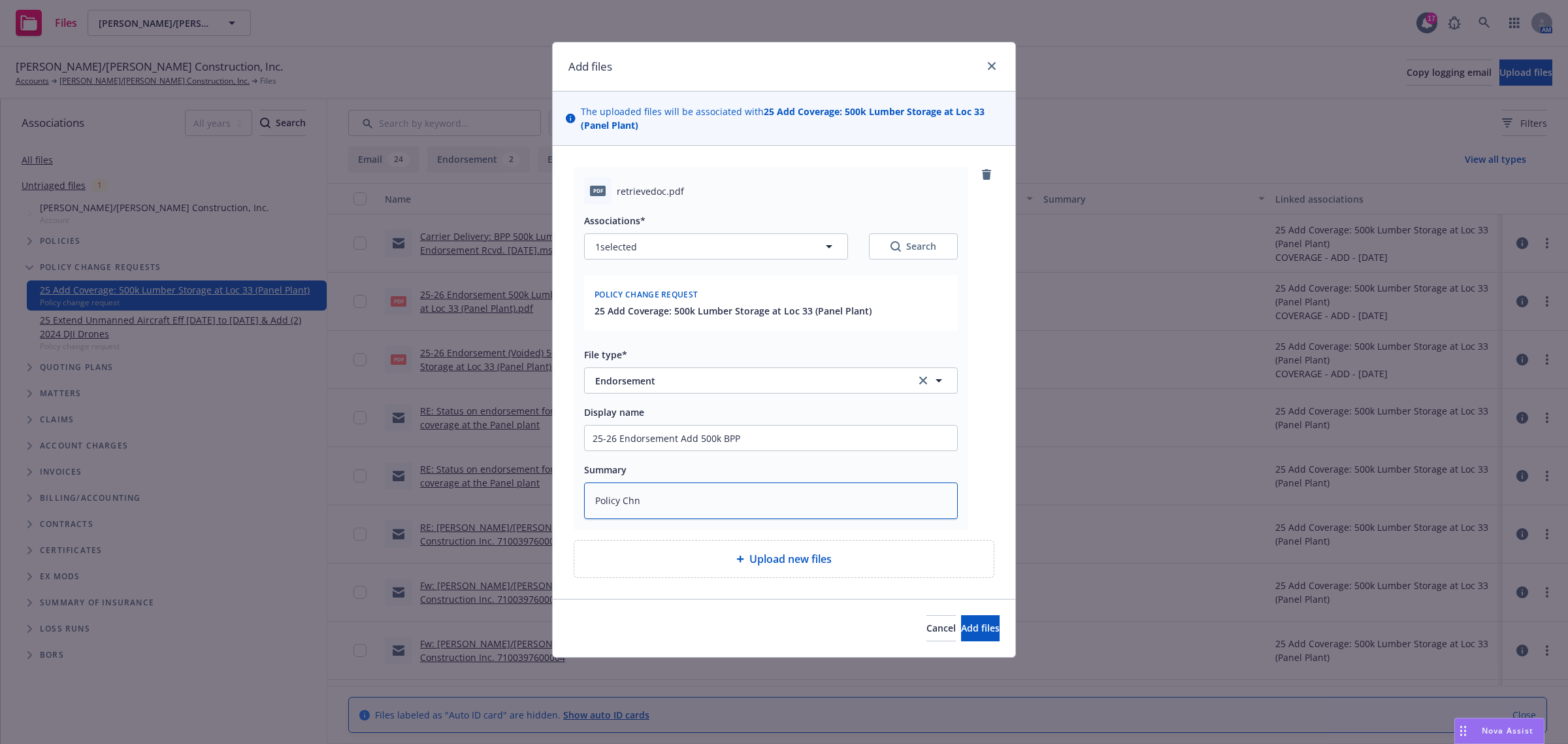
type textarea "x"
type textarea "Policy Chna"
type textarea "x"
type textarea "Policy Chnag"
type textarea "x"
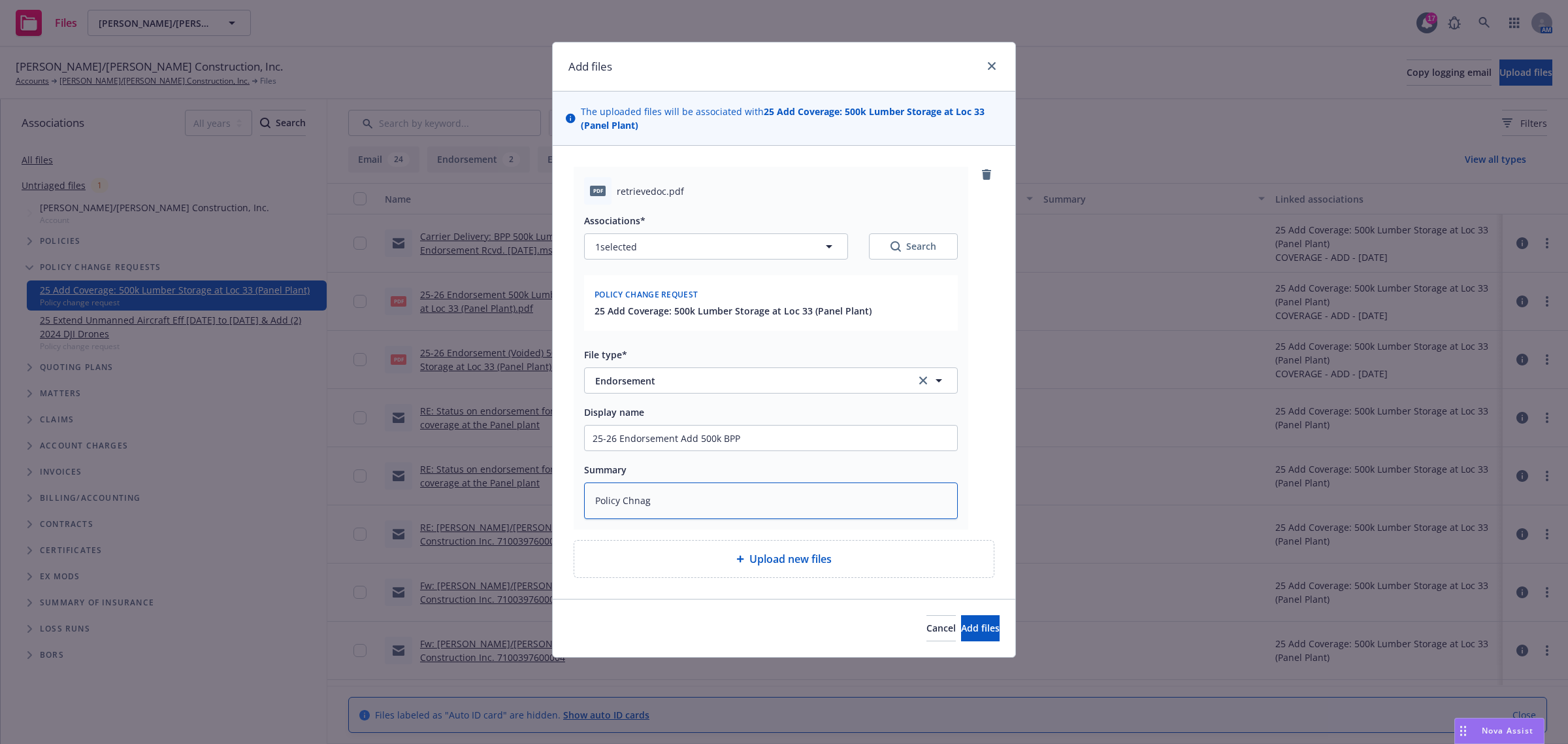
type textarea "Policy Chnage"
type textarea "x"
type textarea "Policy Chnage"
type textarea "x"
type textarea "Policy Chnage 6"
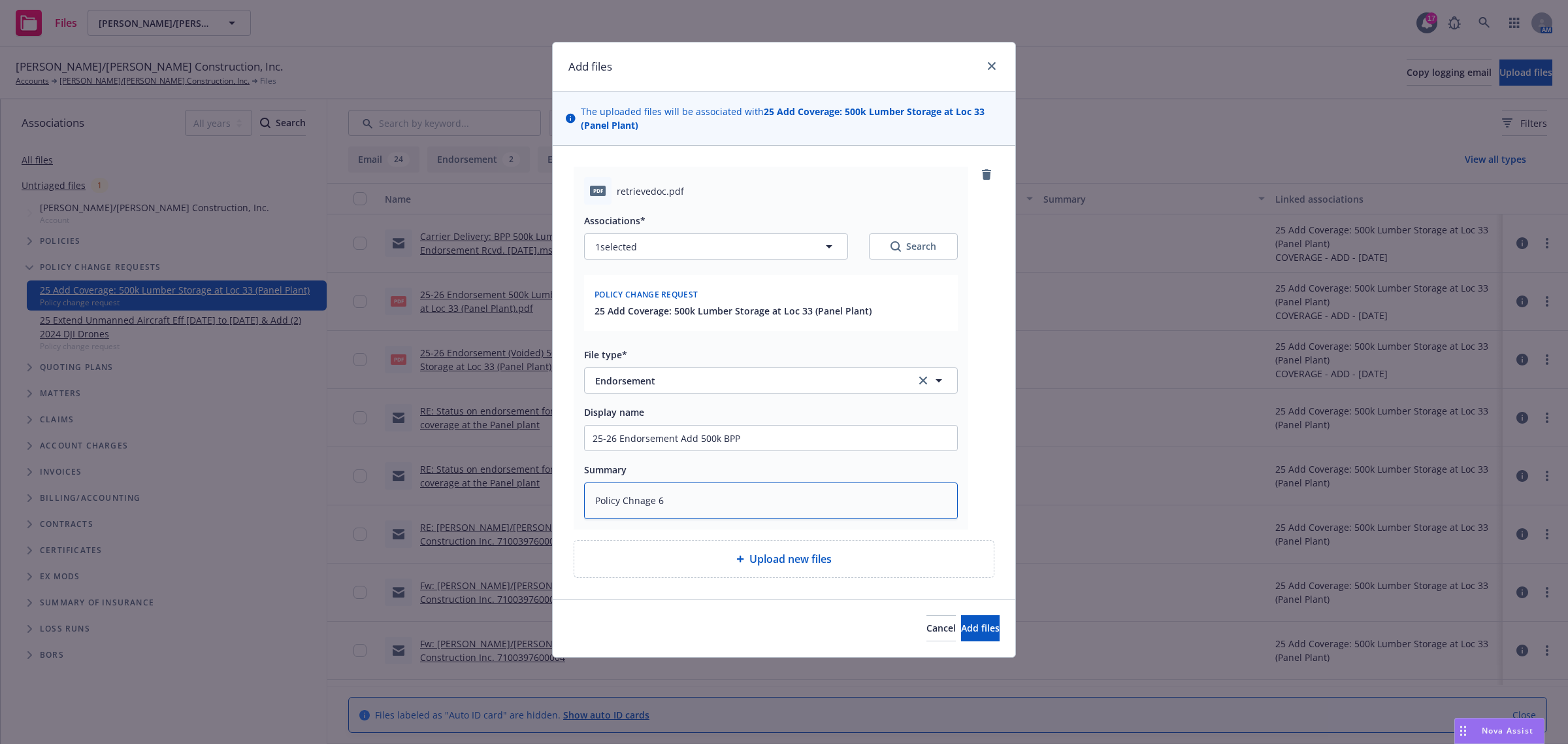
click at [647, 498] on textarea "Policy Chnage 6" at bounding box center [770, 500] width 373 height 37
type textarea "x"
type textarea "Policy Chnae 6"
type textarea "x"
type textarea "Policy Chne 6"
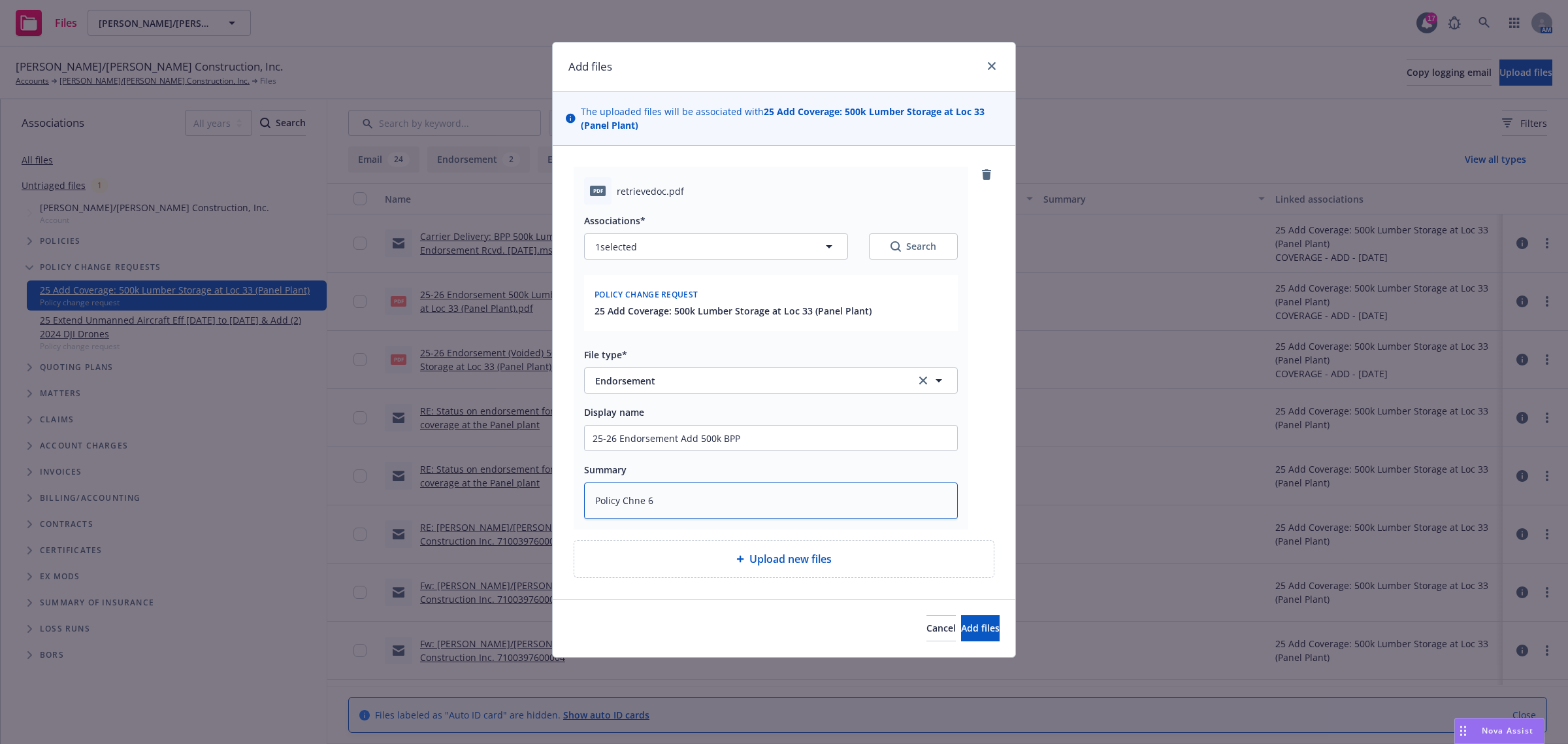
type textarea "x"
type textarea "Policy Che 6"
type textarea "x"
type textarea "Policy [DATE]"
type textarea "x"
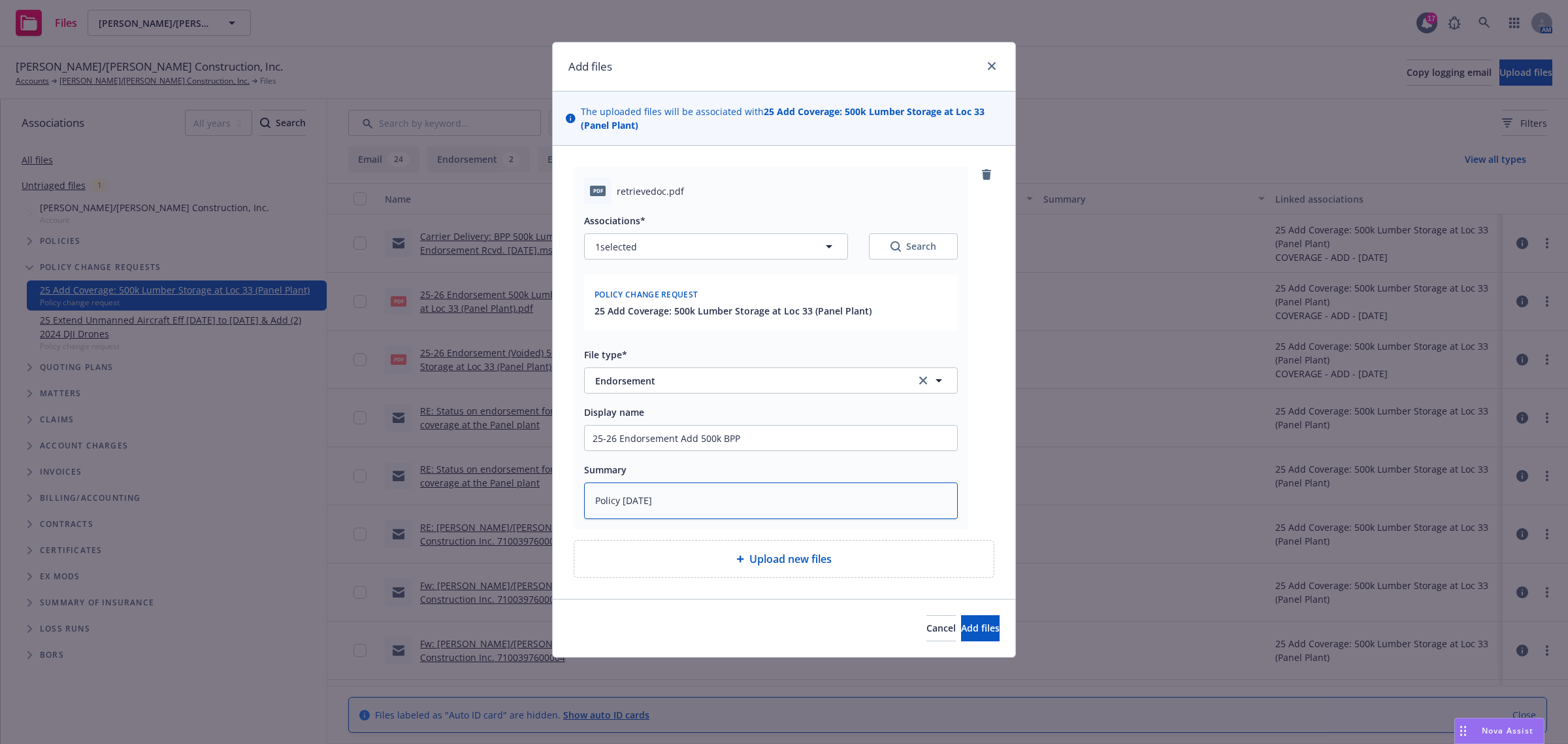
type textarea "Policy Cae 6"
type textarea "x"
type textarea "Policy [DATE]"
type textarea "x"
type textarea "Policy Che 6"
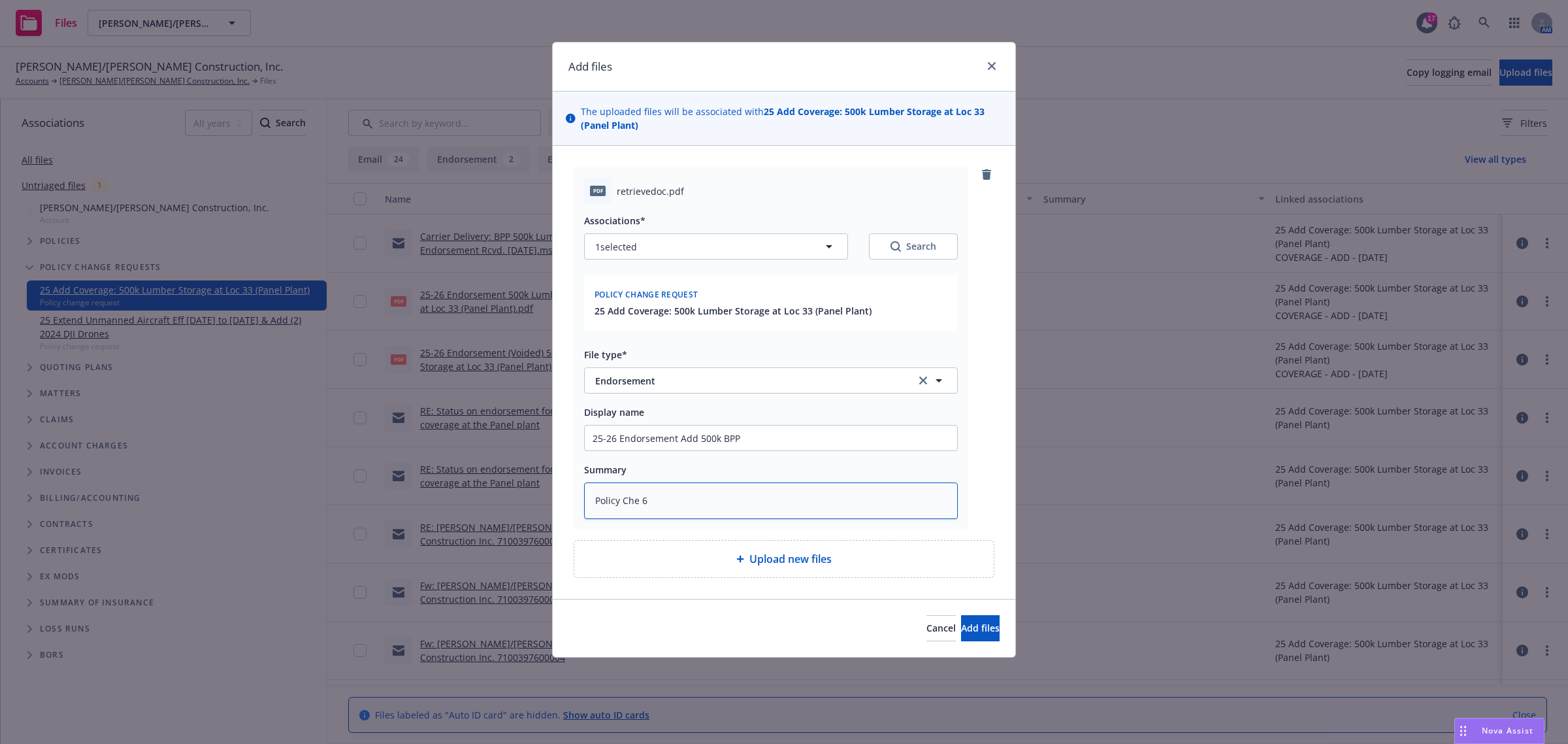
type textarea "x"
type textarea "Policy Chae 6"
type textarea "x"
type textarea "Policy Chane 6"
type textarea "x"
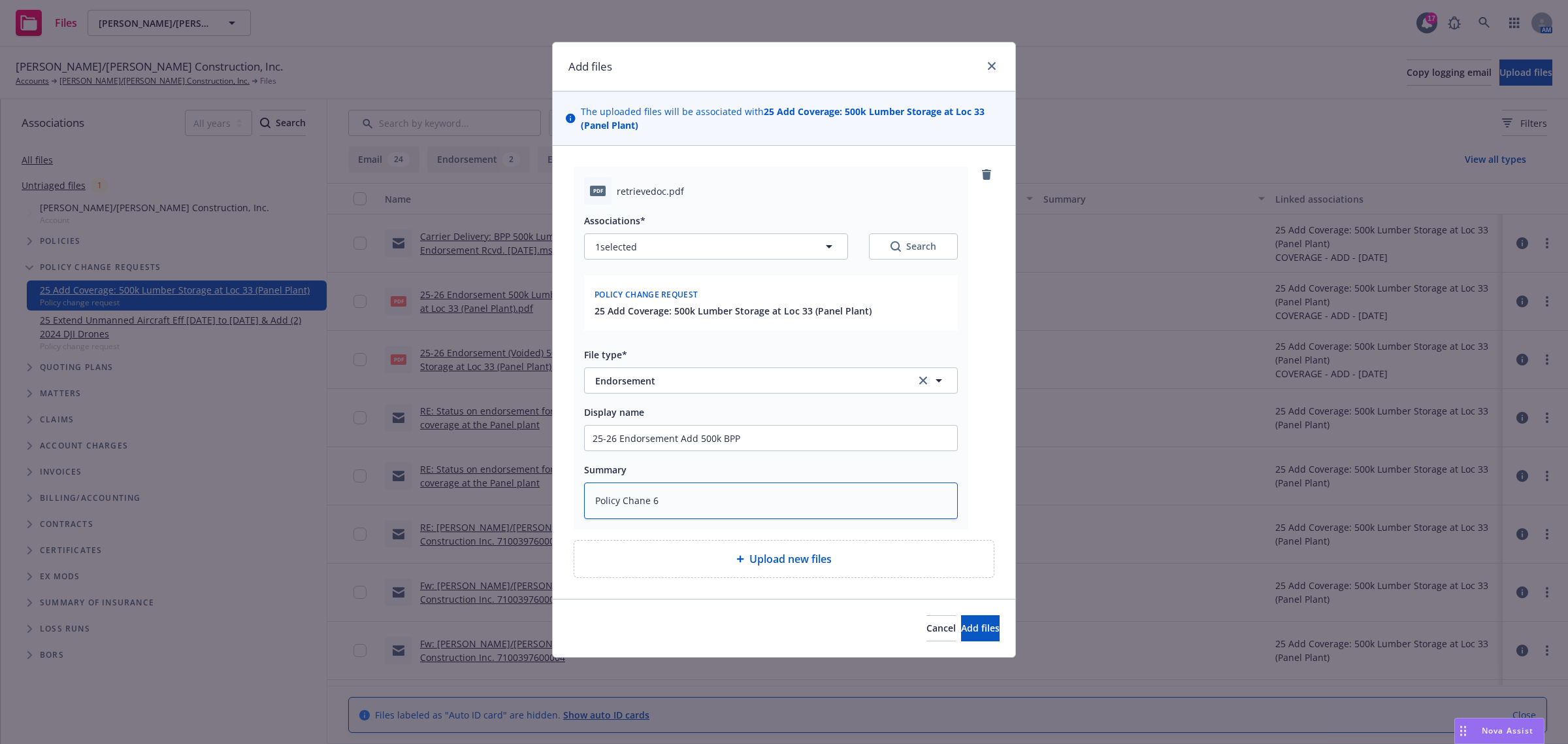
type textarea "Policy Change 6"
type textarea "x"
type textarea "Policy Changee 6"
type textarea "x"
type textarea "Policy Change 6"
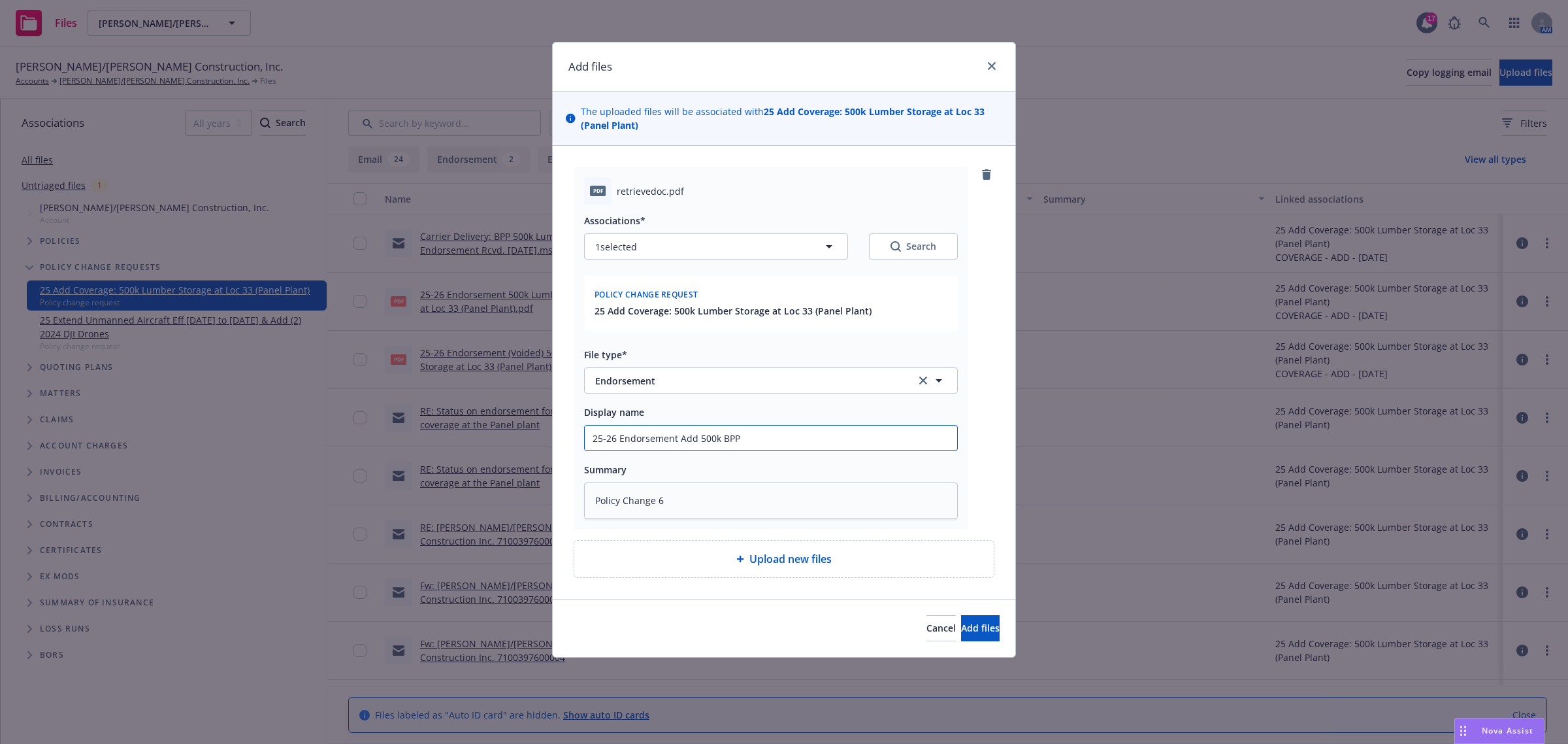
click at [752, 436] on input "25-26 Endorsement Add 500k BPP" at bounding box center [771, 438] width 372 height 25
click at [981, 624] on button "Add files" at bounding box center [980, 629] width 39 height 26
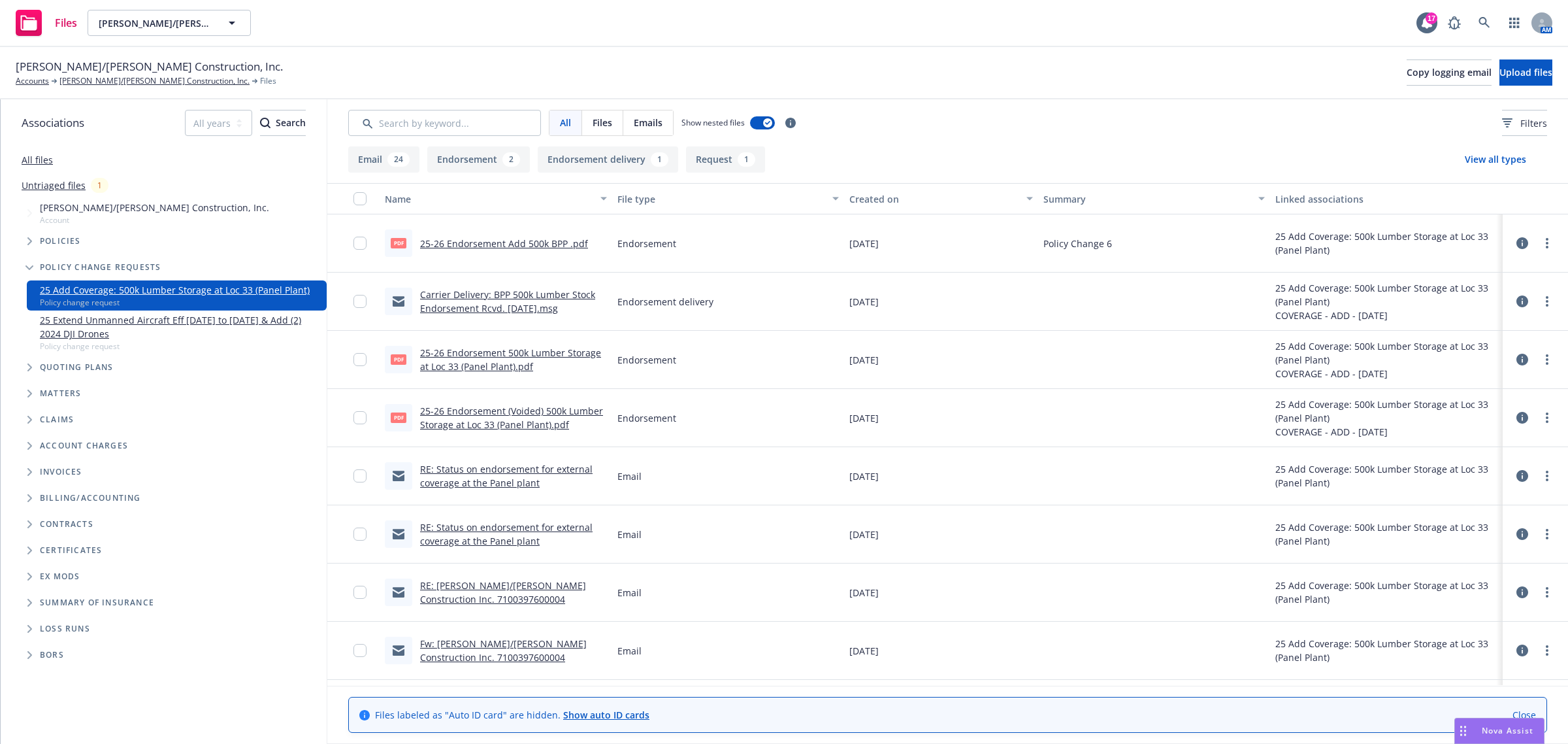
click at [474, 415] on link "25-26 Endorsement (Voided) 500k Lumber Storage at Loc 33 (Panel Plant).pdf" at bounding box center [512, 418] width 183 height 26
click at [1540, 415] on link "more" at bounding box center [1547, 417] width 16 height 16
click at [1439, 497] on link "Edit" at bounding box center [1477, 497] width 130 height 26
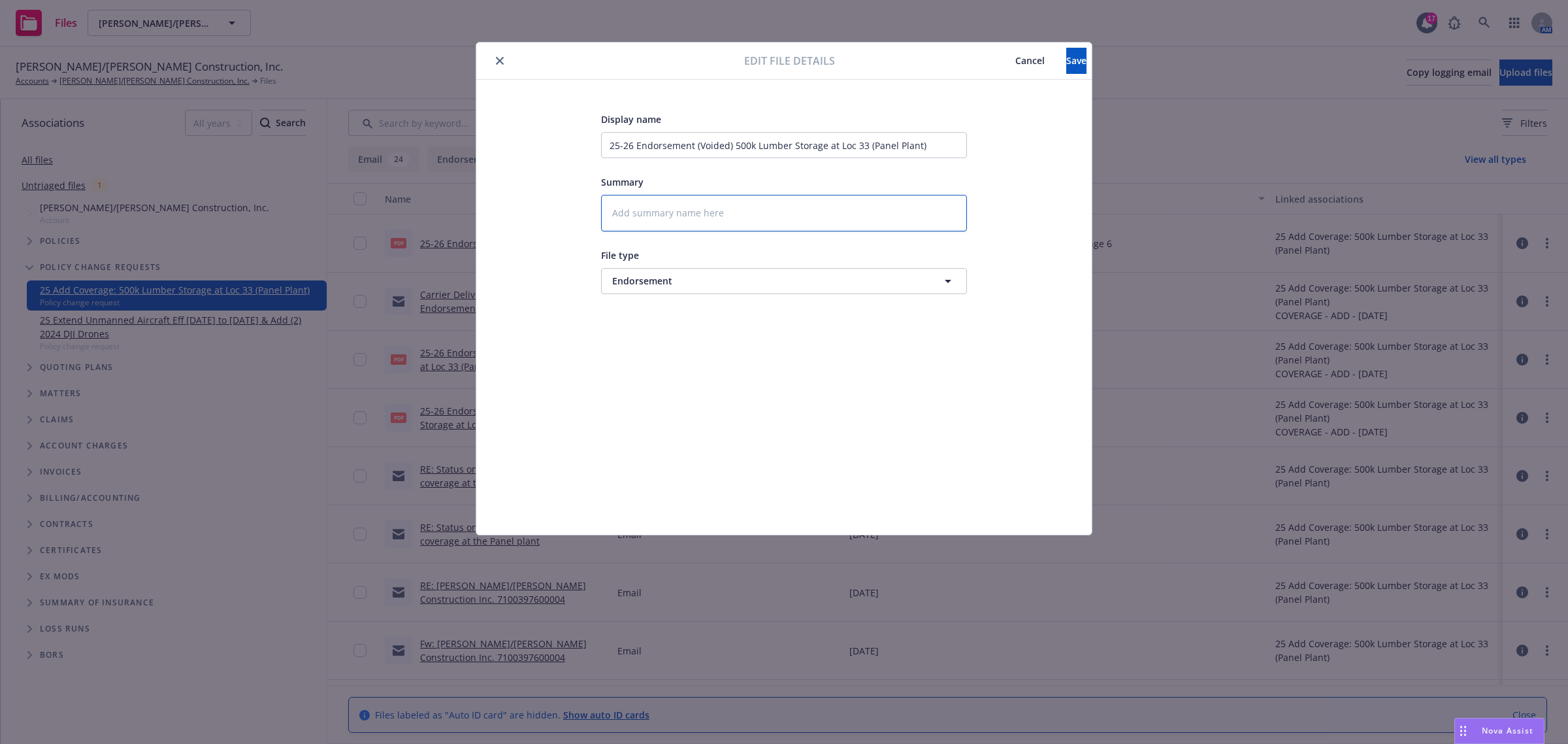
click at [634, 211] on textarea at bounding box center [784, 213] width 366 height 37
type textarea "x"
type textarea "P"
type textarea "x"
type textarea "Po"
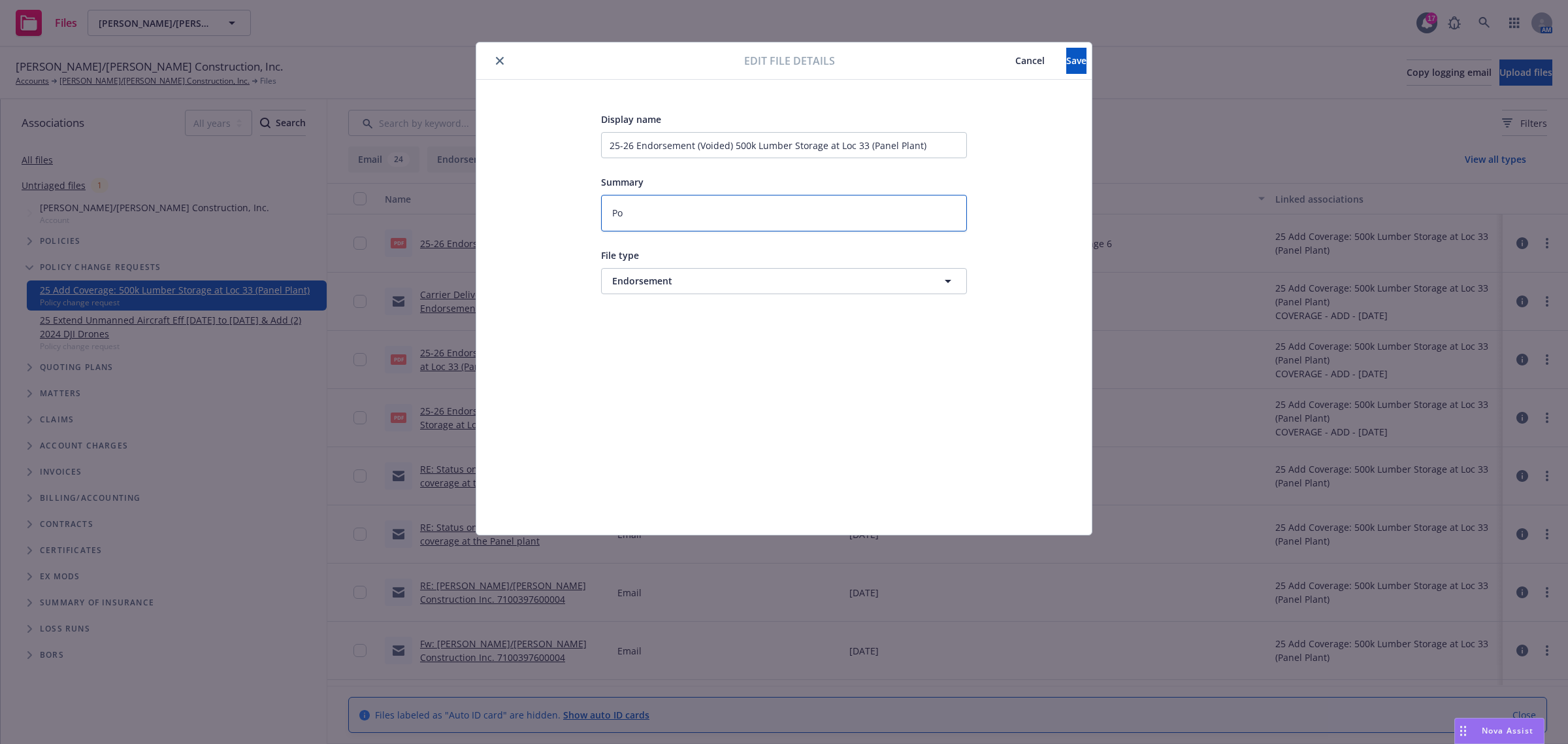
type textarea "x"
type textarea "Pol"
type textarea "x"
type textarea "Poli"
type textarea "x"
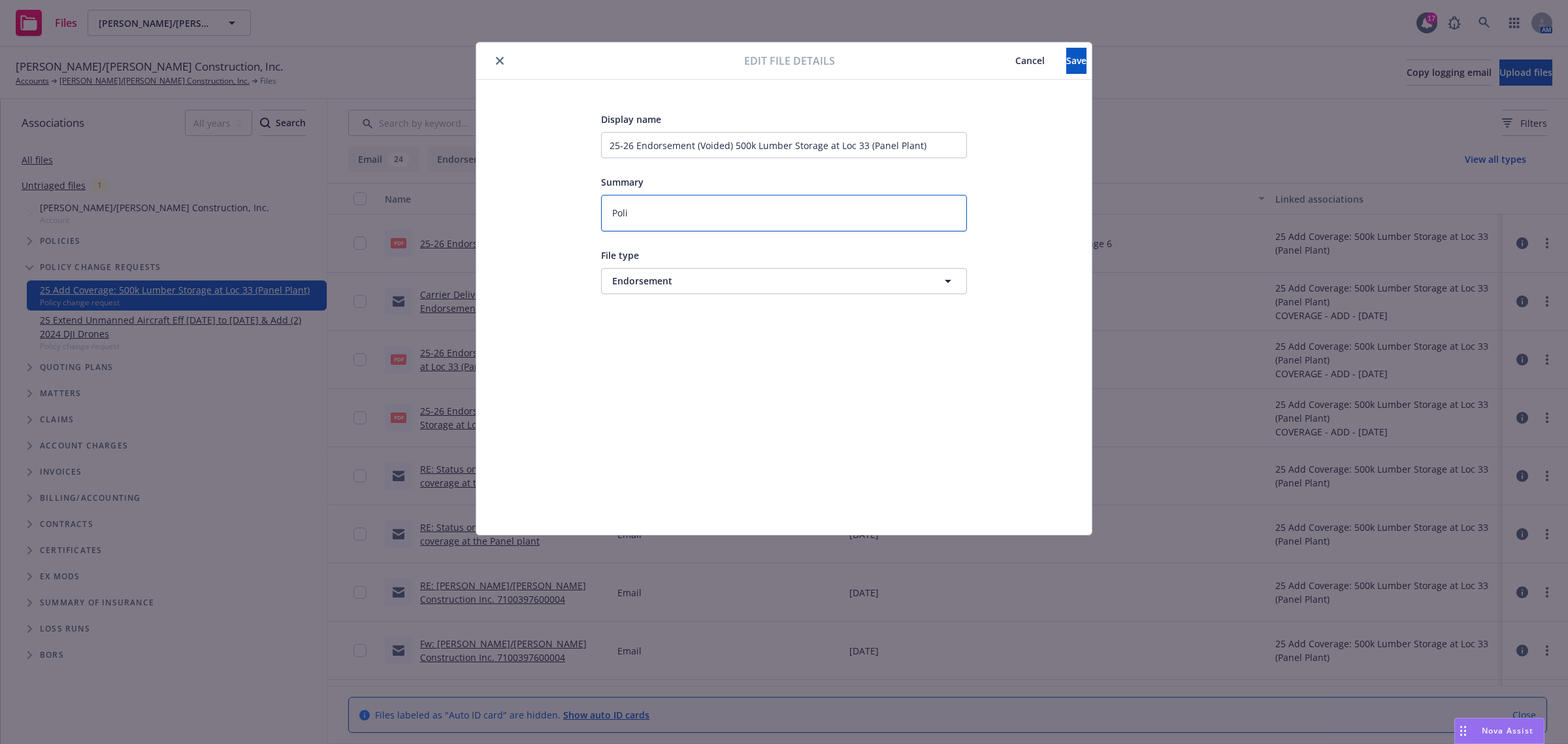
type textarea "Polic"
type textarea "x"
type textarea "Policy"
type textarea "x"
type textarea "Policy"
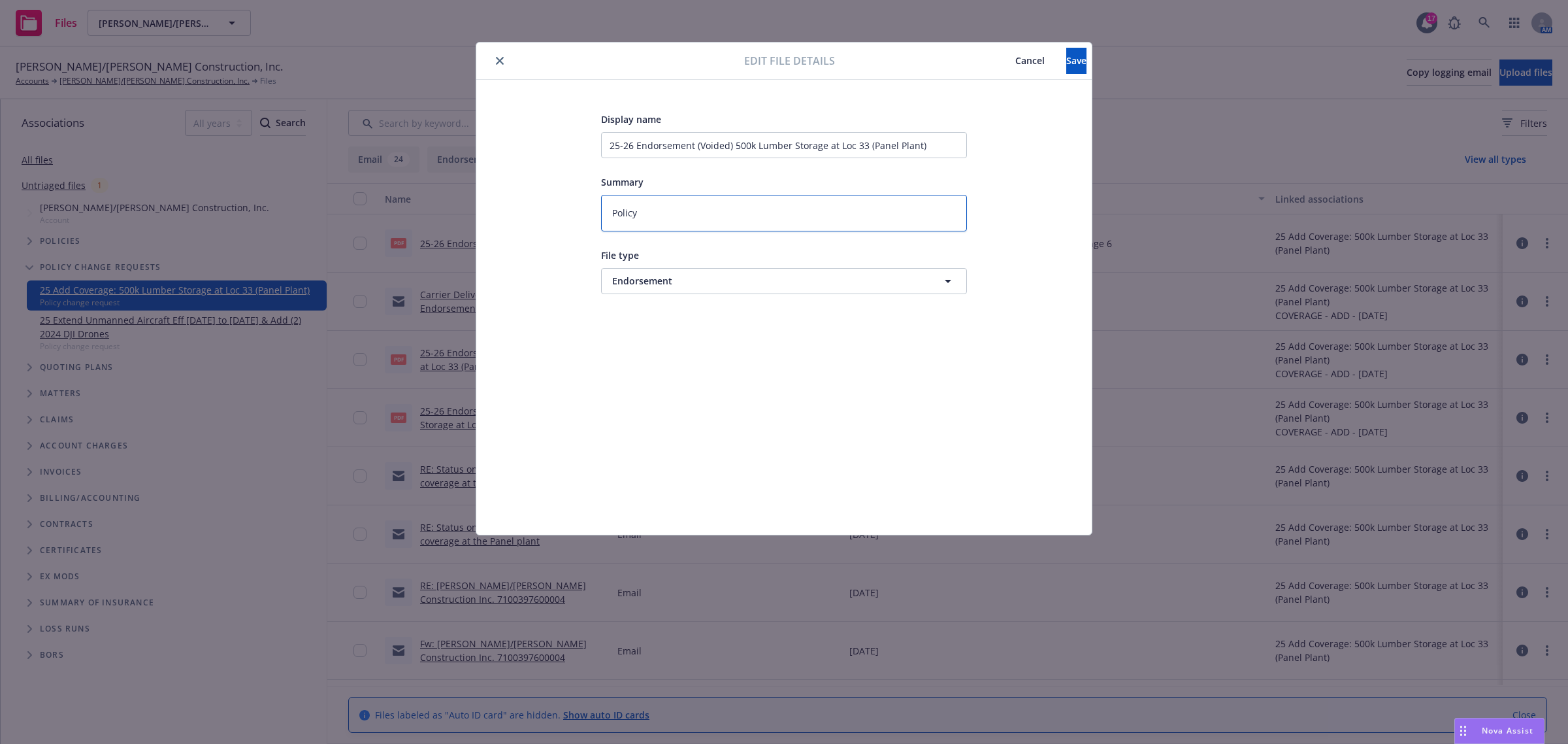
type textarea "x"
type textarea "Policy C"
type textarea "x"
type textarea "Policy Ch"
type textarea "x"
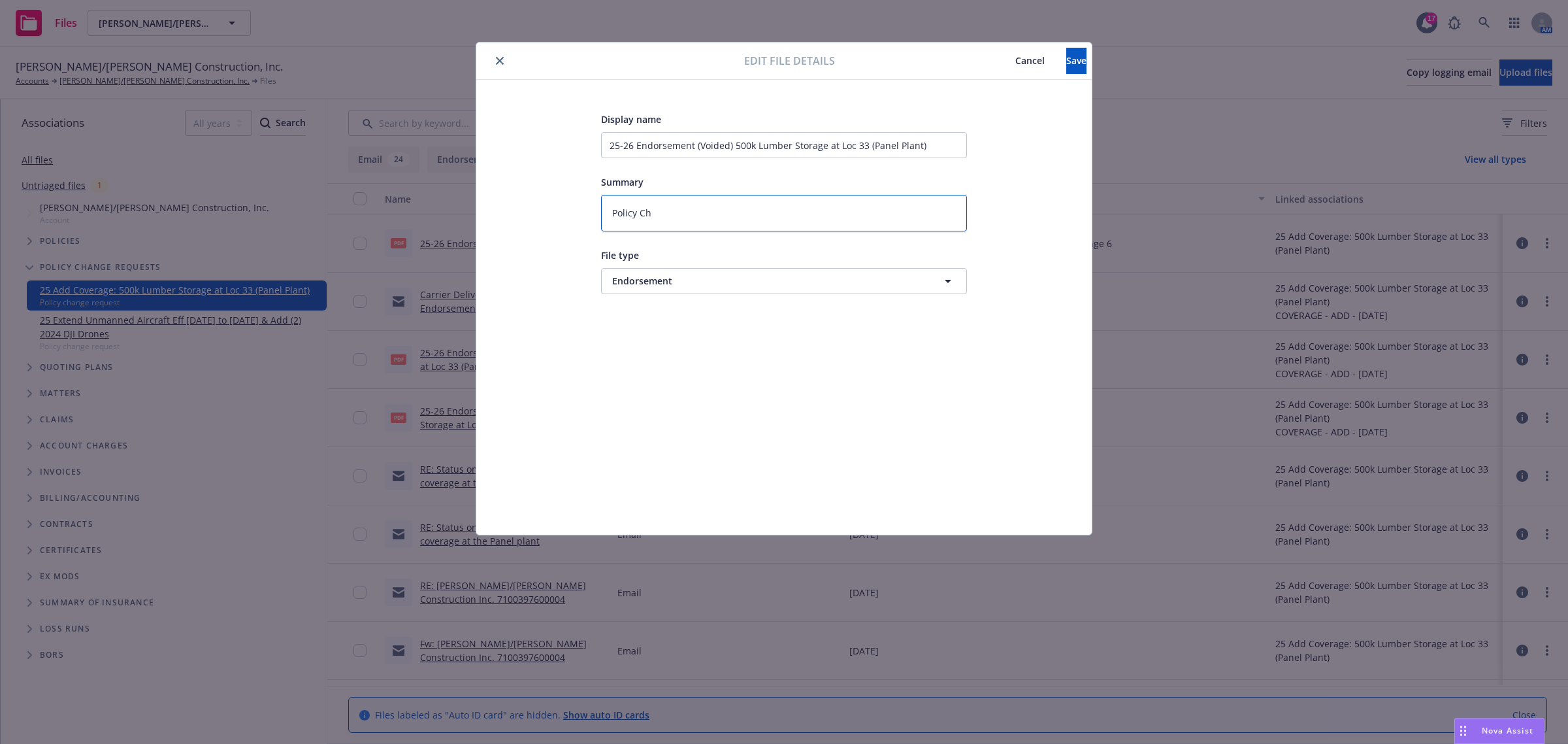
type textarea "Policy Cha"
type textarea "x"
type textarea "Policy [PERSON_NAME]"
type textarea "x"
type textarea "Policy [PERSON_NAME]"
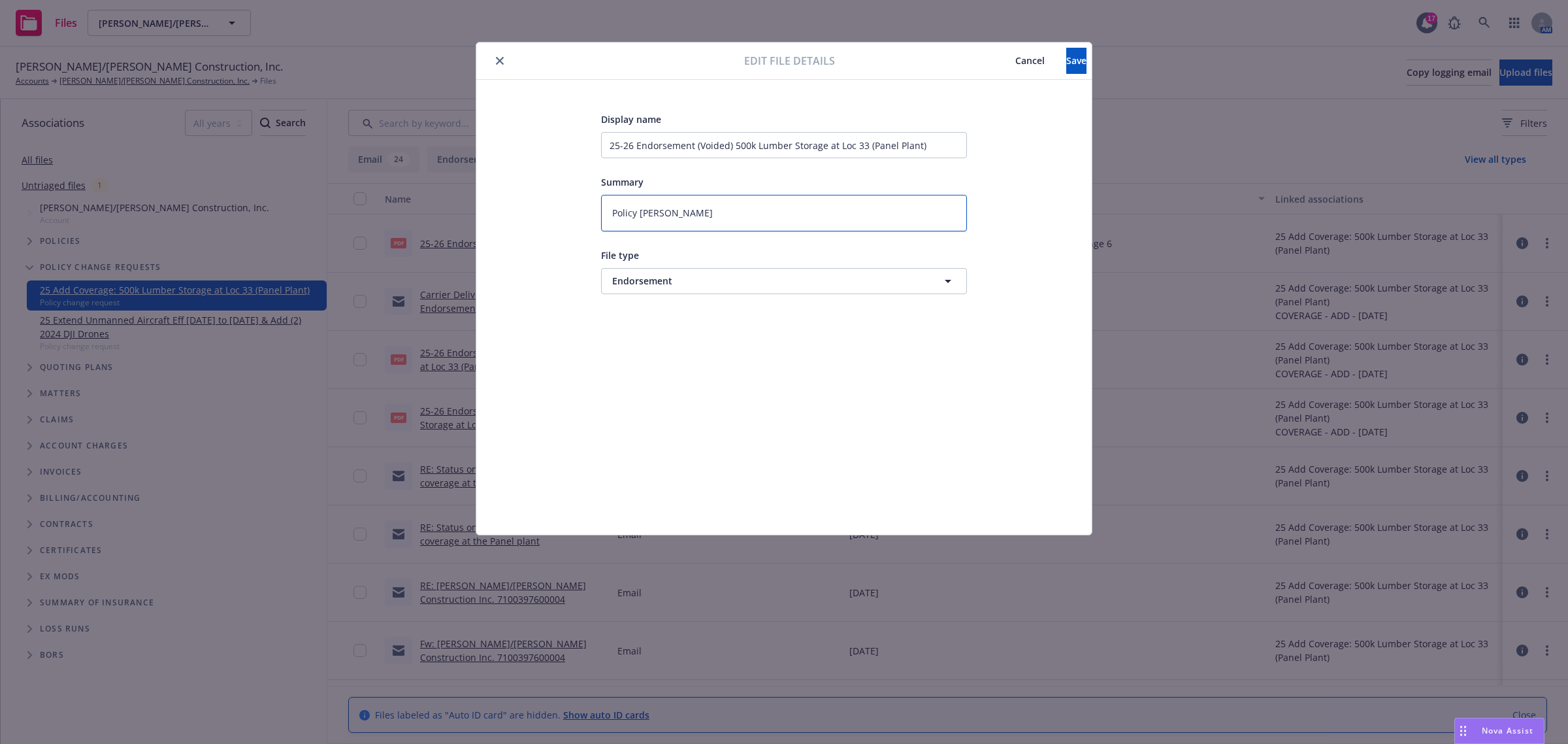
type textarea "x"
type textarea "Policy Change"
type textarea "x"
type textarea "Policy Change"
type textarea "x"
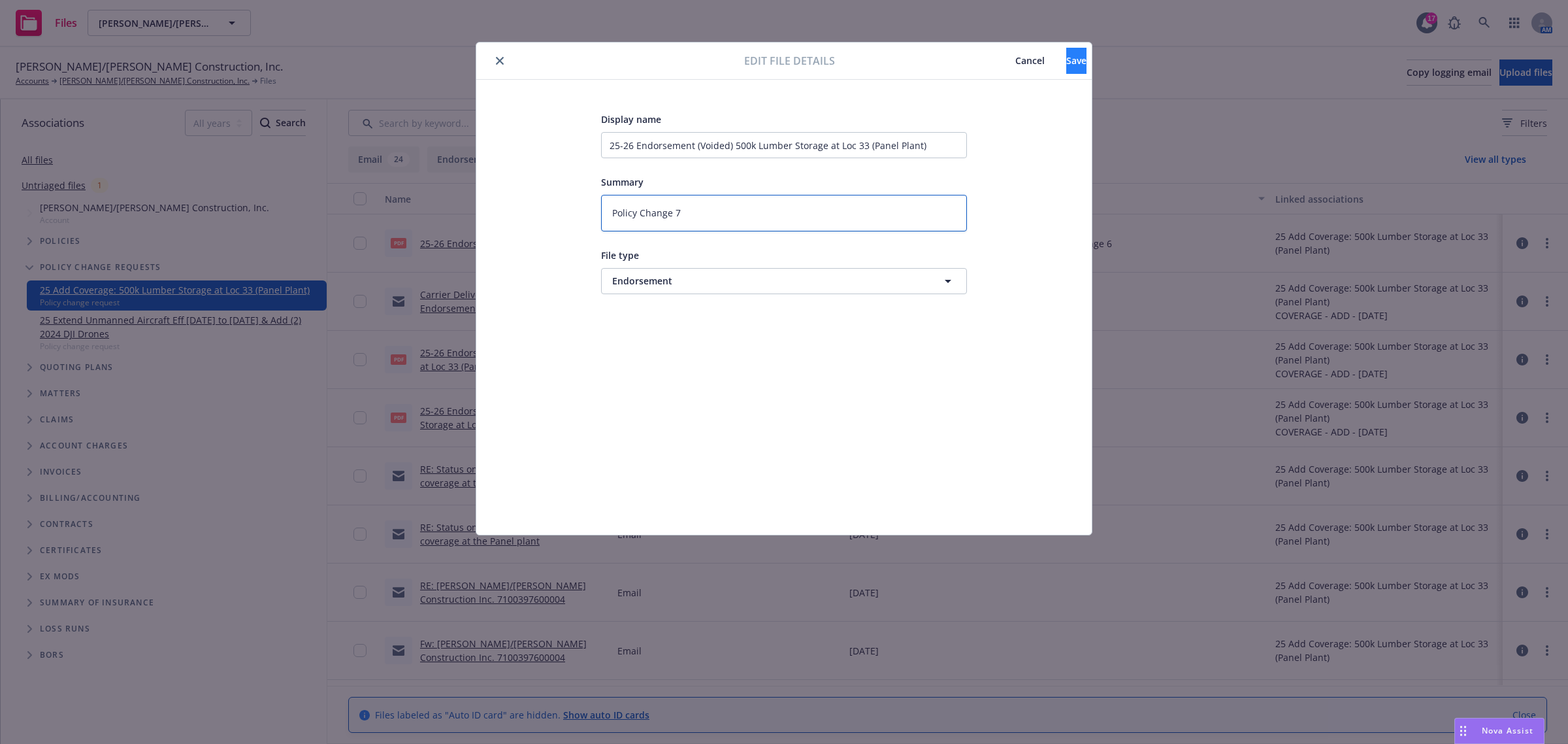
type textarea "Policy Change 7"
click at [1066, 59] on button "Save" at bounding box center [1076, 61] width 20 height 26
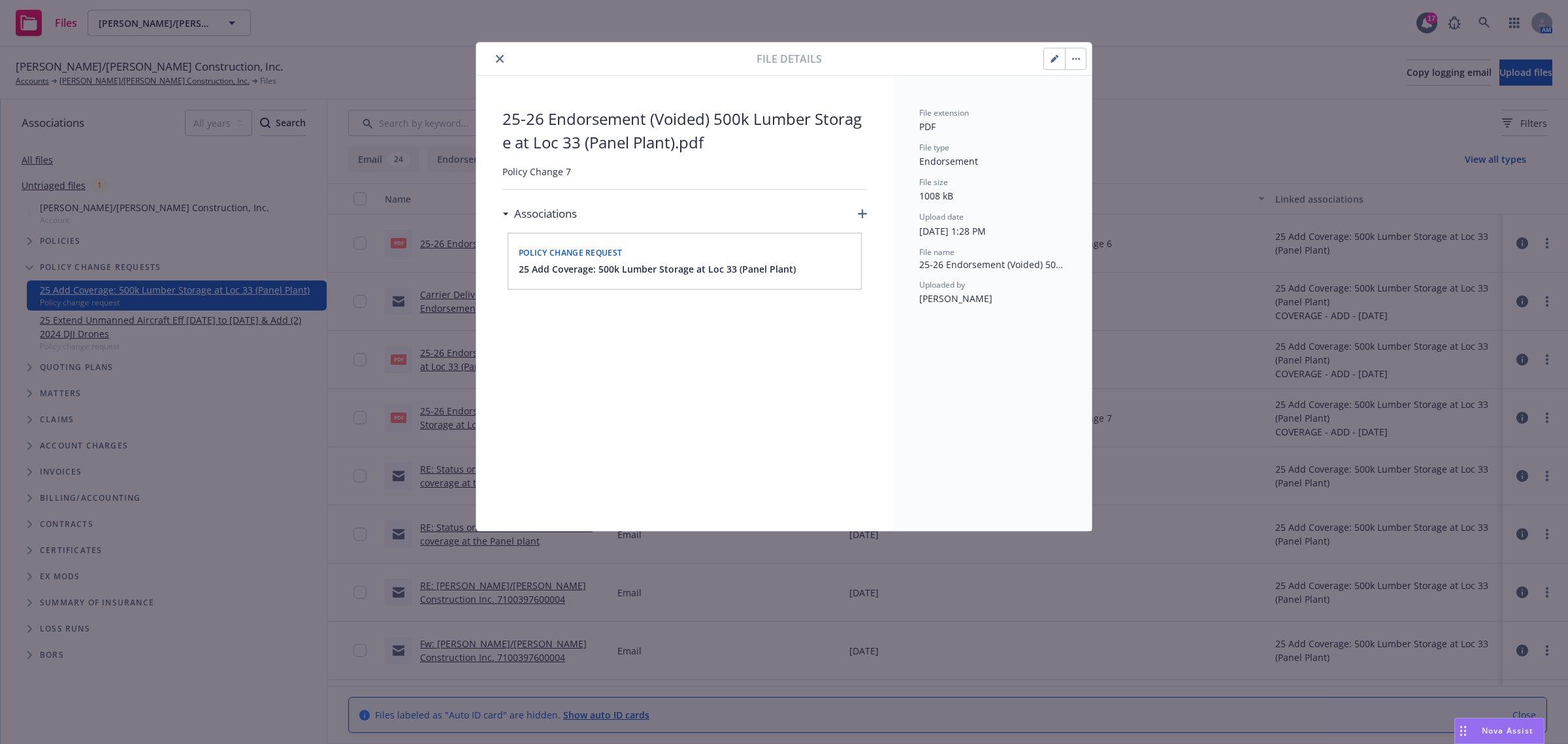
click at [494, 57] on button "close" at bounding box center [500, 59] width 16 height 16
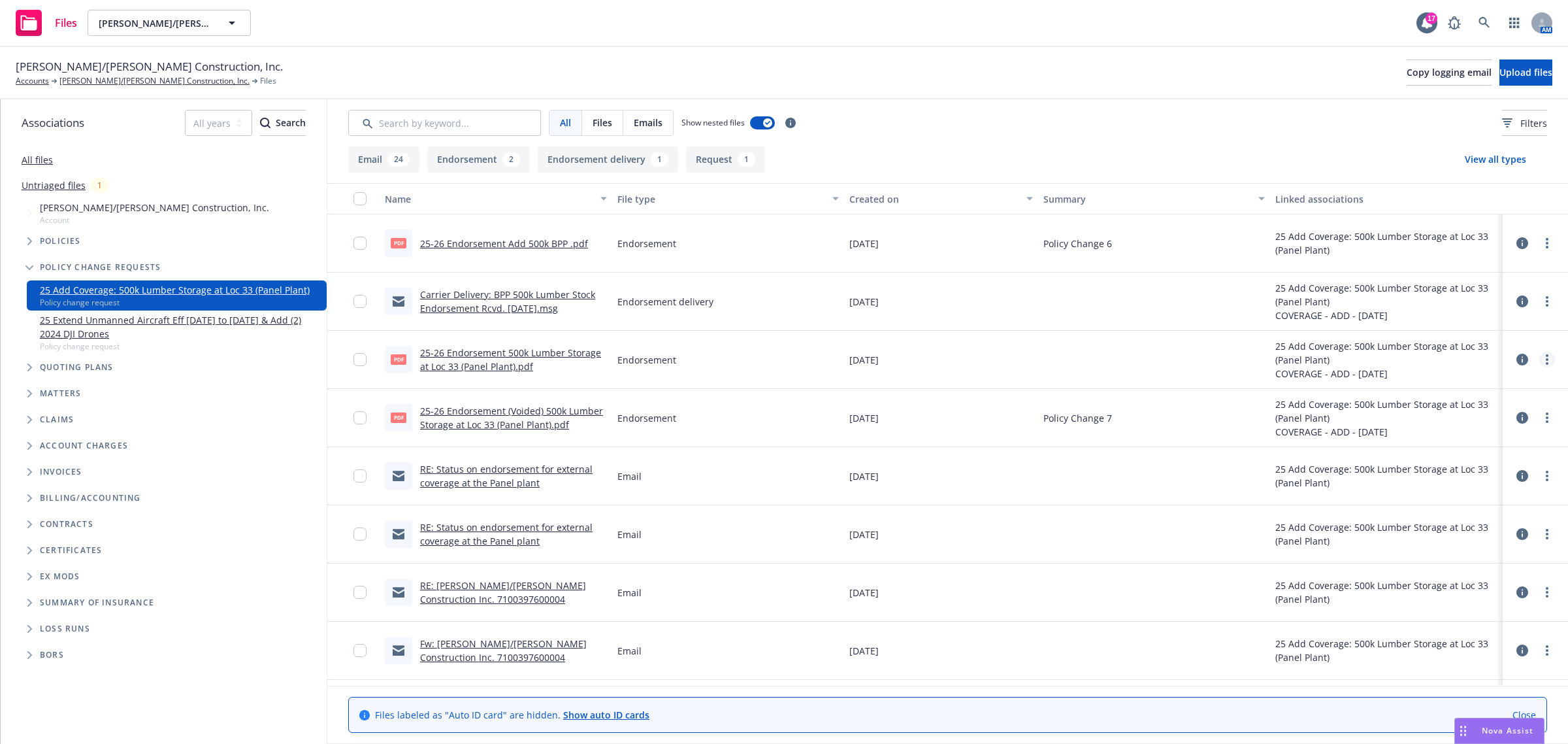
click at [1540, 359] on link "more" at bounding box center [1547, 359] width 16 height 16
click at [1466, 441] on link "Edit" at bounding box center [1477, 440] width 130 height 26
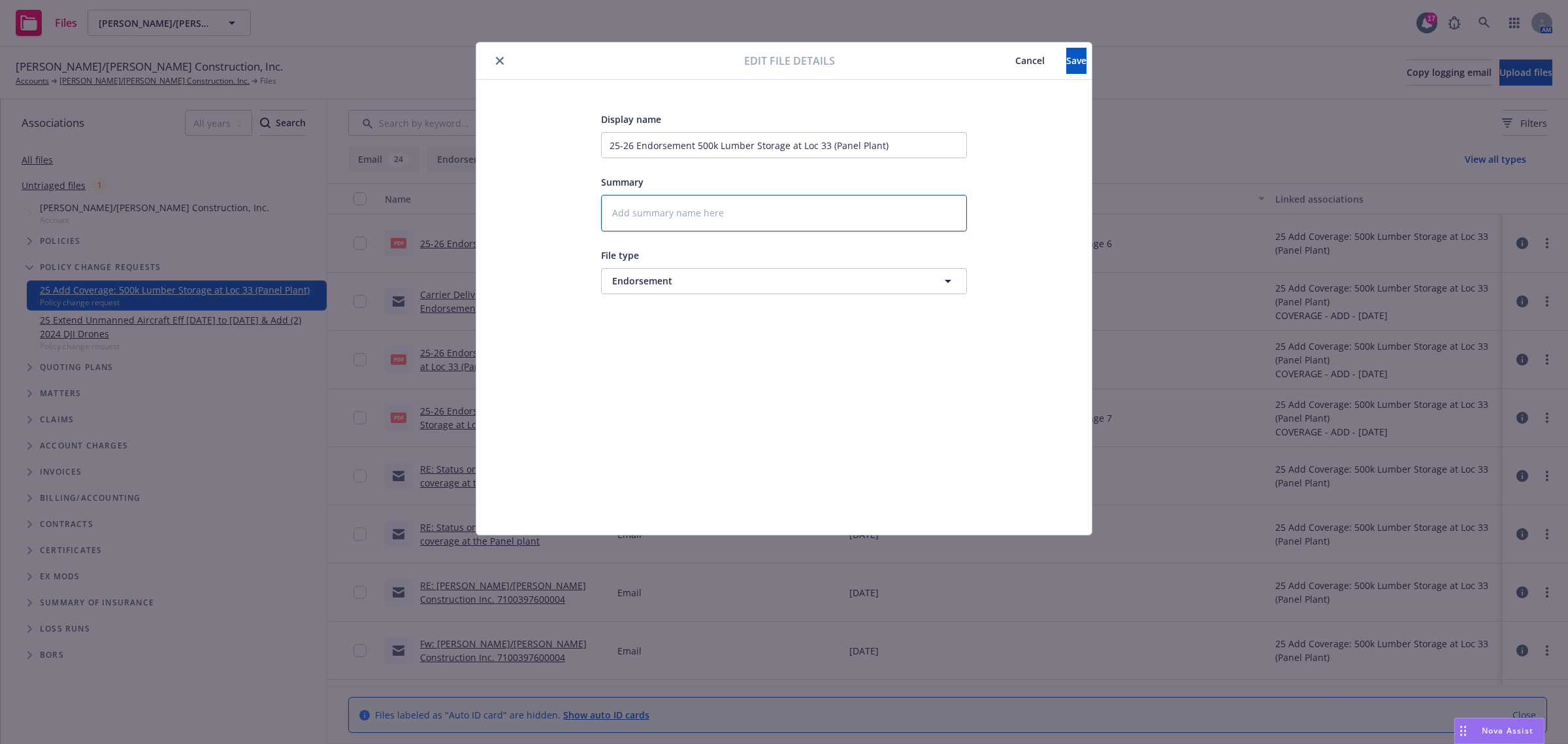
click at [687, 220] on textarea at bounding box center [784, 213] width 366 height 37
type textarea "x"
type textarea "P"
type textarea "x"
type textarea "Po"
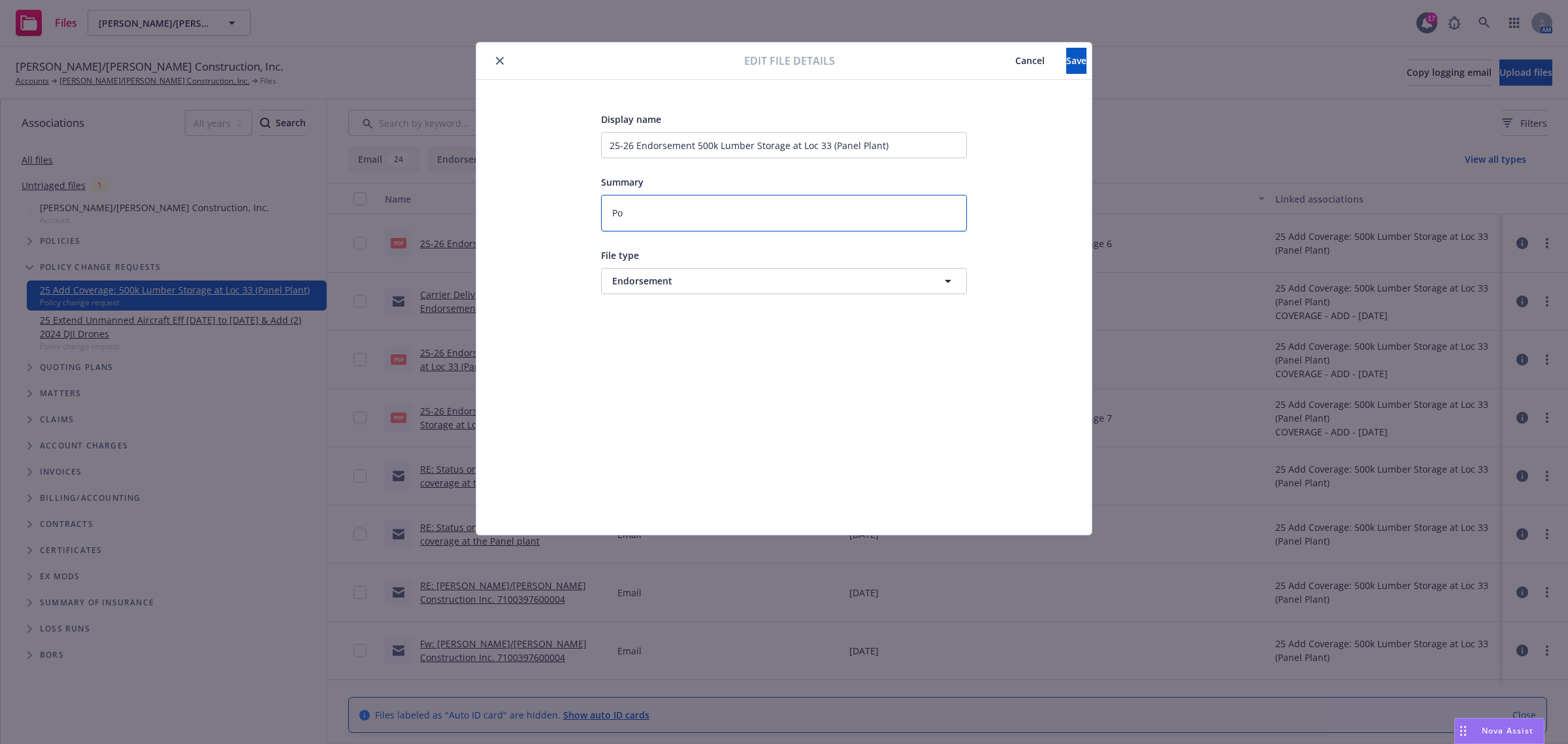
type textarea "x"
type textarea "Pol"
type textarea "x"
type textarea "Poli"
type textarea "x"
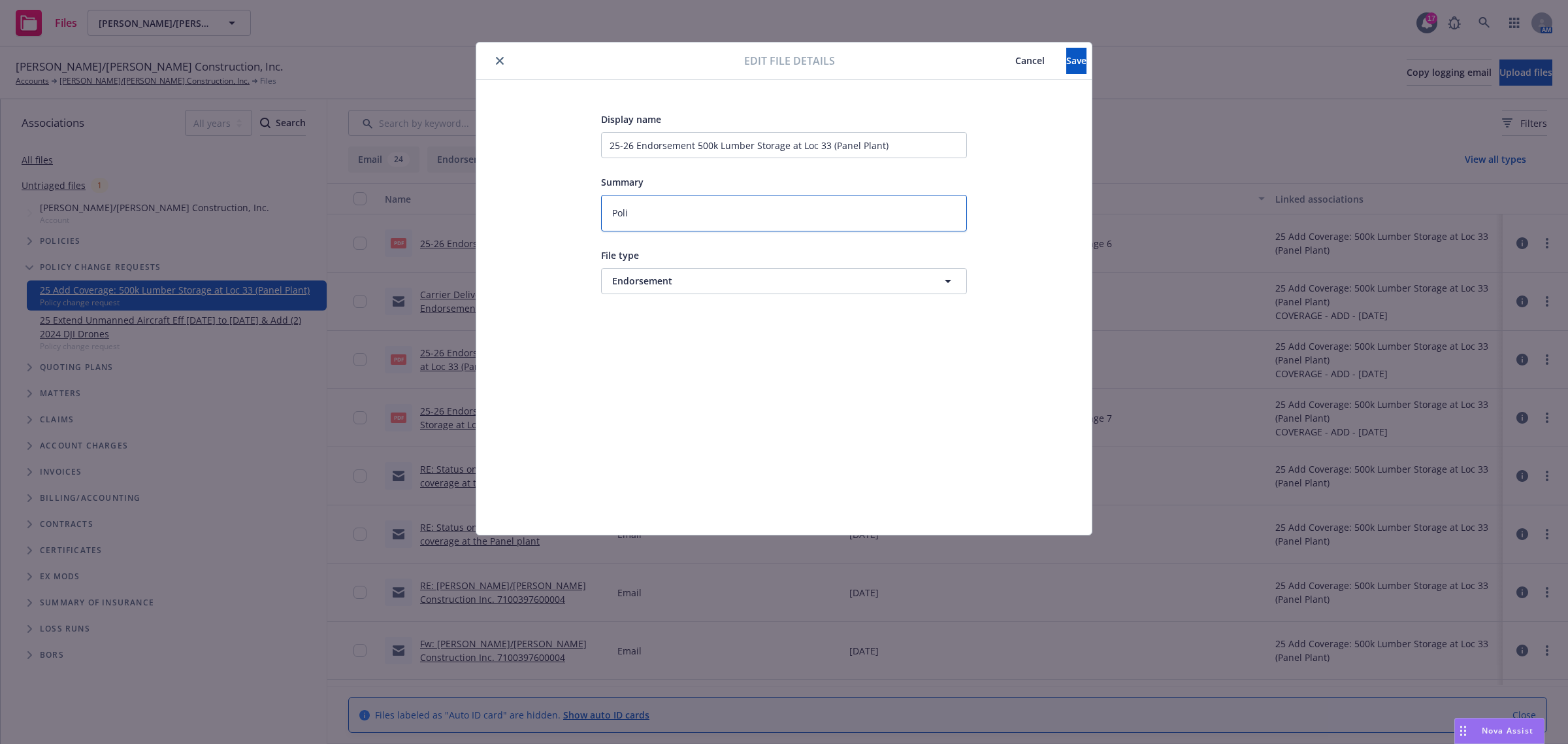
type textarea "Polic"
type textarea "x"
type textarea "Policy"
type textarea "x"
type textarea "Policy"
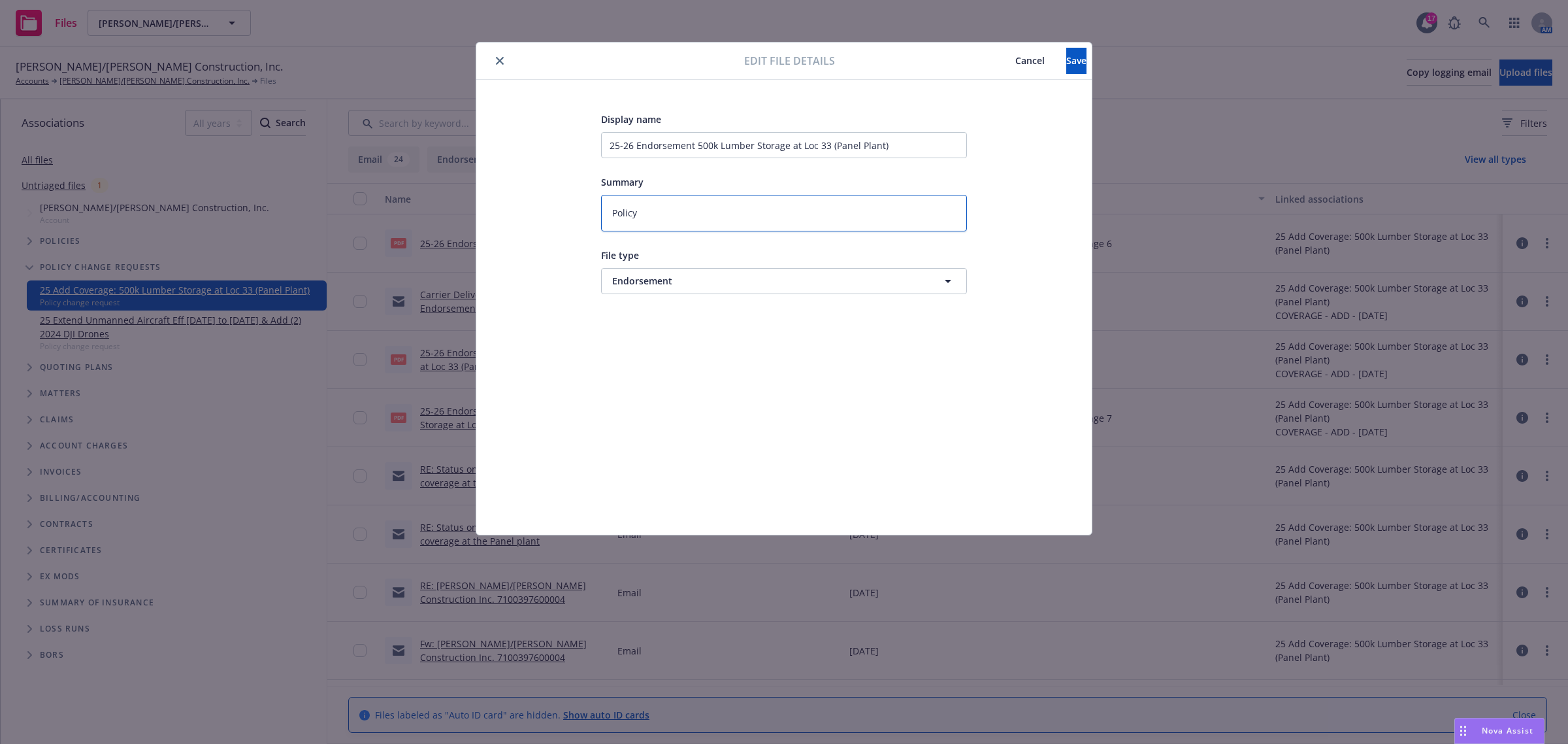
type textarea "x"
type textarea "Policy H"
type textarea "x"
type textarea "Policy HC"
type textarea "x"
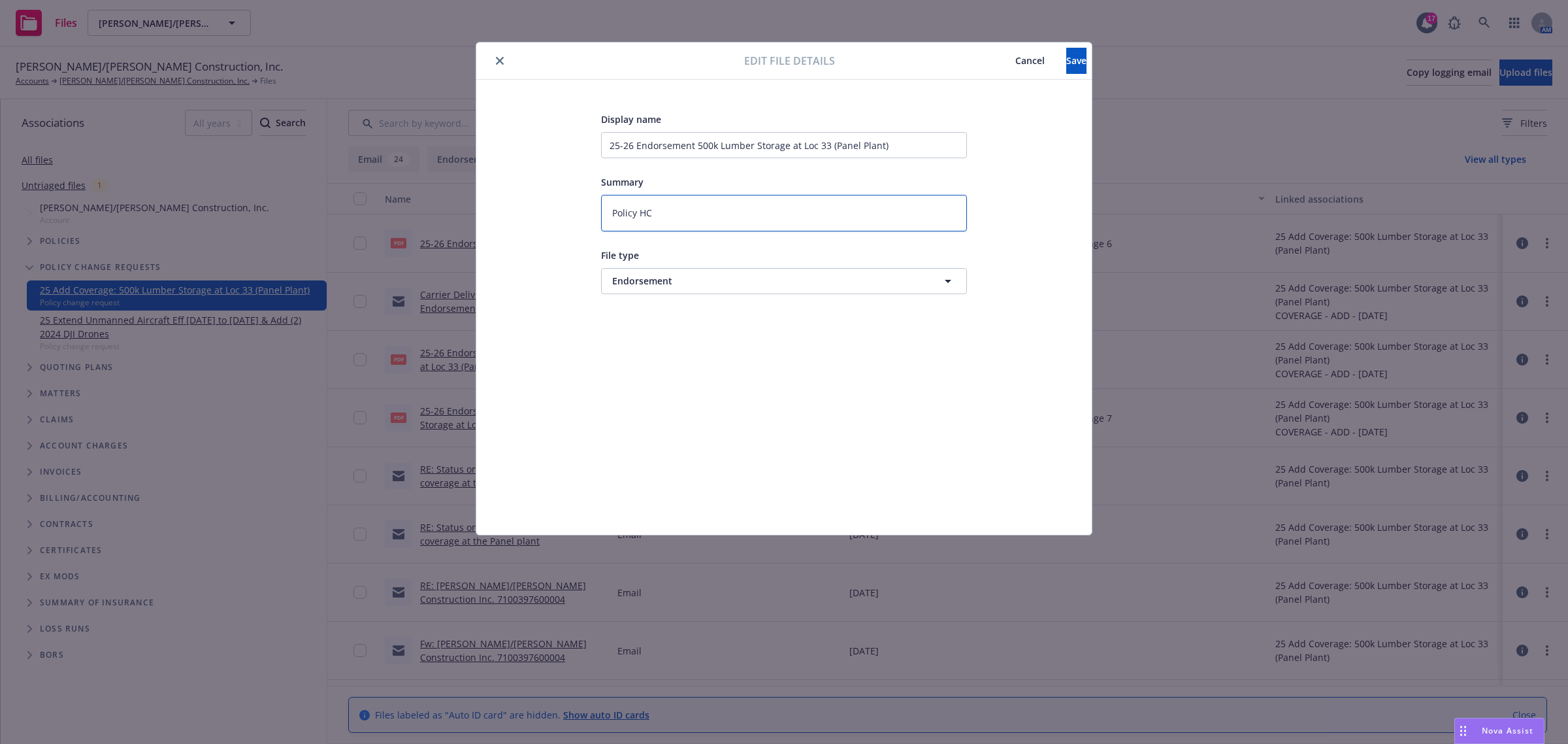
type textarea "Policy HCn"
type textarea "x"
type textarea "Policy HCna"
type textarea "x"
type textarea "Policy HCnag"
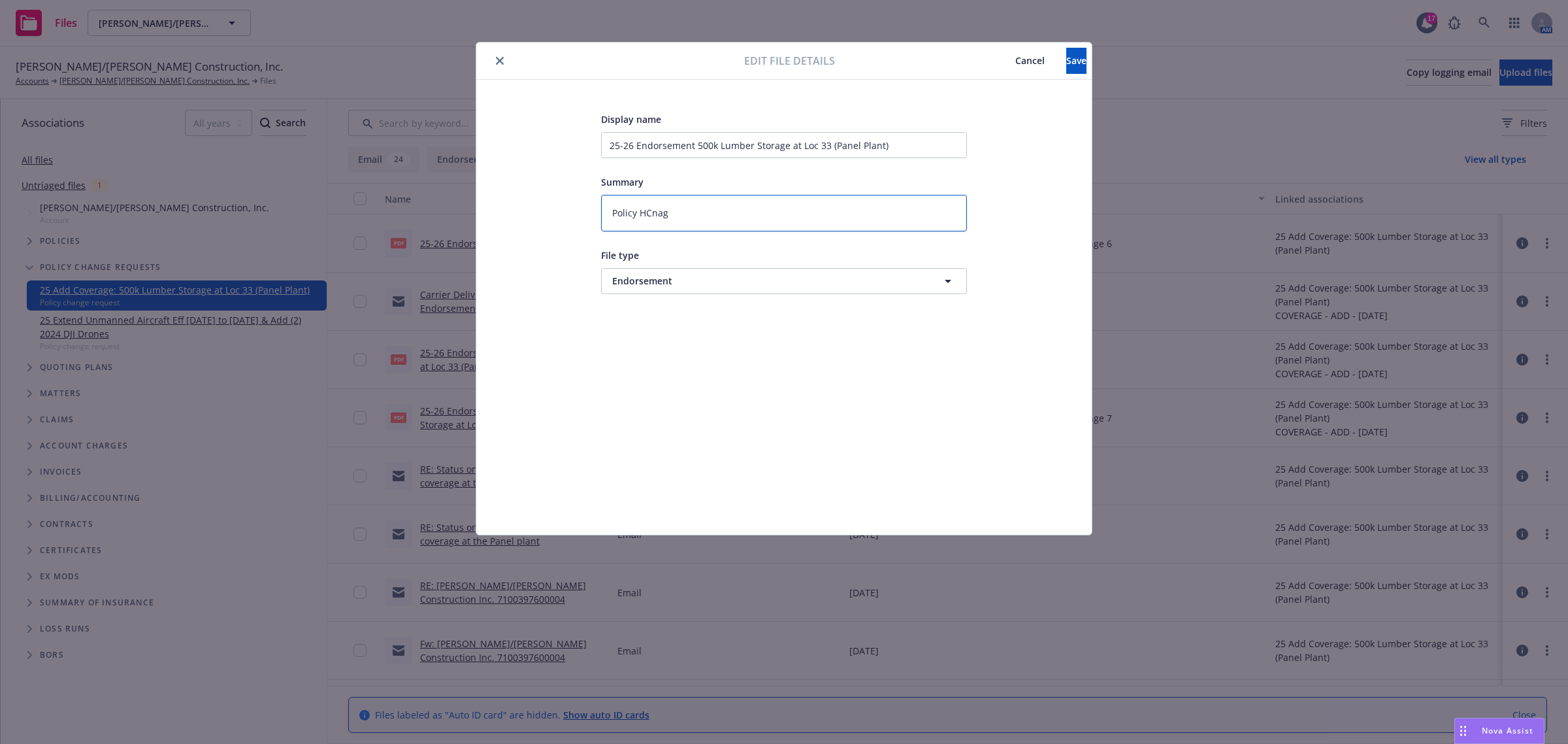
type textarea "x"
type textarea "Policy HCnage"
type textarea "x"
type textarea "Policy HCnage"
type textarea "x"
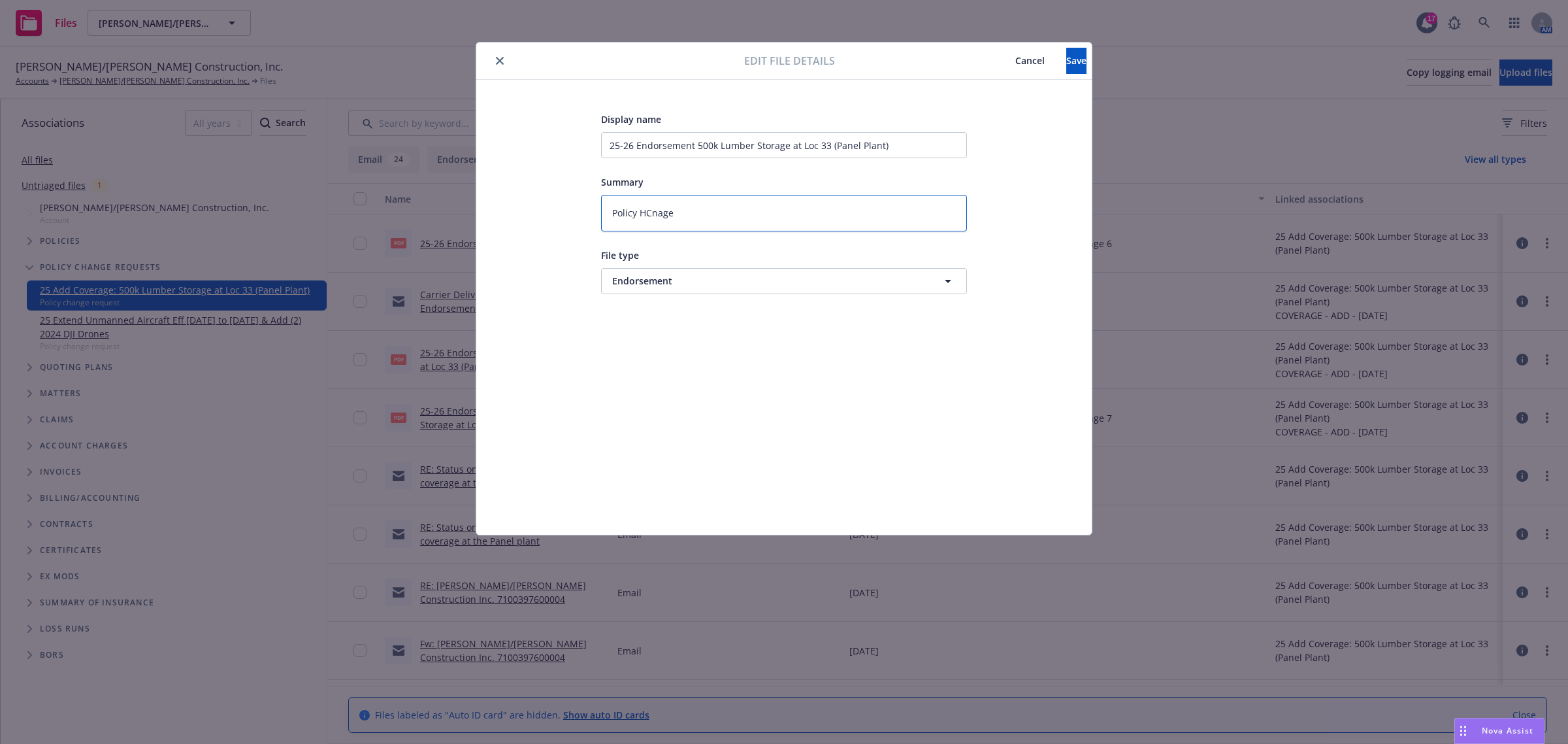
type textarea "Policy HCnage"
type textarea "x"
type textarea "Policy HCnag"
type textarea "x"
type textarea "Policy HCna"
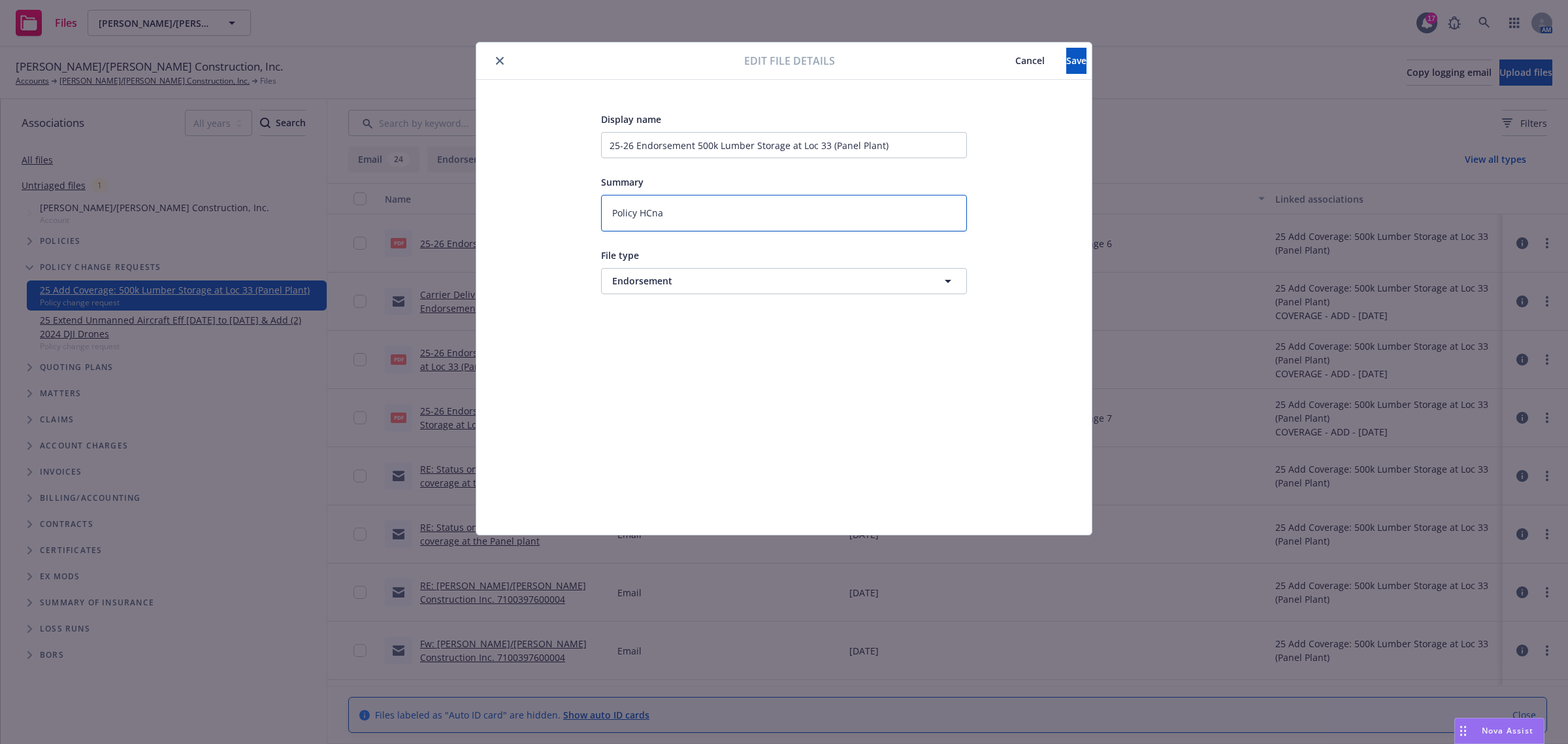
type textarea "x"
type textarea "Policy HCn"
type textarea "x"
type textarea "Policy HC"
type textarea "x"
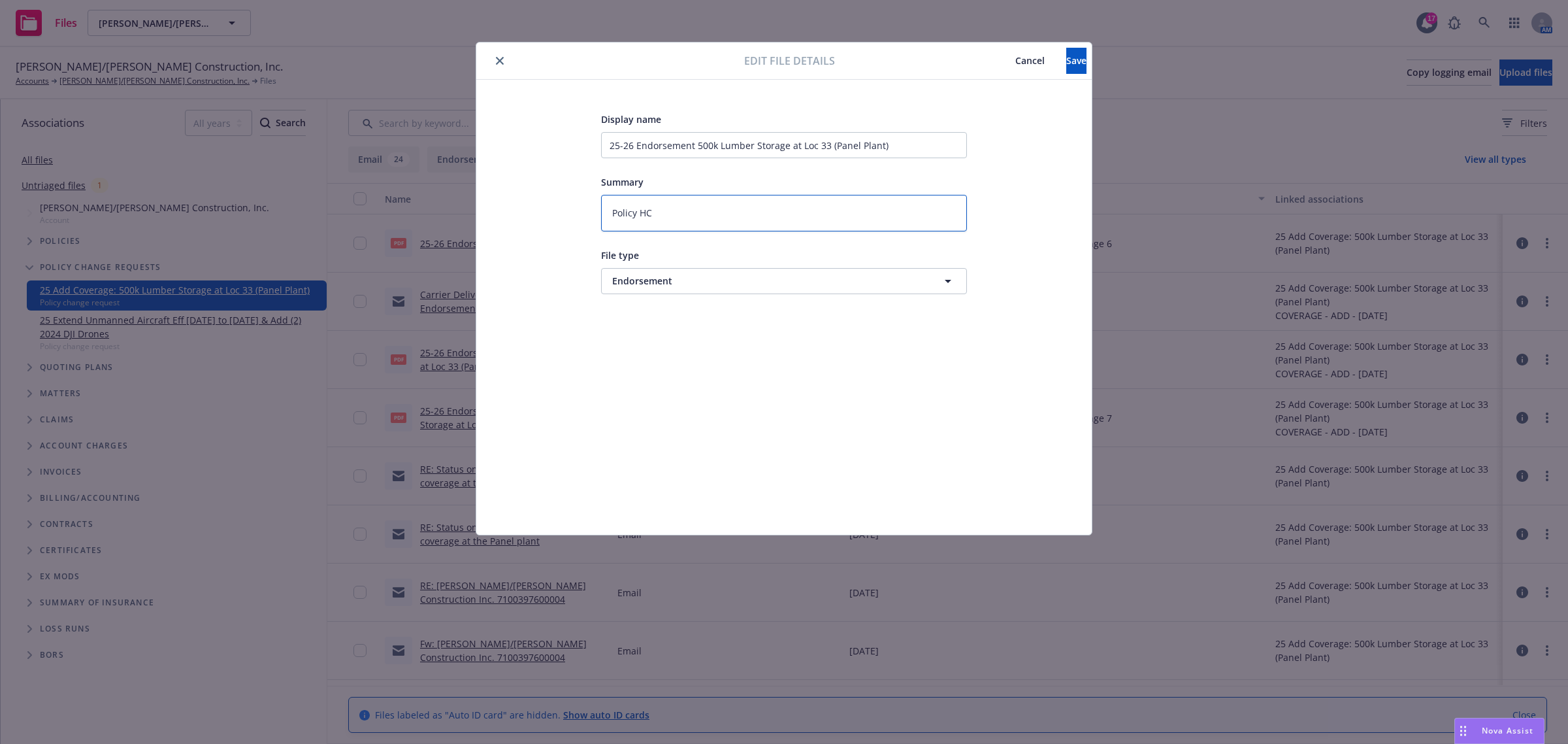
type textarea "Policy H"
type textarea "x"
type textarea "Policy"
type textarea "x"
type textarea "Policy C"
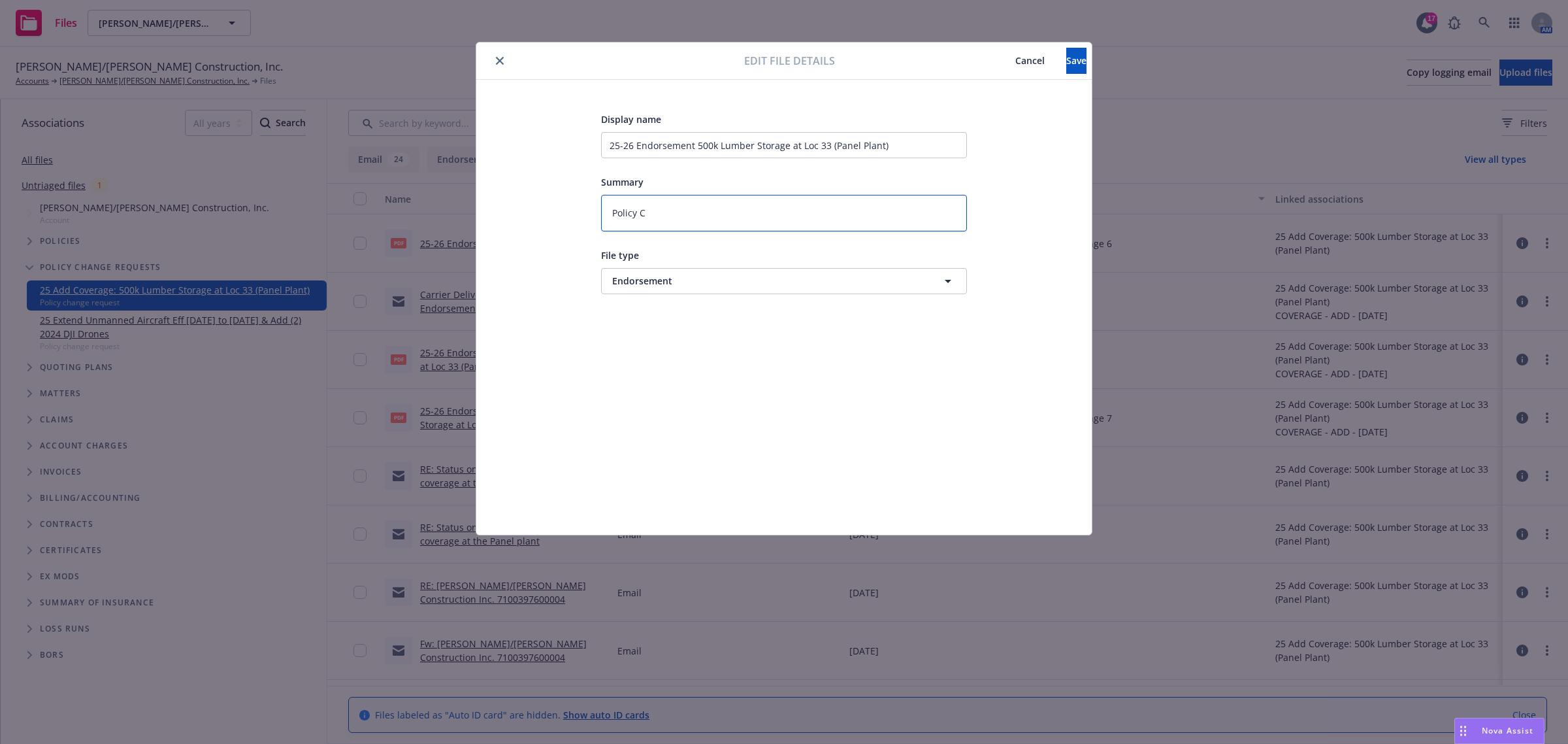
type textarea "x"
click at [1066, 67] on button "Save" at bounding box center [1076, 61] width 20 height 26
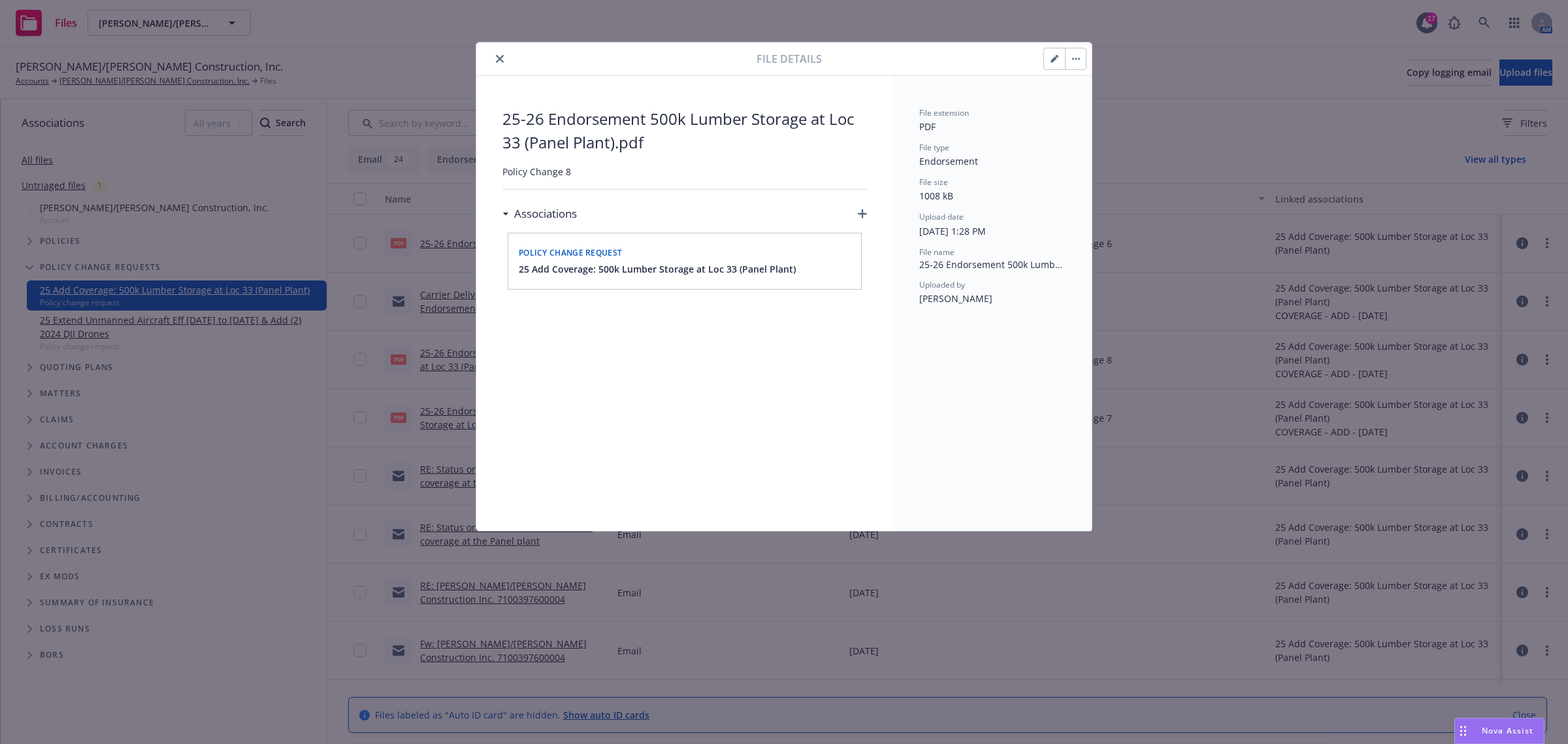
click at [496, 57] on icon "close" at bounding box center [500, 59] width 8 height 8
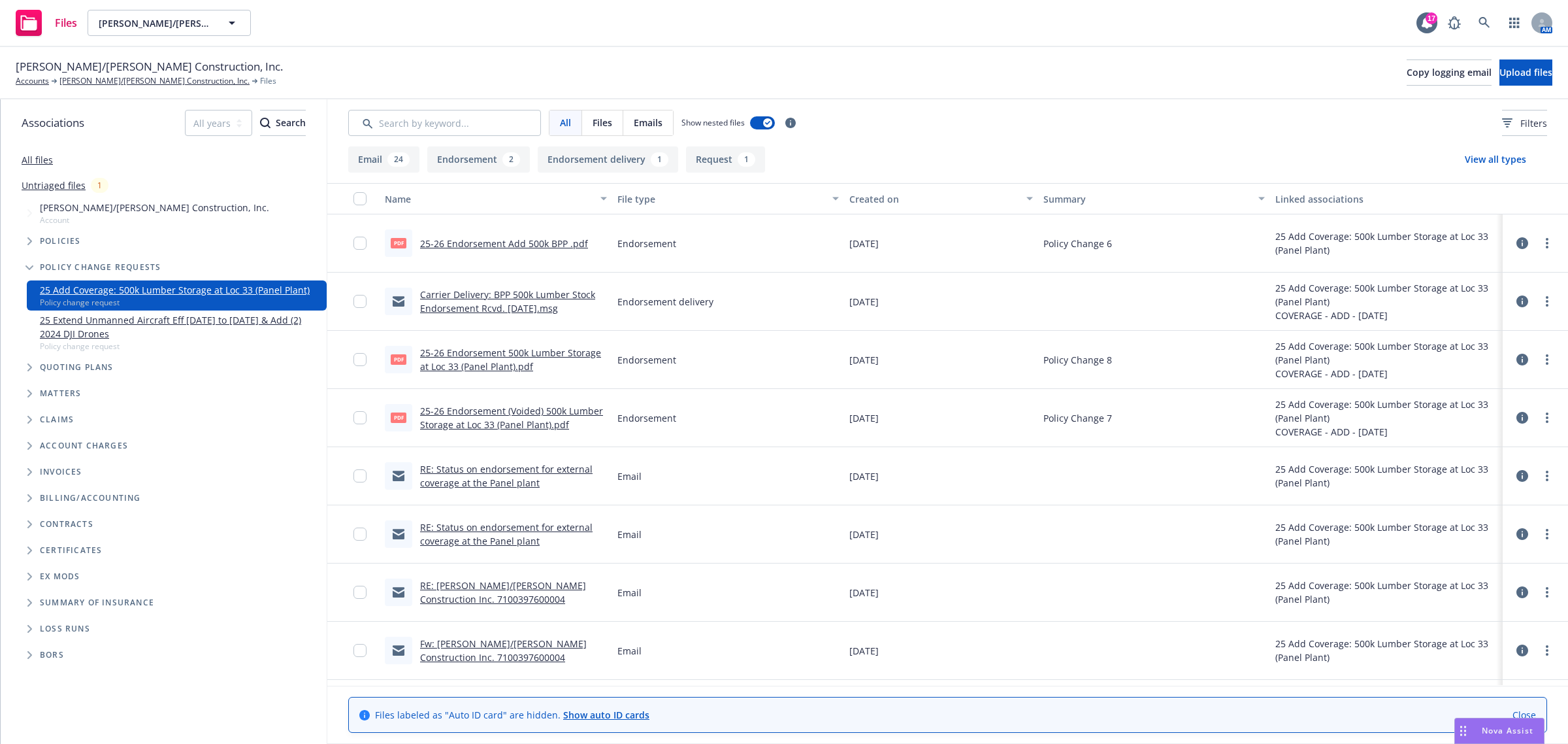
click at [83, 318] on link "25 Extend Unmanned Aircraft Eff [DATE] to [DATE] & Add (2) 2024 DJI Drones" at bounding box center [181, 326] width 282 height 27
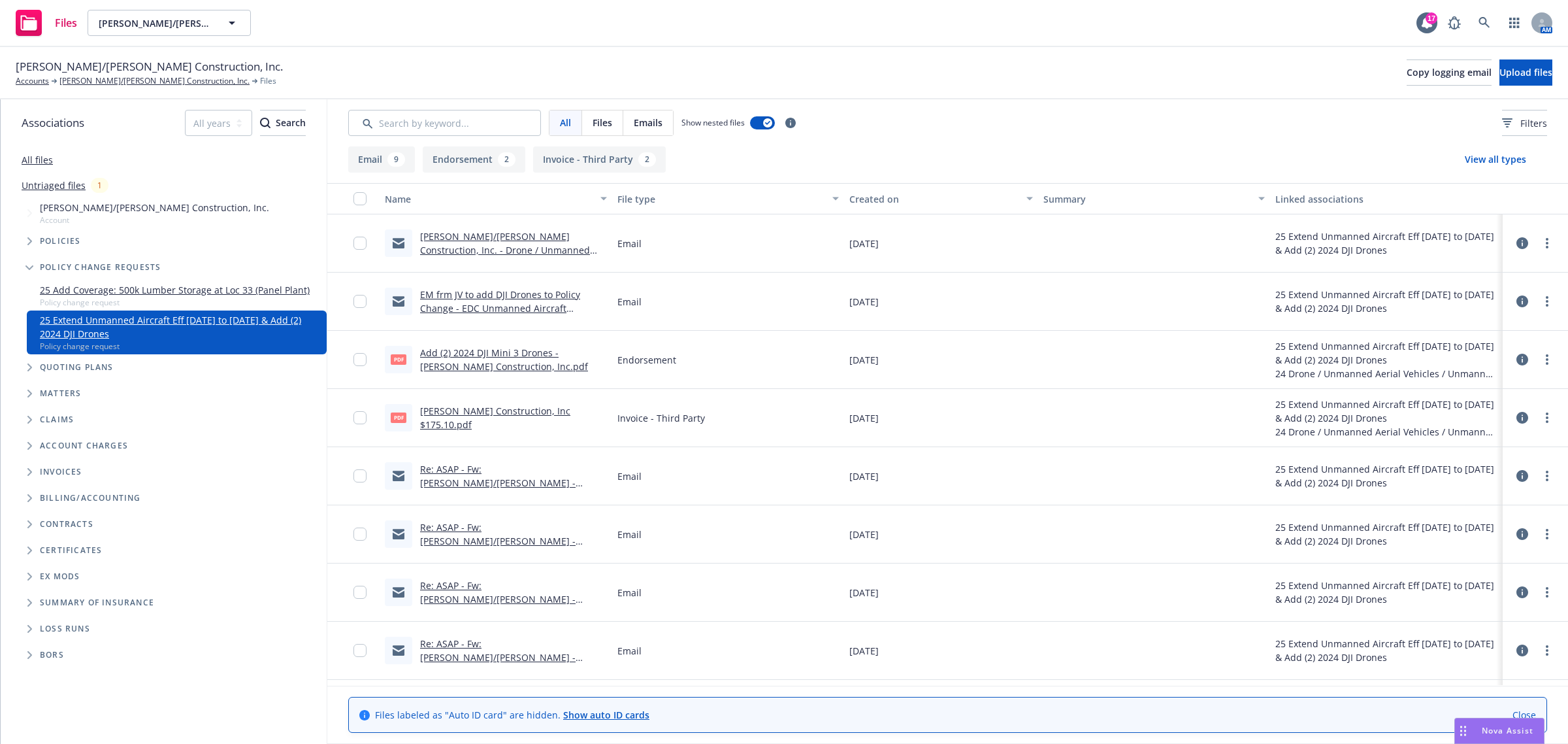
click at [179, 288] on link "25 Add Coverage: 500k Lumber Storage at Loc 33 (Panel Plant)" at bounding box center [175, 289] width 270 height 14
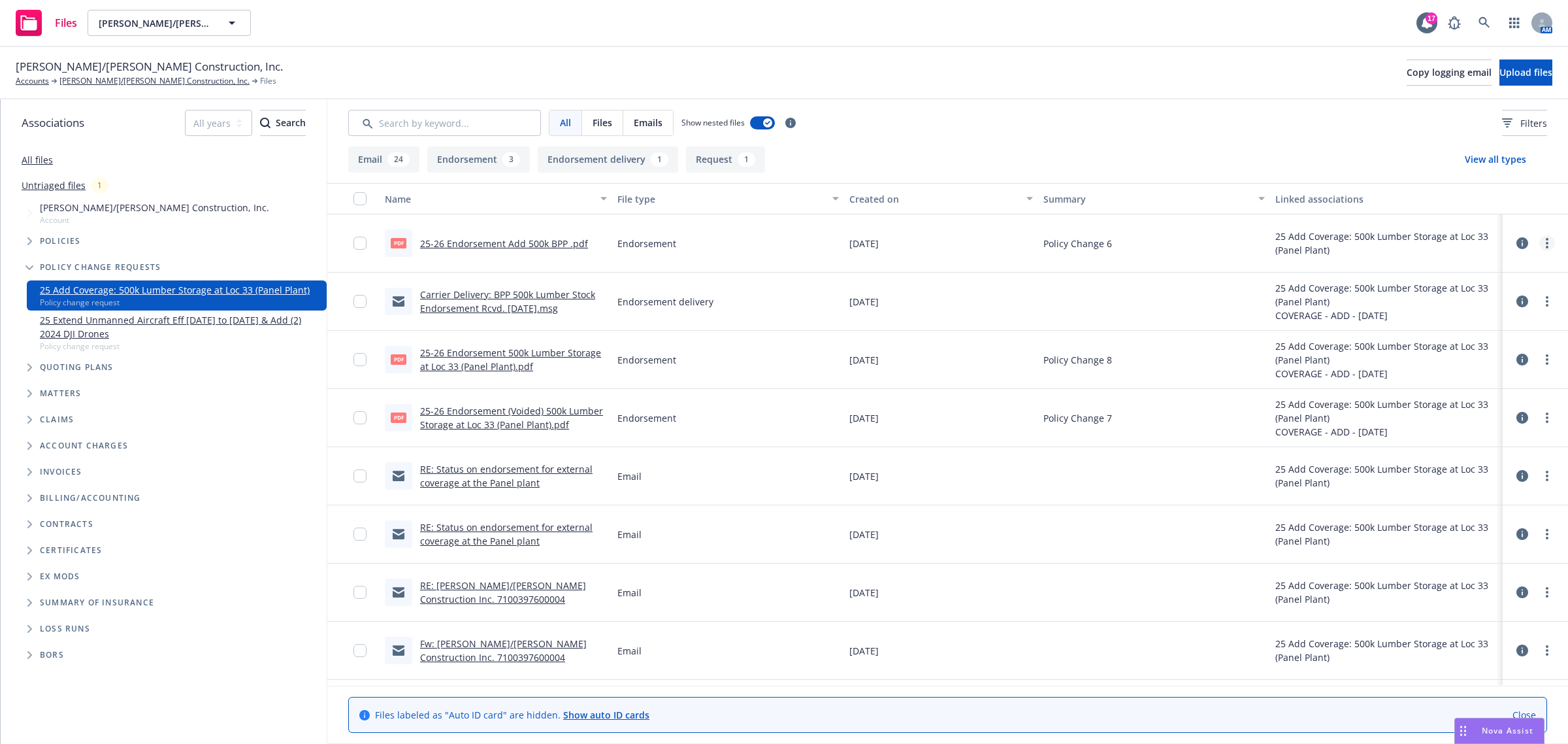
click at [1546, 249] on circle "more" at bounding box center [1547, 247] width 3 height 3
click at [1445, 330] on link "Edit" at bounding box center [1477, 323] width 130 height 26
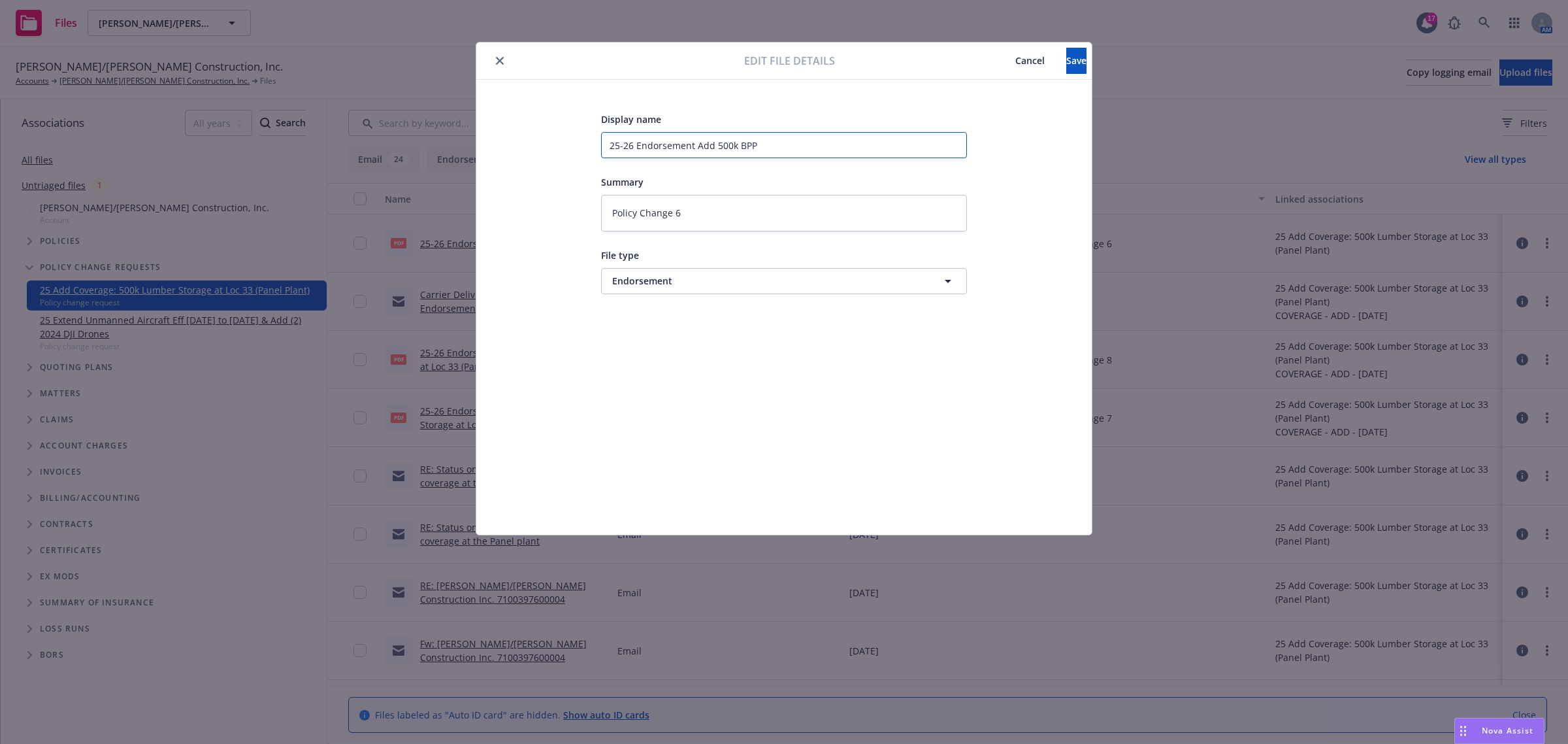
drag, startPoint x: 687, startPoint y: 146, endPoint x: 636, endPoint y: 153, distance: 51.5
click at [636, 153] on input "25-26 Endorsement Add 500k BPP" at bounding box center [784, 146] width 366 height 26
click at [631, 147] on input "25-26 Endorsement Add 500k BPP" at bounding box center [784, 146] width 366 height 26
click at [1066, 60] on button "Save" at bounding box center [1076, 61] width 20 height 26
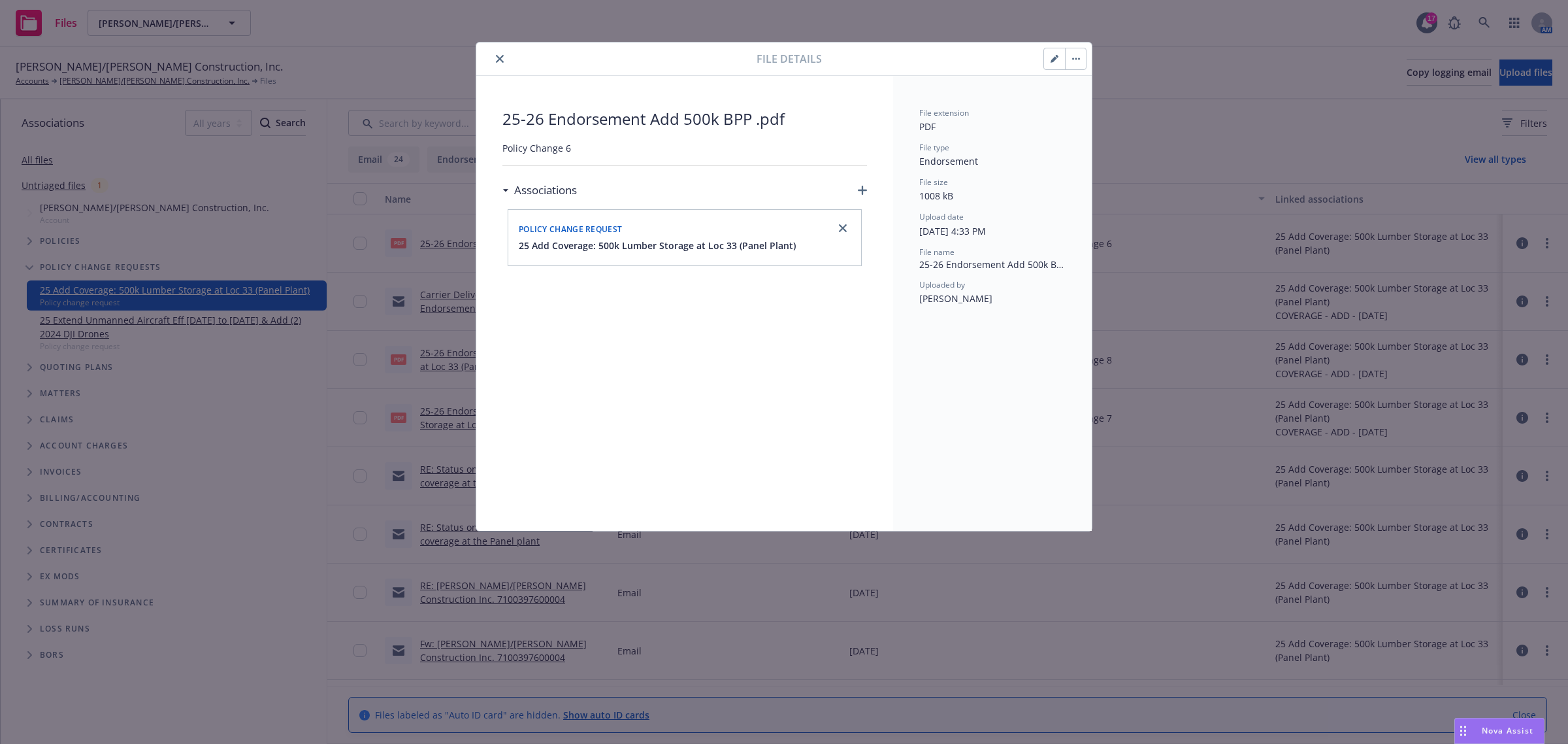
click at [498, 61] on icon "close" at bounding box center [500, 59] width 8 height 8
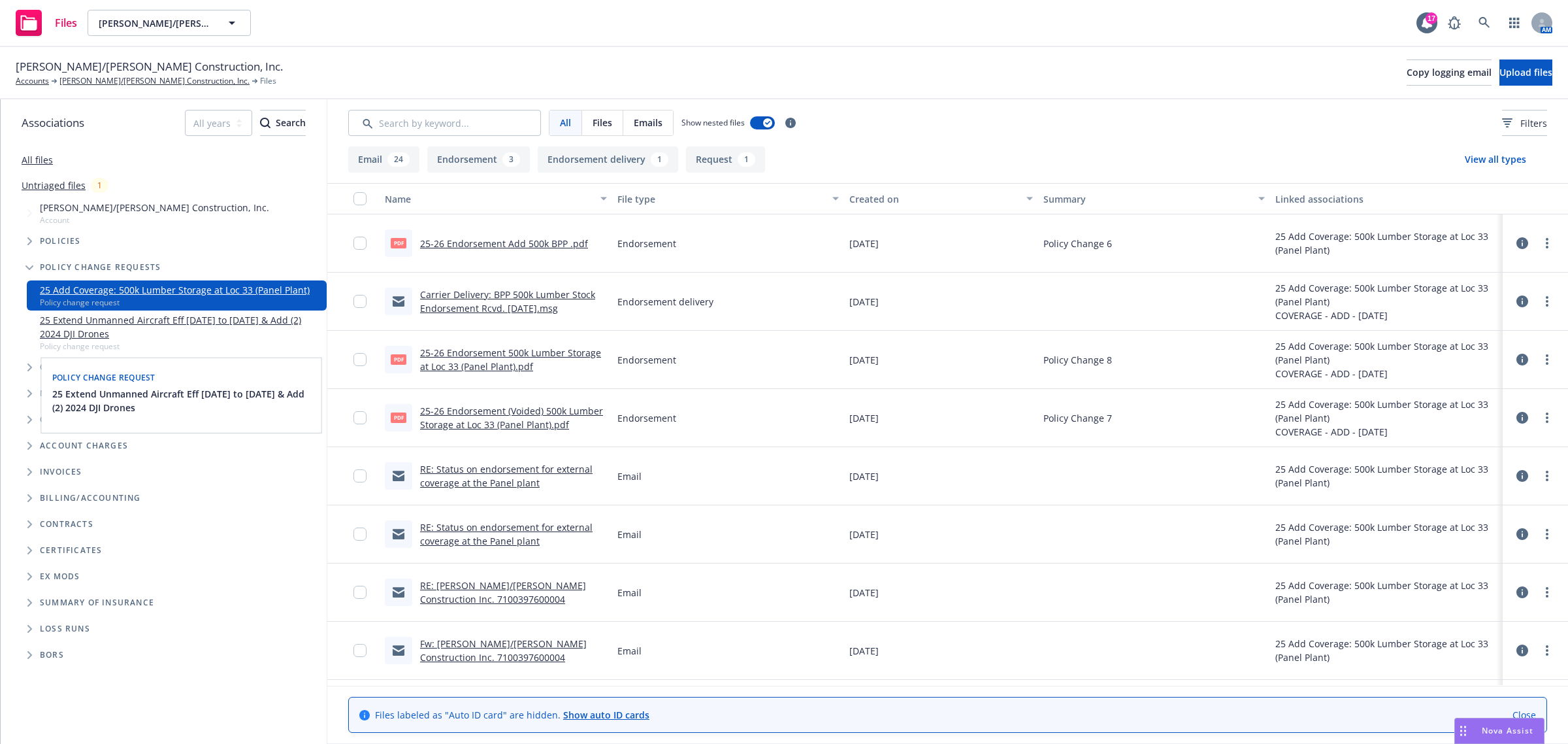
click at [115, 327] on link "25 Extend Unmanned Aircraft Eff [DATE] to [DATE] & Add (2) 2024 DJI Drones" at bounding box center [181, 326] width 282 height 27
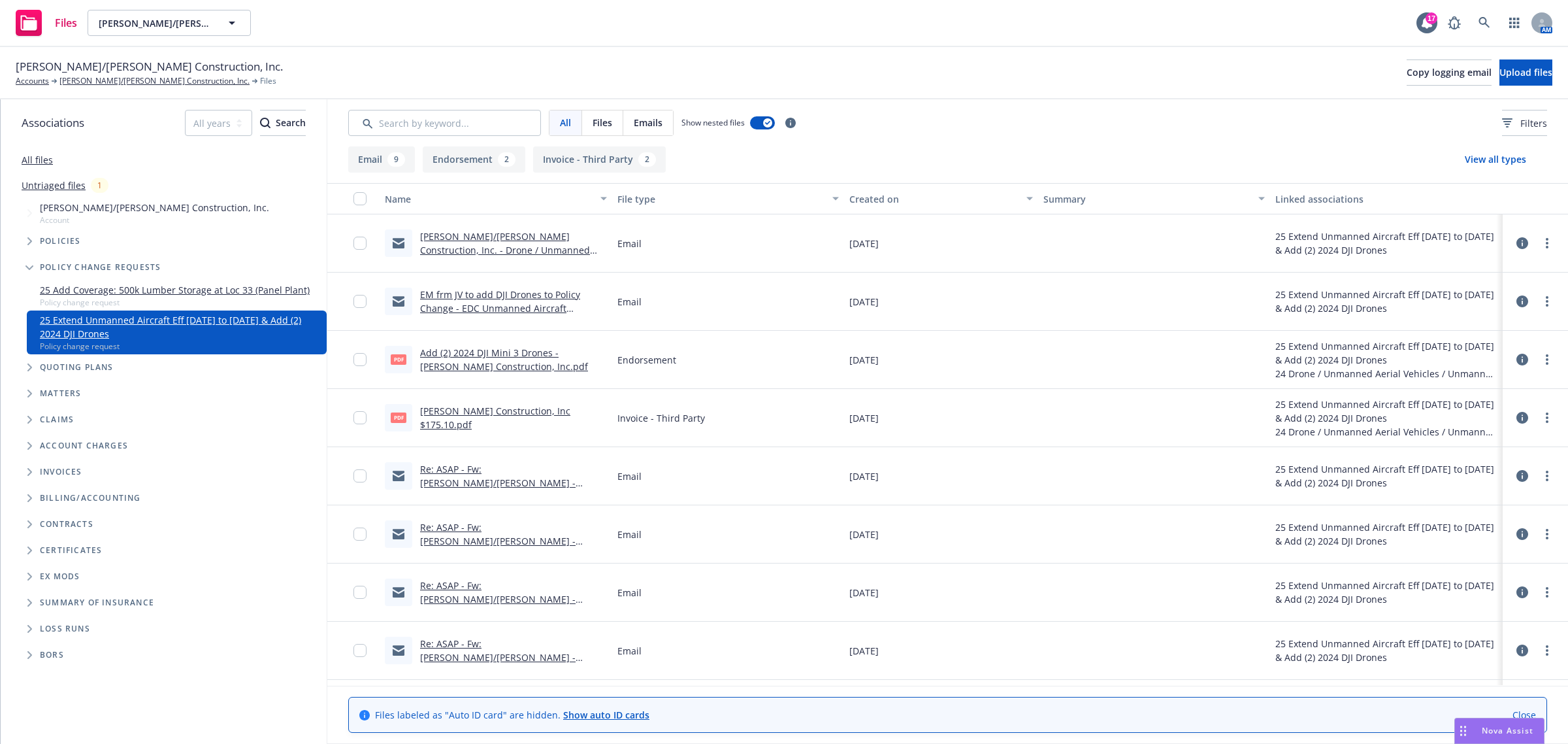
click at [119, 291] on link "25 Add Coverage: 500k Lumber Storage at Loc 33 (Panel Plant)" at bounding box center [175, 289] width 270 height 14
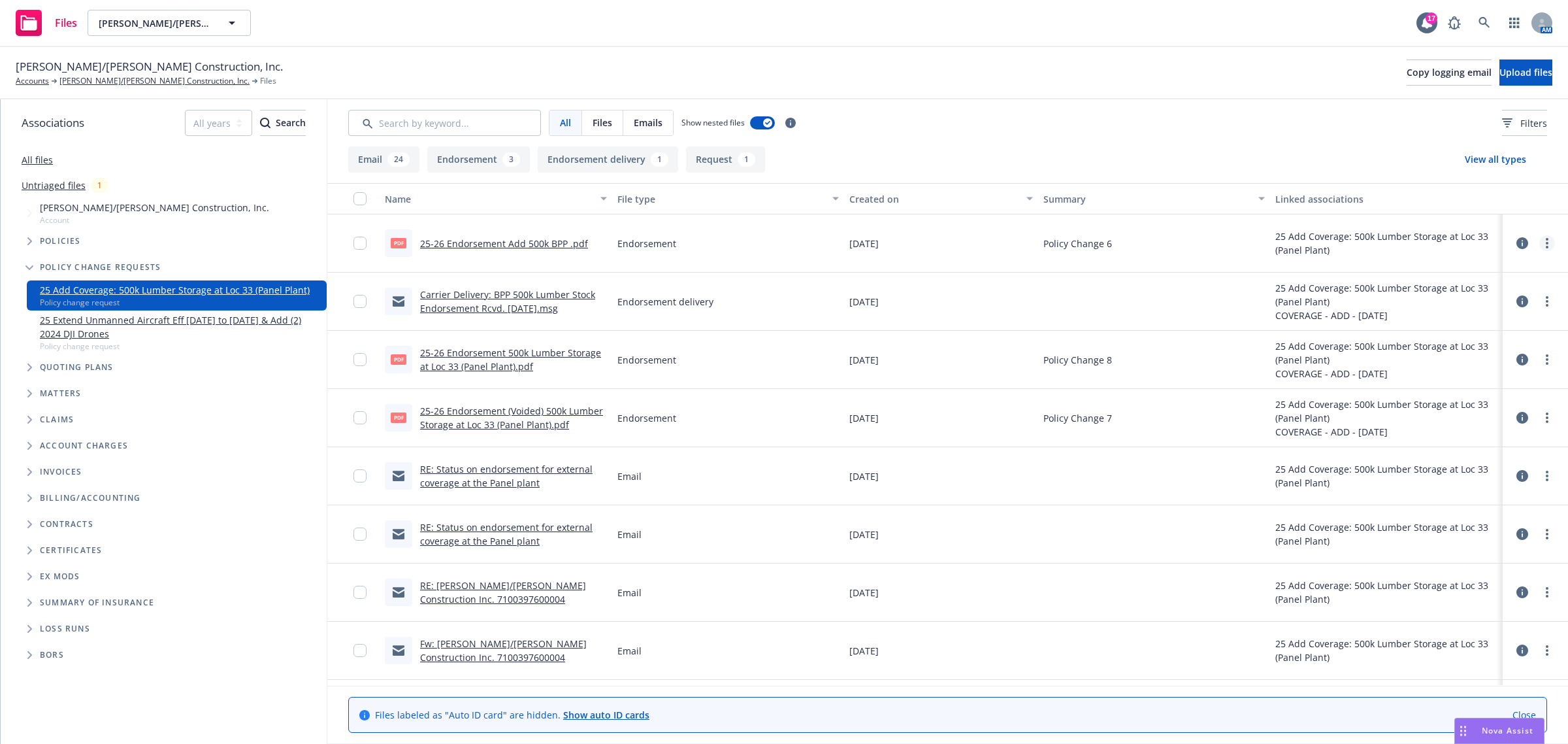
click at [1546, 240] on icon "more" at bounding box center [1547, 243] width 3 height 10
click at [1448, 323] on link "Edit" at bounding box center [1477, 323] width 130 height 26
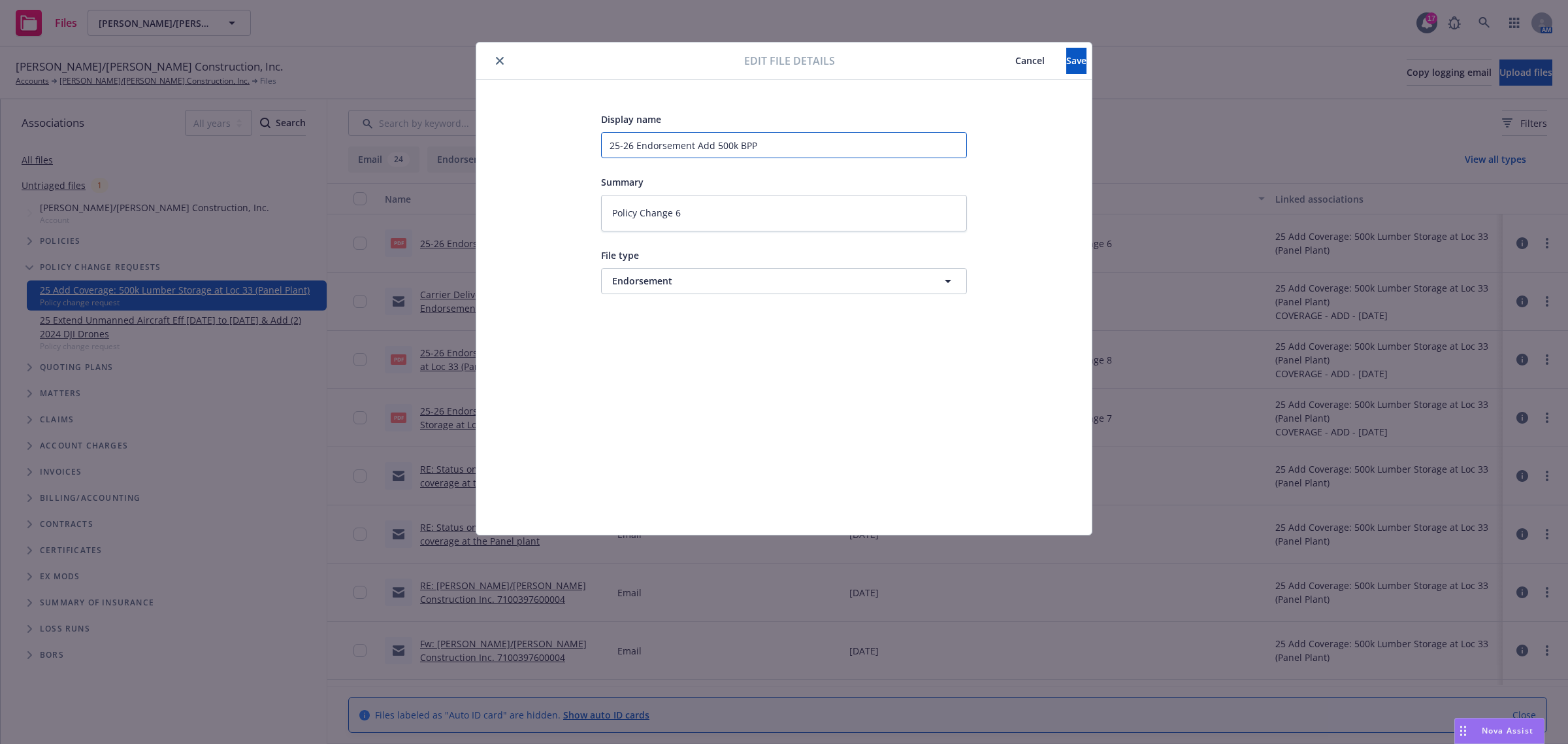
click at [698, 143] on input "25-26 Endorsement Add 500k BPP" at bounding box center [784, 146] width 366 height 26
click at [706, 136] on input "25-26 Add 500k BPP" at bounding box center [784, 146] width 366 height 26
click at [1066, 63] on span "Save" at bounding box center [1076, 60] width 20 height 12
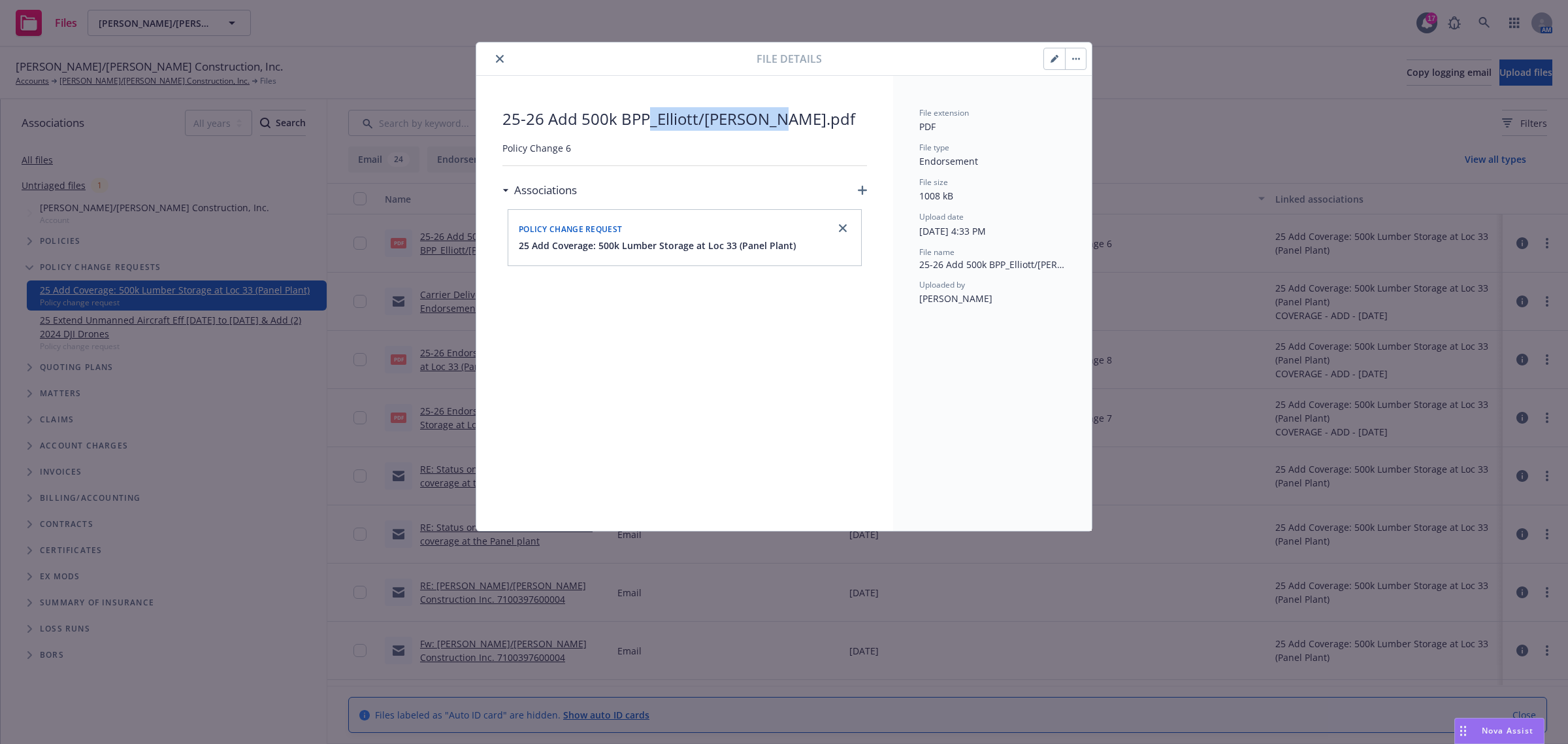
drag, startPoint x: 660, startPoint y: 122, endPoint x: 778, endPoint y: 121, distance: 118.0
click at [778, 121] on span "25-26 Add 500k BPP_Elliott/[PERSON_NAME].pdf" at bounding box center [685, 118] width 365 height 24
copy span "_Elliott/[PERSON_NAME]"
drag, startPoint x: 498, startPoint y: 54, endPoint x: 523, endPoint y: 65, distance: 27.3
click at [498, 56] on icon "close" at bounding box center [500, 59] width 8 height 8
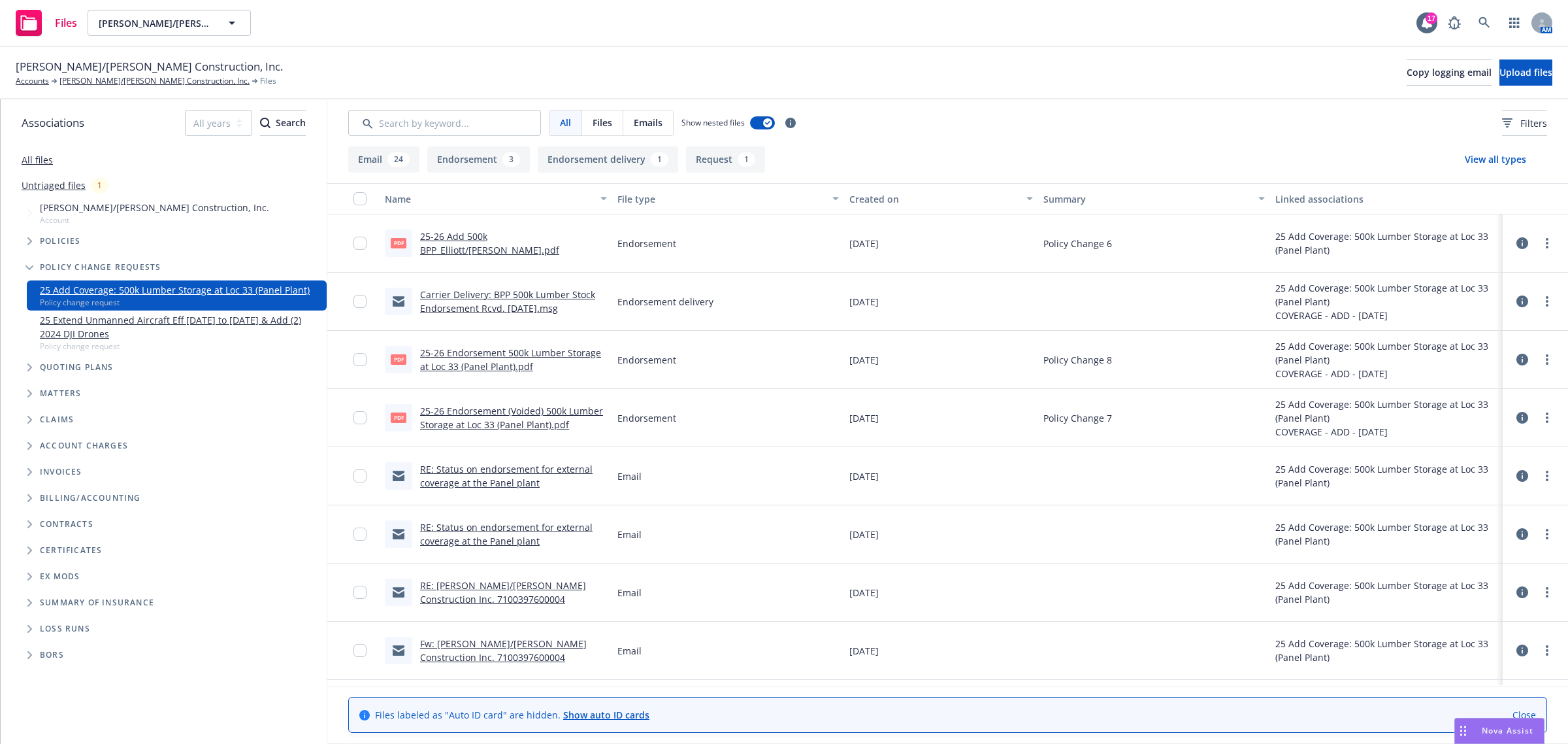
click at [1544, 360] on div at bounding box center [1536, 359] width 55 height 42
click at [1540, 358] on link "more" at bounding box center [1547, 359] width 16 height 16
click at [1457, 435] on link "Edit" at bounding box center [1477, 440] width 130 height 26
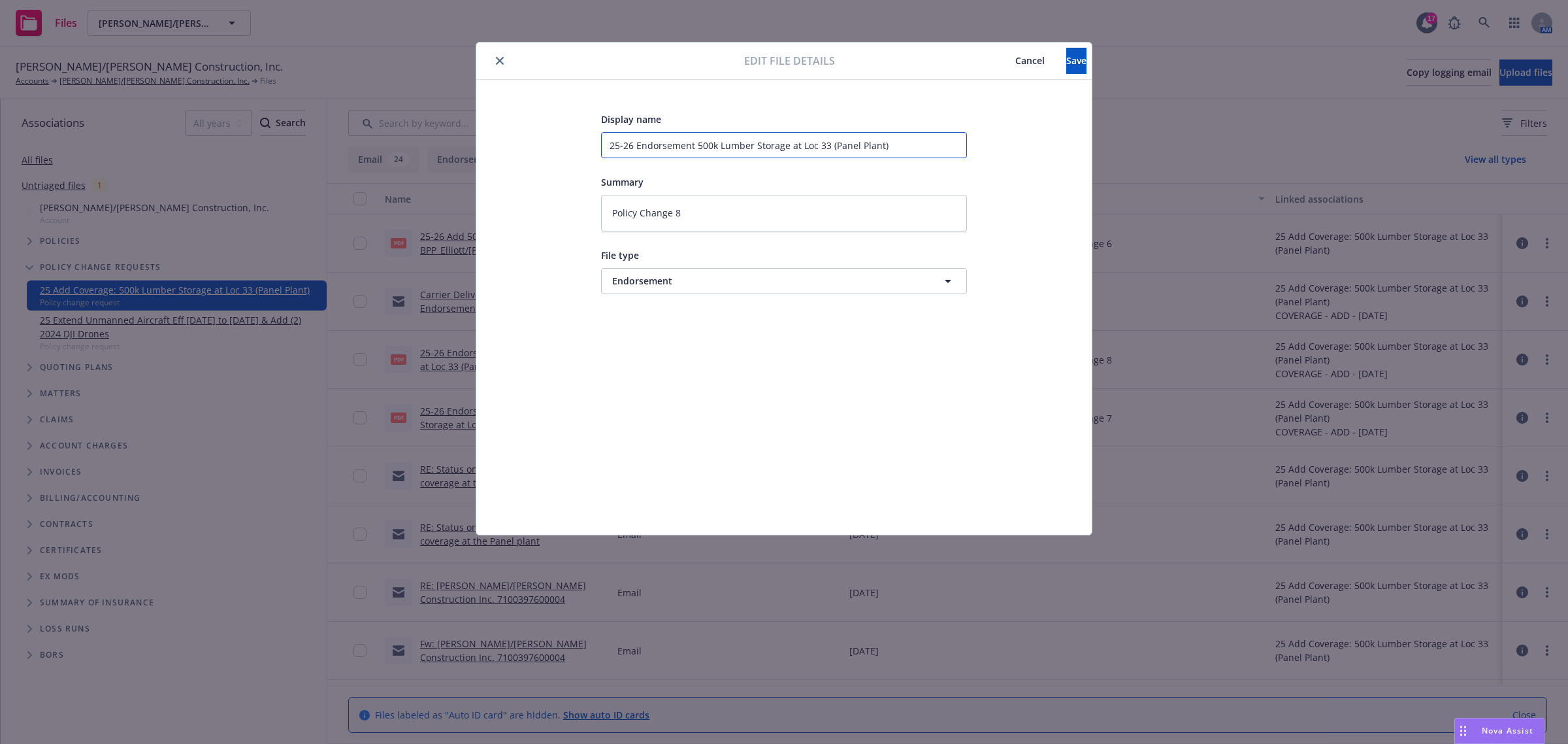
drag, startPoint x: 636, startPoint y: 145, endPoint x: 696, endPoint y: 143, distance: 60.0
click at [696, 143] on input "25-26 Endorsement 500k Lumber Storage at Loc 33 (Panel Plant)" at bounding box center [784, 146] width 366 height 26
click at [837, 146] on input "25-26 500k Lumber Storage at Loc 33 (Panel Plant)" at bounding box center [784, 146] width 366 height 26
paste input "_Elliott/[PERSON_NAME]"
click at [1066, 61] on span "Save" at bounding box center [1076, 60] width 20 height 12
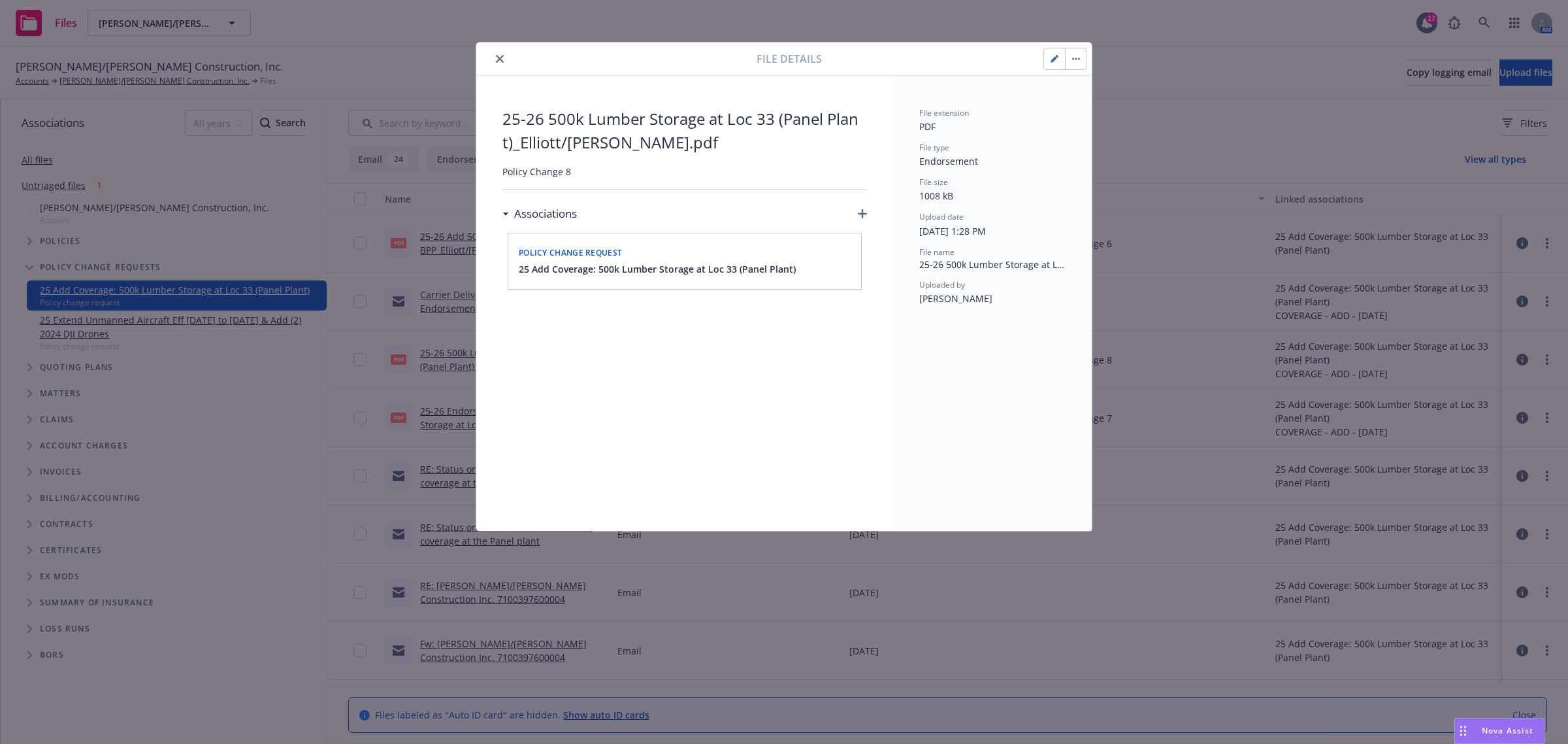
click at [496, 56] on icon "close" at bounding box center [500, 59] width 8 height 8
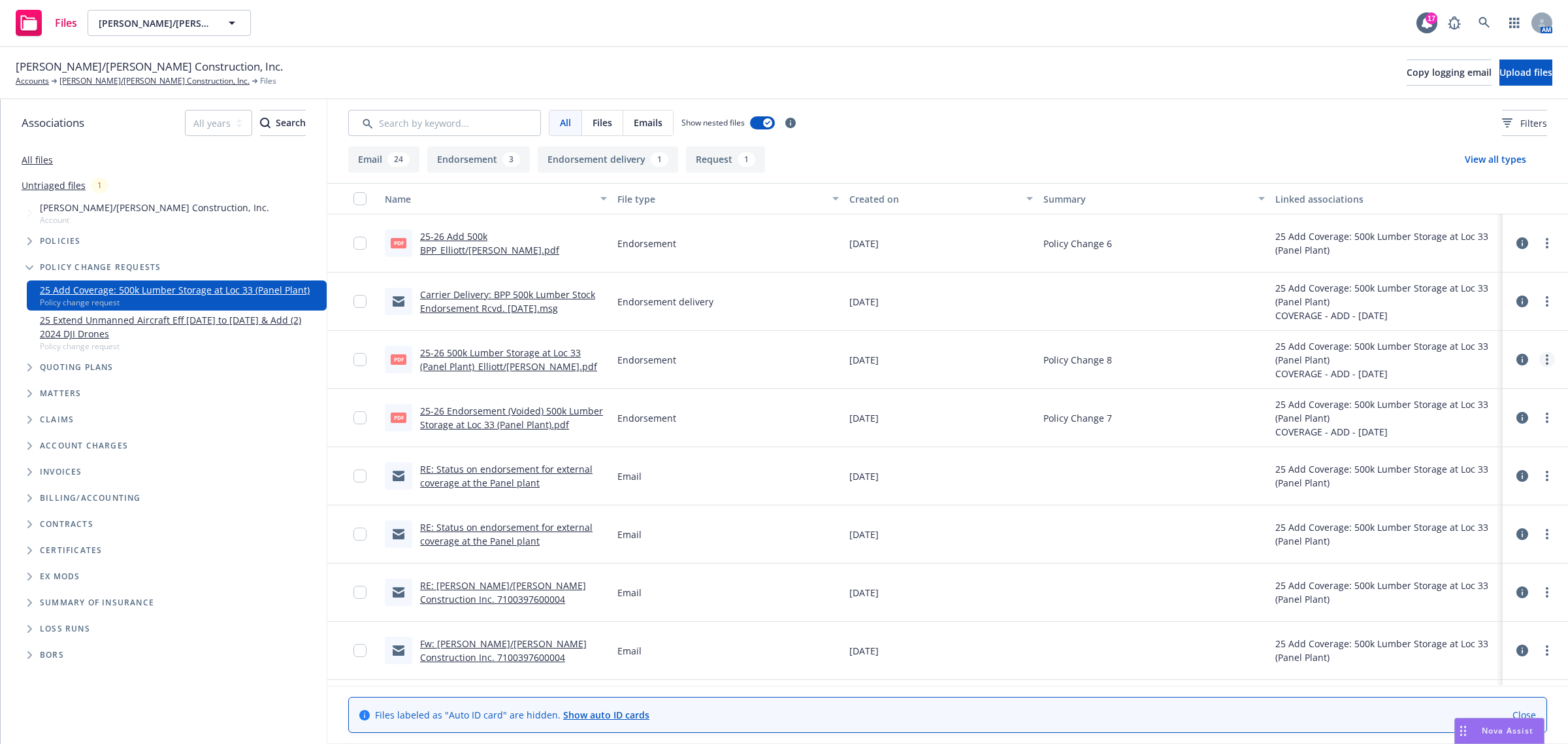
click at [1540, 360] on link "more" at bounding box center [1547, 359] width 16 height 16
click at [1465, 438] on link "Edit" at bounding box center [1477, 440] width 130 height 26
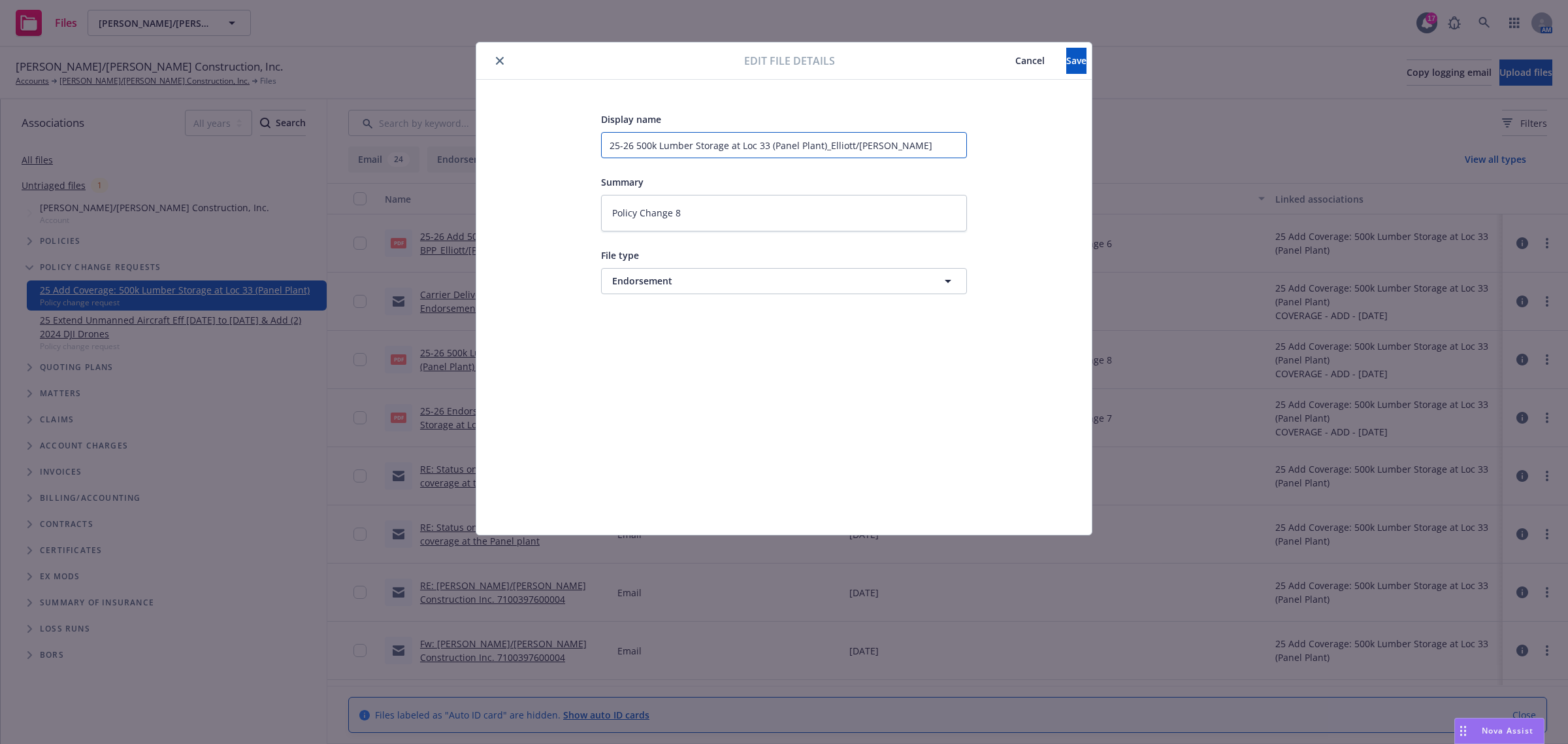
drag, startPoint x: 636, startPoint y: 146, endPoint x: 653, endPoint y: 152, distance: 18.0
click at [636, 147] on input "25-26 500k Lumber Storage at Loc 33 (Panel Plant)_Elliott/[PERSON_NAME]" at bounding box center [784, 146] width 366 height 26
click at [1073, 62] on button "Save" at bounding box center [1076, 61] width 20 height 26
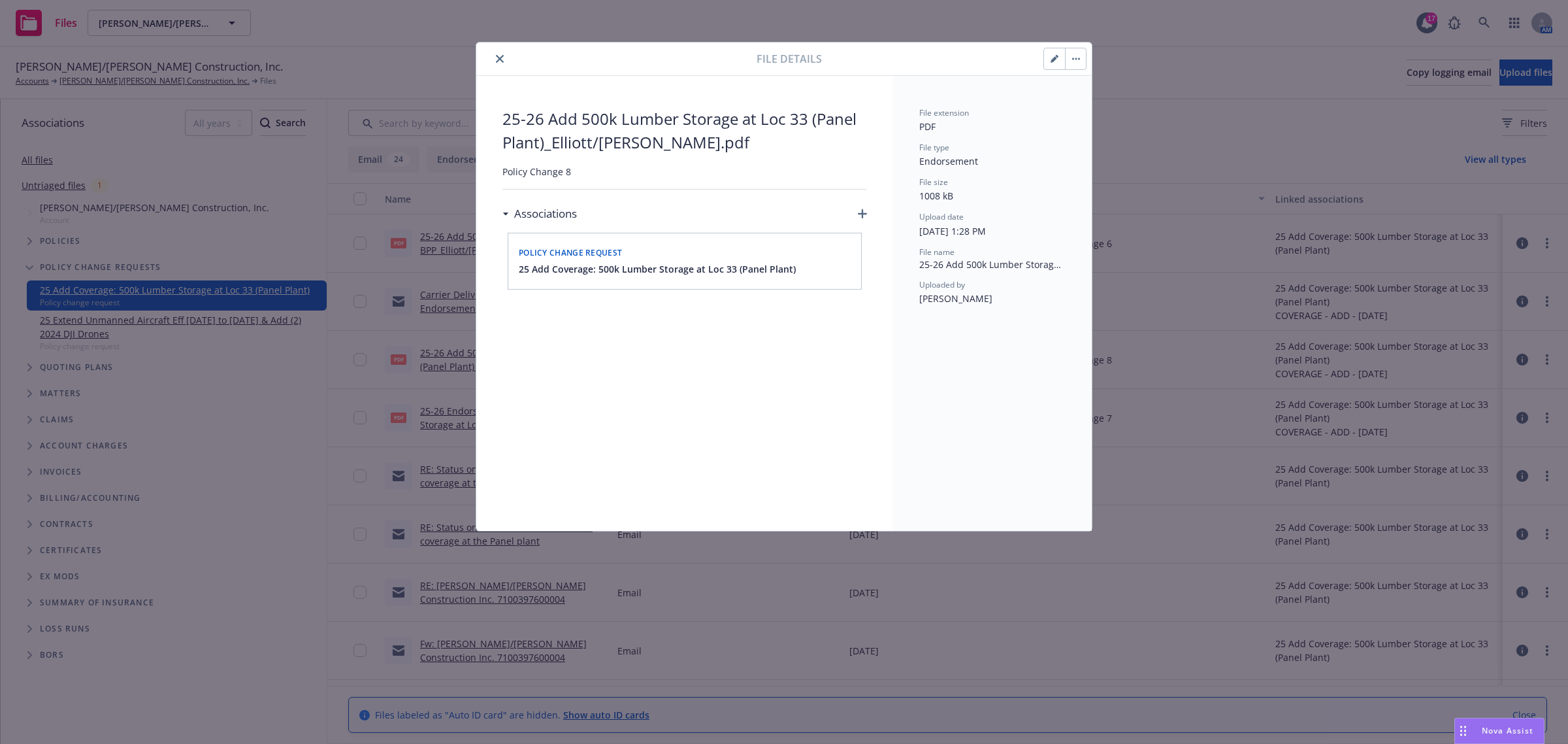
click at [500, 57] on icon "close" at bounding box center [500, 59] width 8 height 8
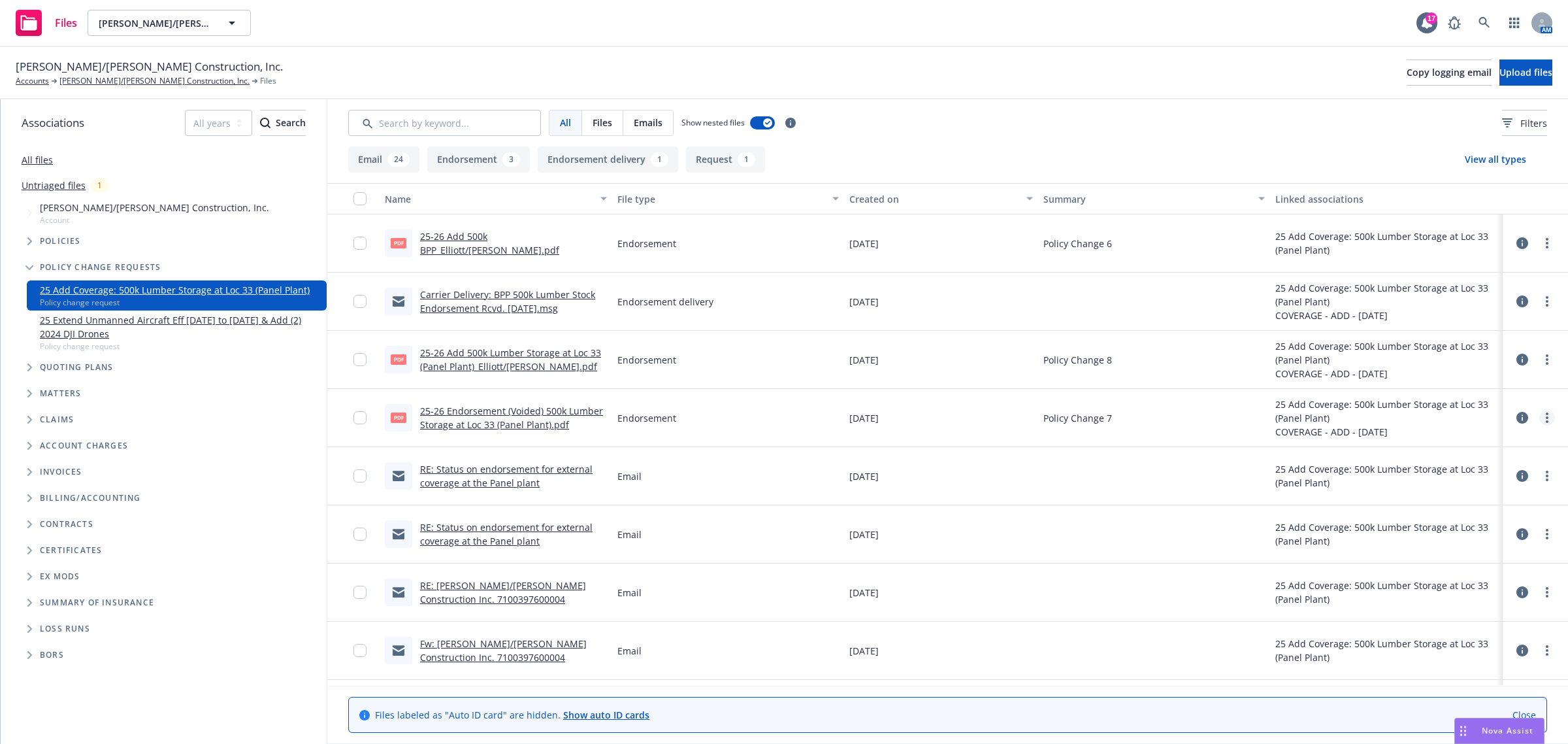
click at [1546, 417] on circle "more" at bounding box center [1547, 417] width 3 height 3
click at [1446, 494] on link "Edit" at bounding box center [1477, 497] width 130 height 26
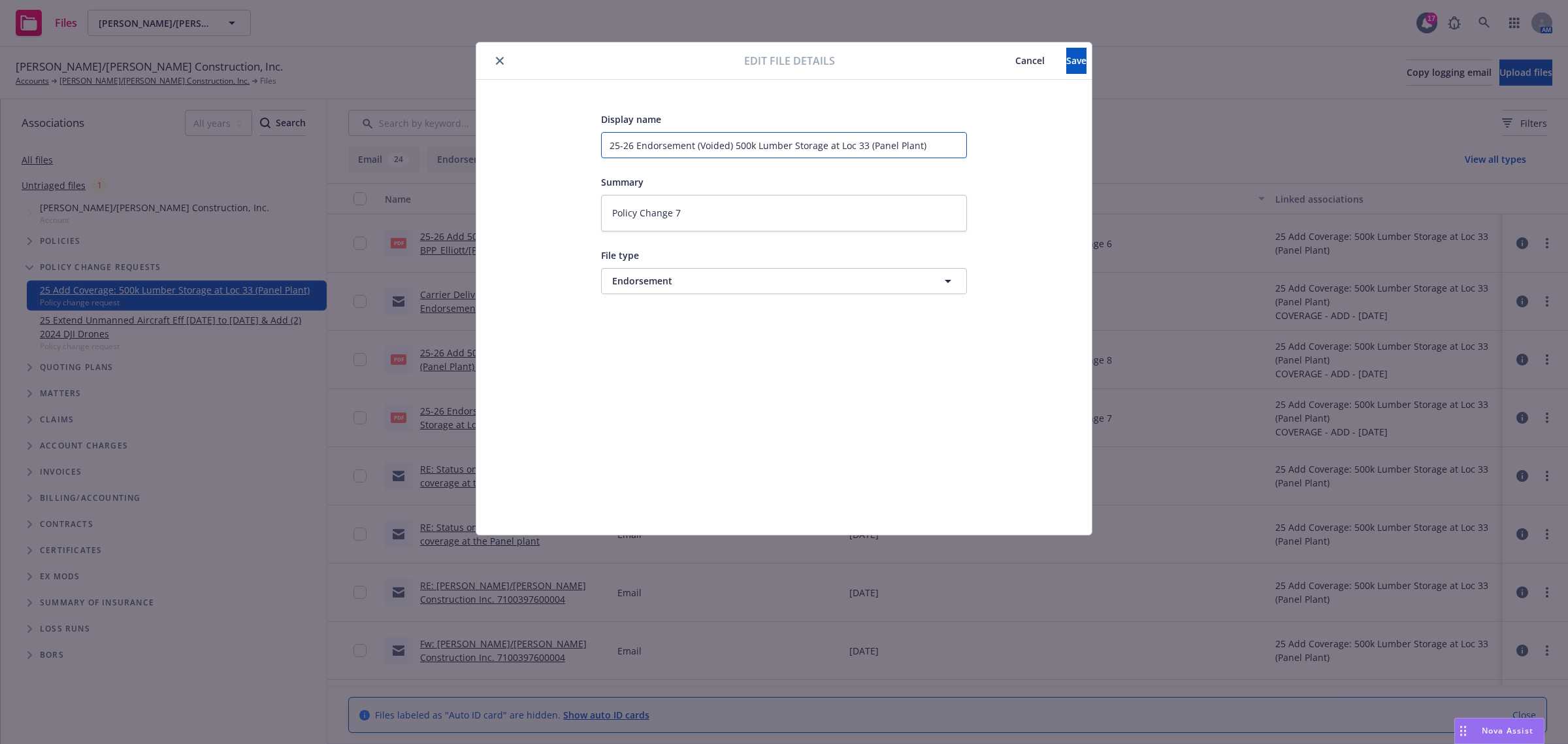
drag, startPoint x: 635, startPoint y: 146, endPoint x: 693, endPoint y: 146, distance: 58.0
click at [693, 146] on input "25-26 Endorsement (Voided) 500k Lumber Storage at Loc 33 (Panel Plant)" at bounding box center [784, 146] width 366 height 26
drag, startPoint x: 691, startPoint y: 145, endPoint x: 653, endPoint y: 146, distance: 38.0
click at [653, 146] on input "25-26 Add (Voided) 500k Lumber Storage at Loc 33 (Panel Plant)" at bounding box center [784, 146] width 366 height 26
click at [697, 224] on textarea "Policy Change 7" at bounding box center [784, 213] width 366 height 37
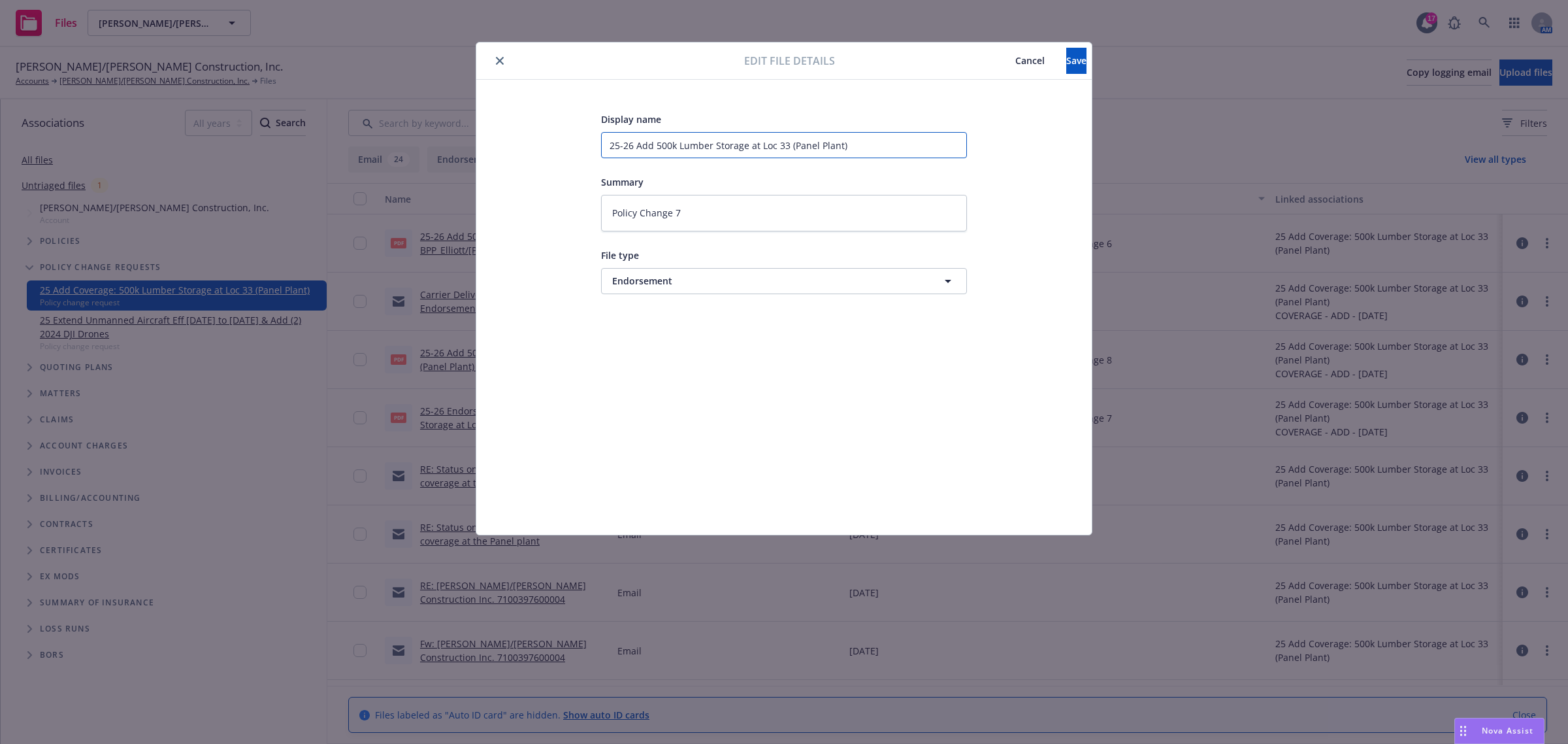
click at [866, 149] on input "25-26 Add 500k Lumber Storage at Loc 33 (Panel Plant)" at bounding box center [784, 146] width 366 height 26
paste input "_Elliott/[PERSON_NAME]"
click at [704, 209] on textarea "Policy Change 7" at bounding box center [784, 213] width 366 height 37
click at [1072, 56] on button "Save" at bounding box center [1076, 61] width 20 height 26
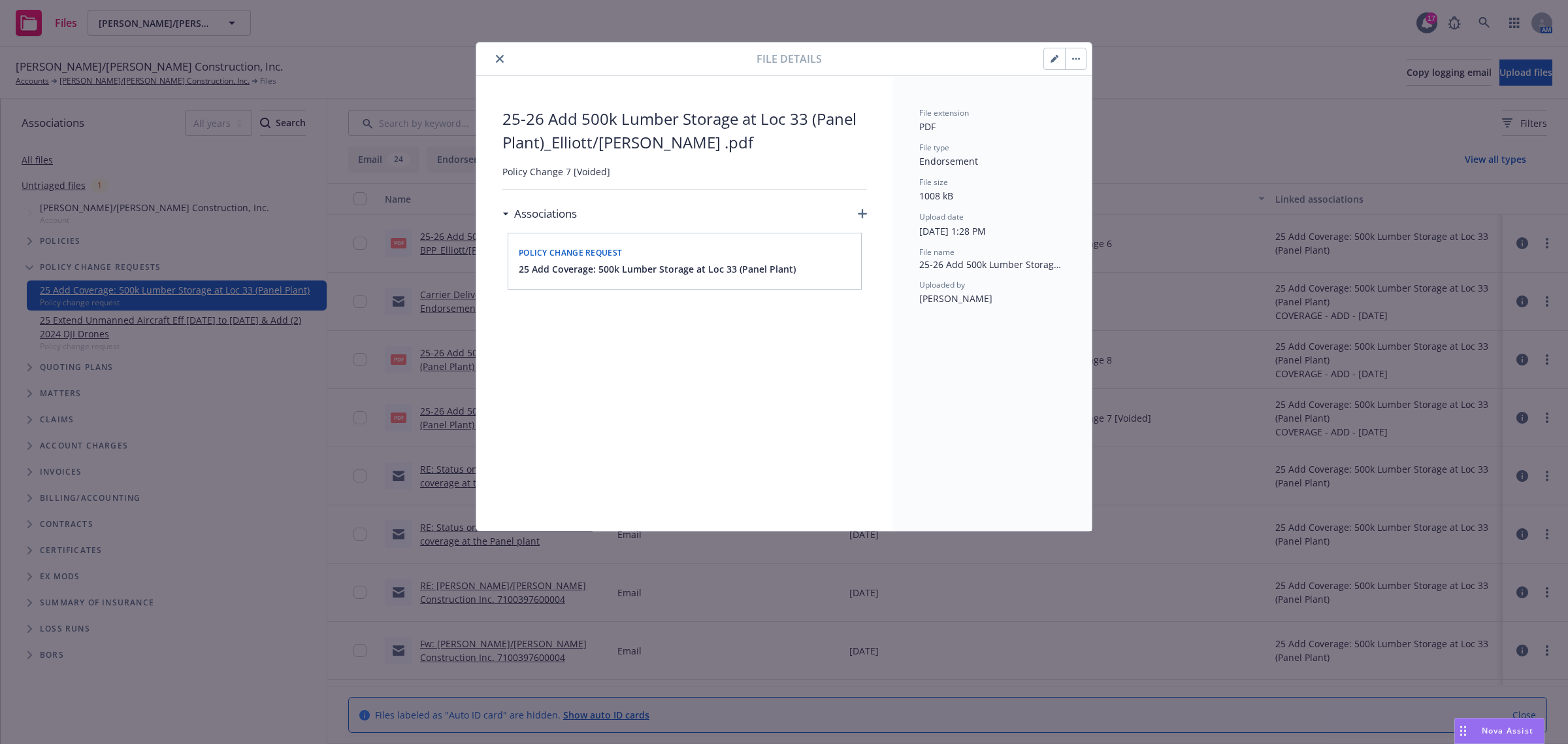
click at [495, 57] on button "close" at bounding box center [500, 59] width 16 height 16
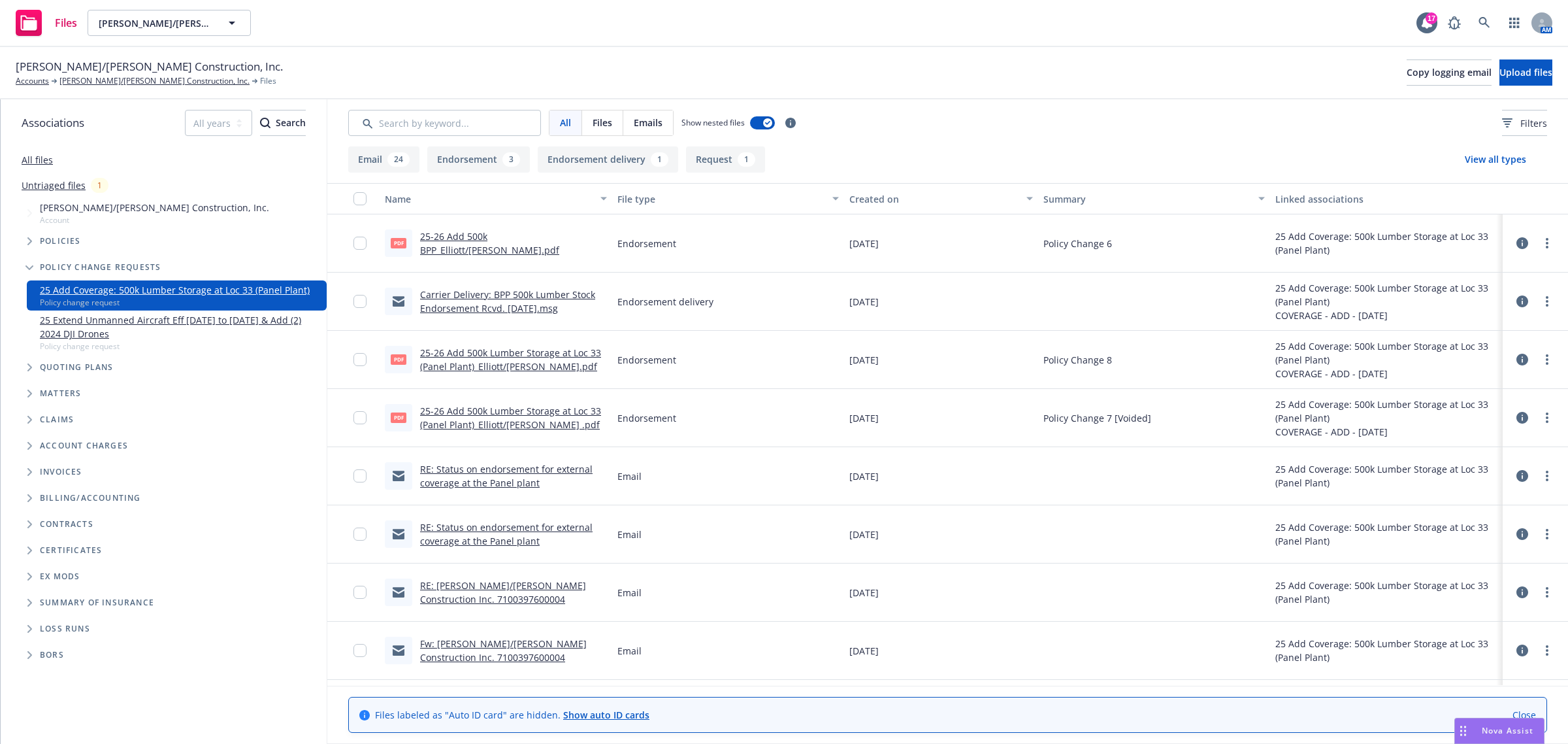
click at [1504, 734] on span "Nova Assist" at bounding box center [1508, 731] width 52 height 11
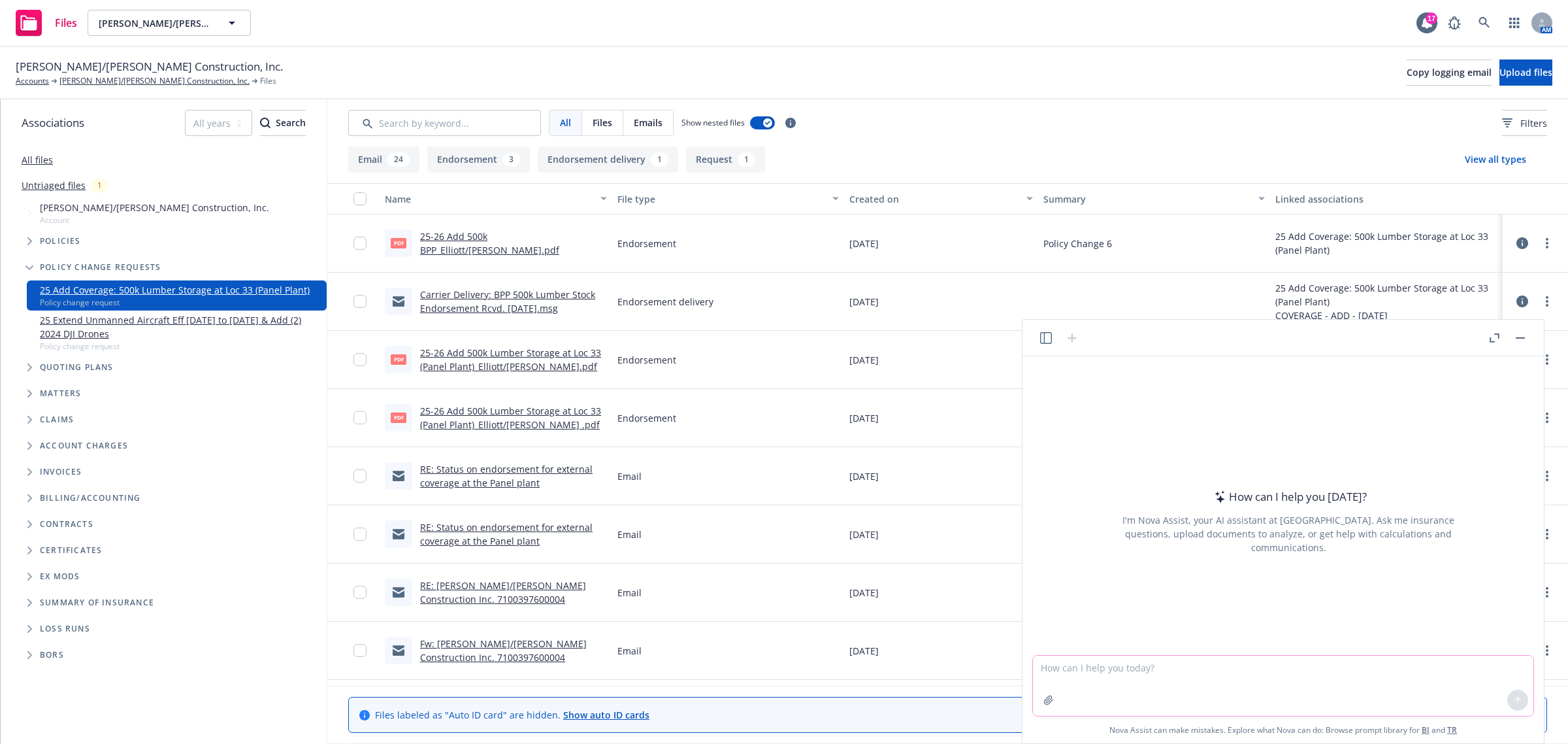
click at [1189, 679] on textarea at bounding box center [1284, 685] width 501 height 61
paste textarea "Thank you for the reminder and attaching the fillable document I made previousl…"
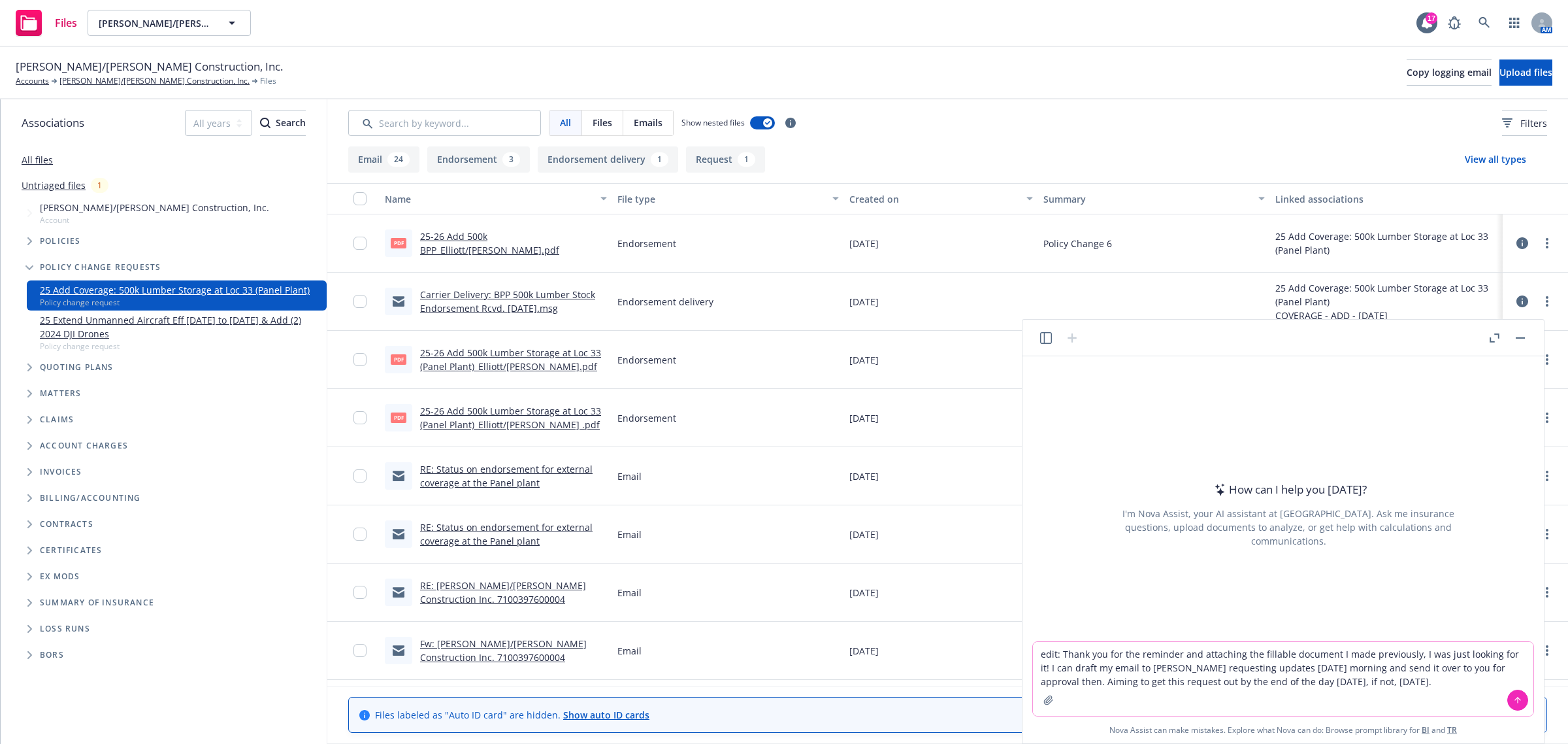
click at [1508, 701] on button at bounding box center [1518, 700] width 21 height 21
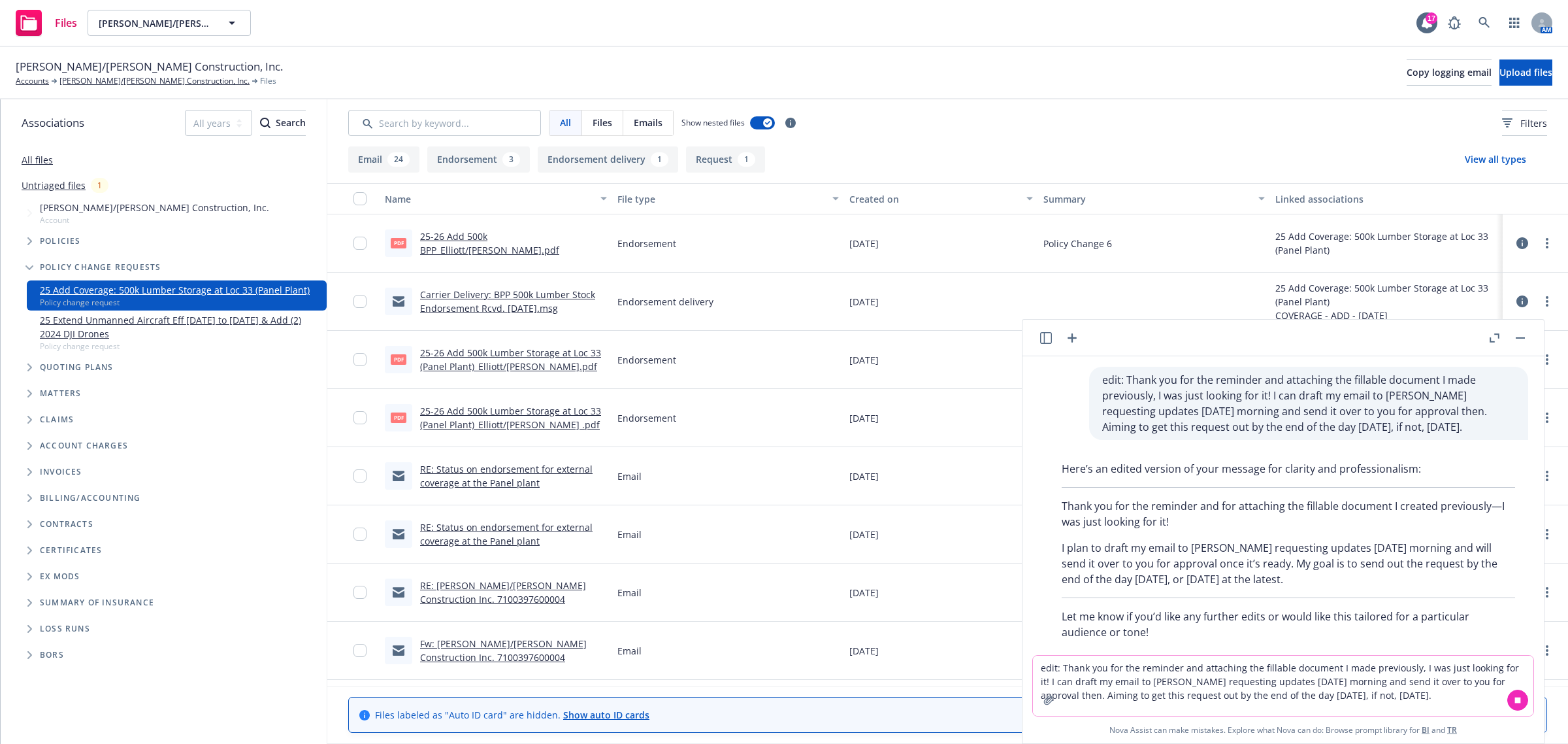
scroll to position [22, 0]
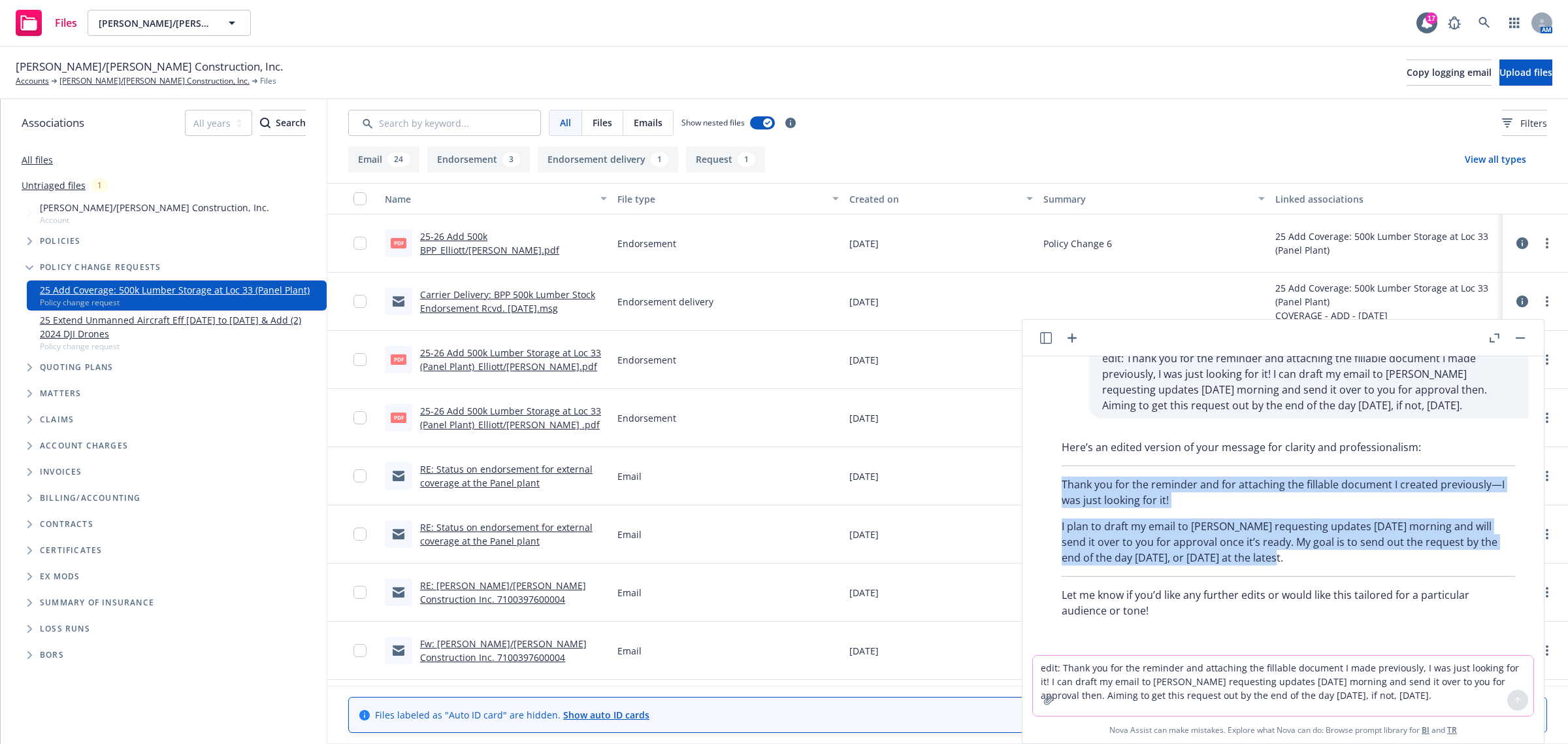
drag, startPoint x: 1060, startPoint y: 482, endPoint x: 1315, endPoint y: 554, distance: 265.0
click at [1315, 554] on div "Here’s an edited version of your message for clarity and professionalism: Thank…" at bounding box center [1288, 528] width 479 height 189
copy div "Thank you for the reminder and for attaching the fillable document I created pr…"
click at [1518, 337] on icon "button" at bounding box center [1521, 337] width 9 height 1
